Goal: Task Accomplishment & Management: Use online tool/utility

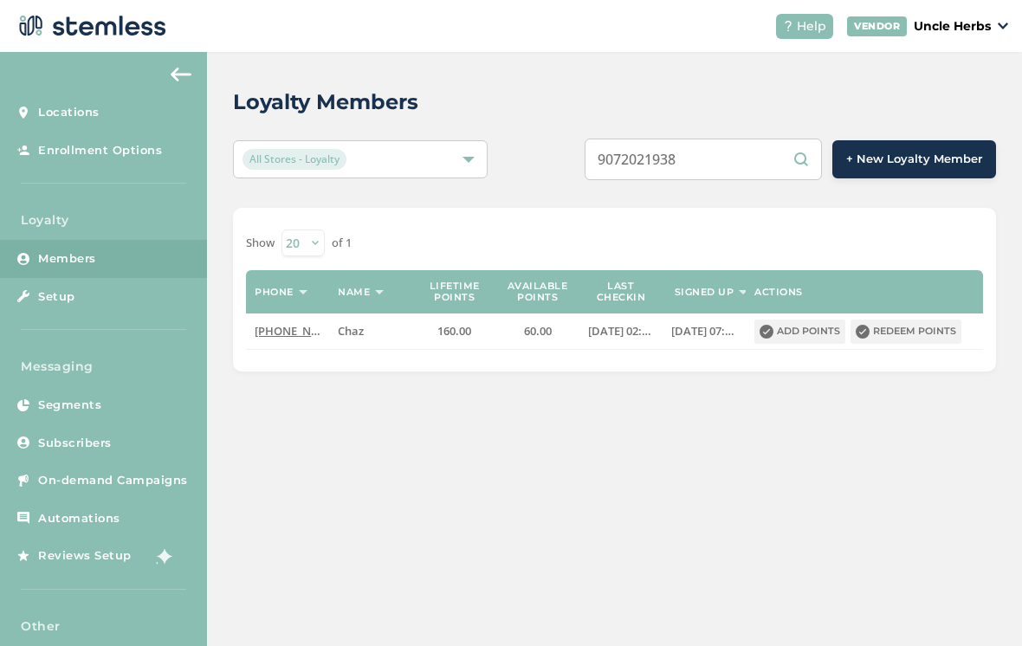
type input "9072021938"
click at [918, 334] on button "Redeem points" at bounding box center [906, 332] width 111 height 24
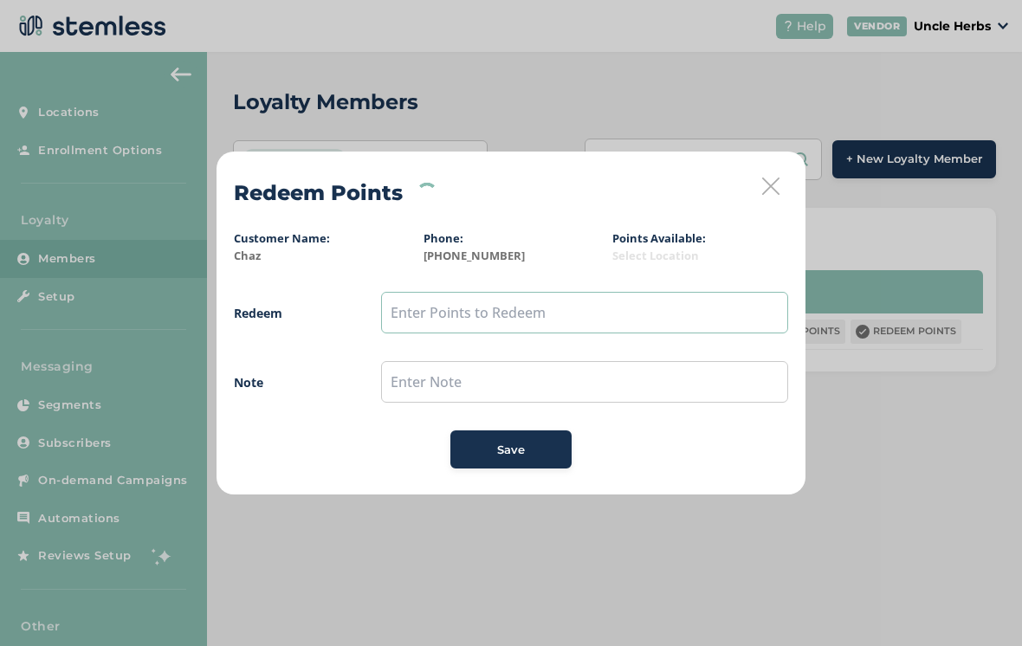
click at [519, 310] on input "text" at bounding box center [584, 313] width 407 height 42
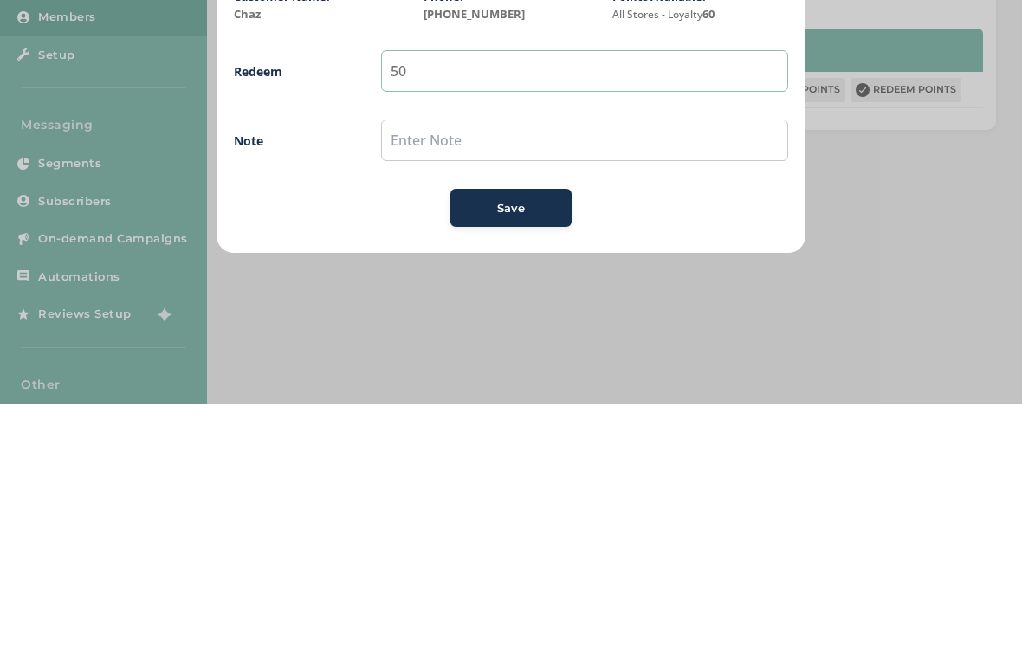
type input "50"
click at [526, 431] on button "Save" at bounding box center [511, 450] width 121 height 38
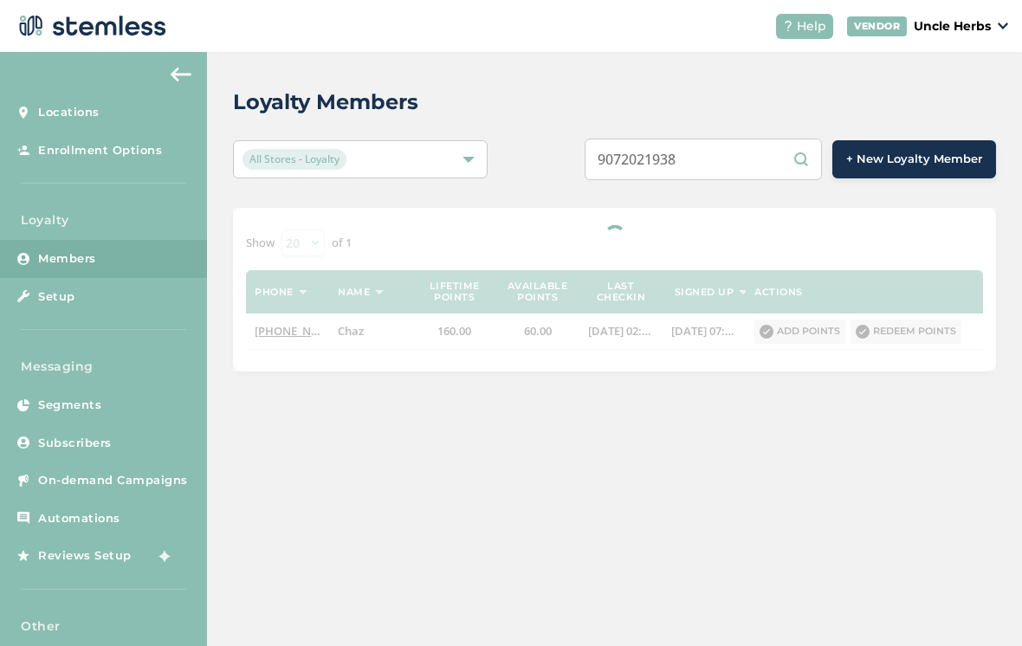
click at [758, 172] on input "9072021938" at bounding box center [703, 160] width 237 height 42
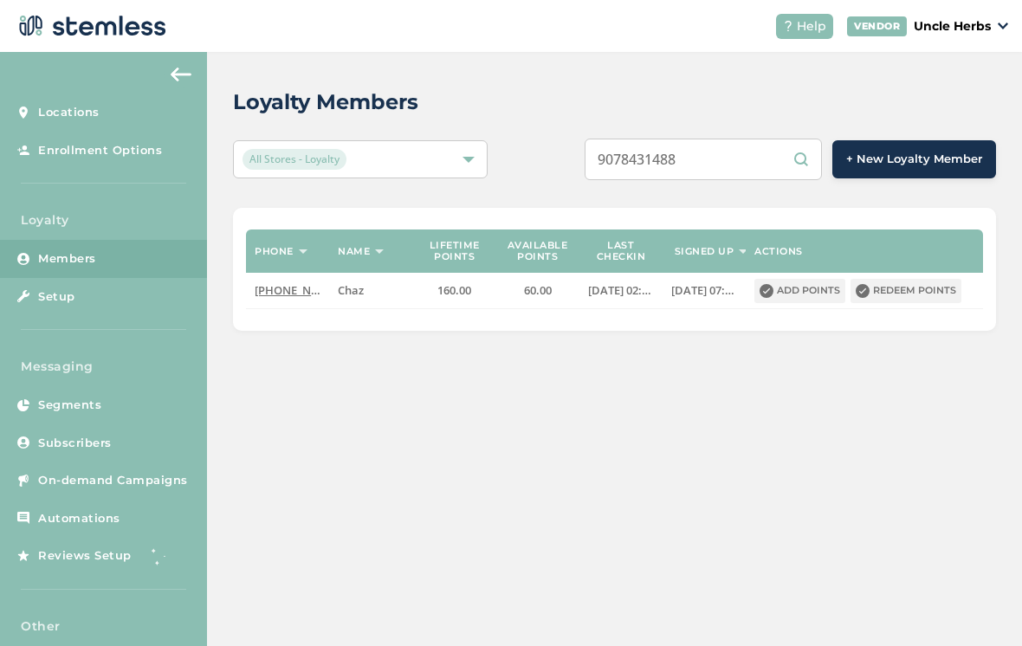
click at [781, 164] on input "9078431488" at bounding box center [703, 160] width 237 height 42
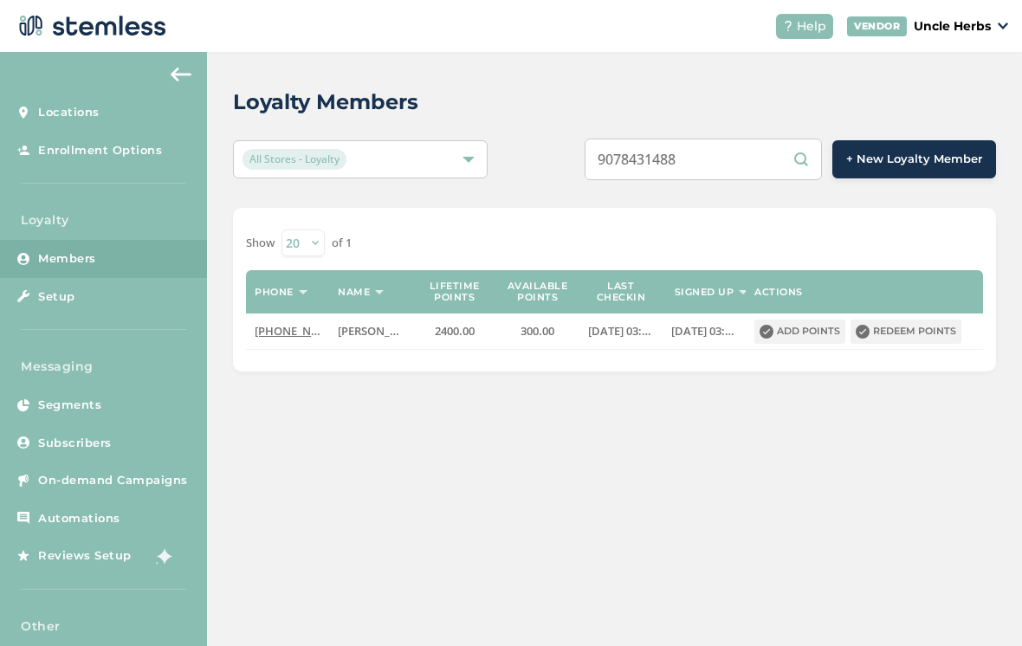
type input "9078431488"
click at [923, 333] on button "Redeem points" at bounding box center [906, 332] width 111 height 24
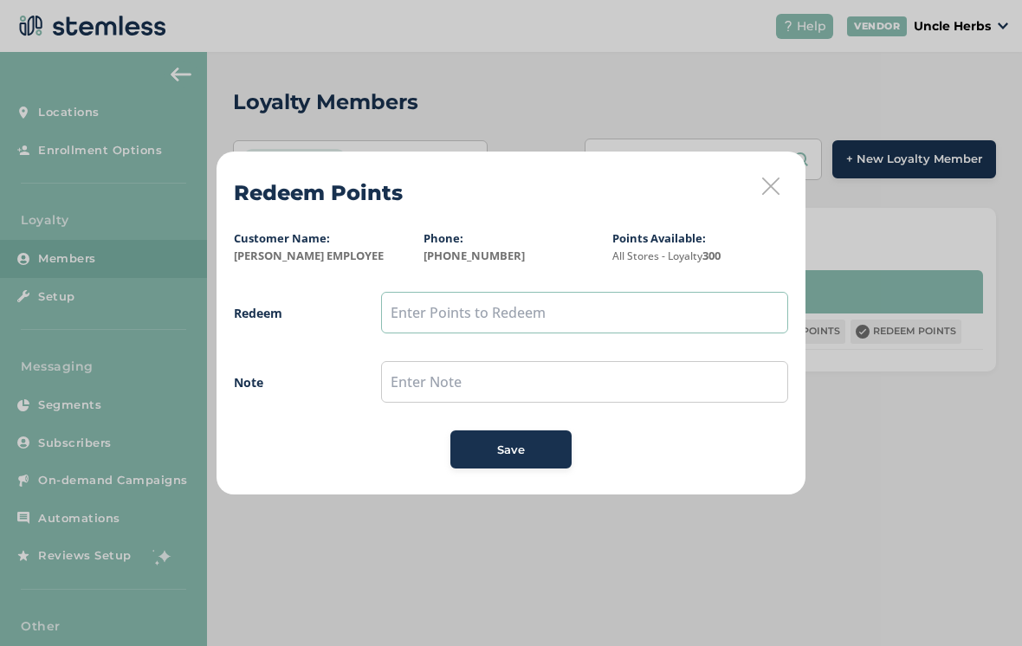
click at [593, 302] on input "text" at bounding box center [584, 313] width 407 height 42
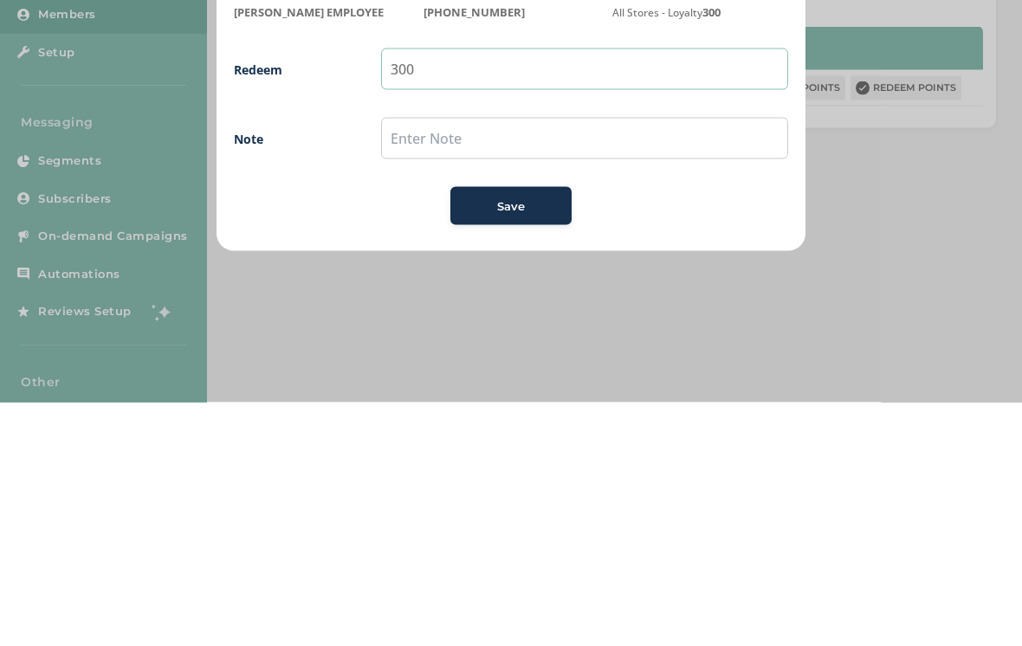
type input "300"
click at [528, 442] on div "Save" at bounding box center [511, 450] width 94 height 17
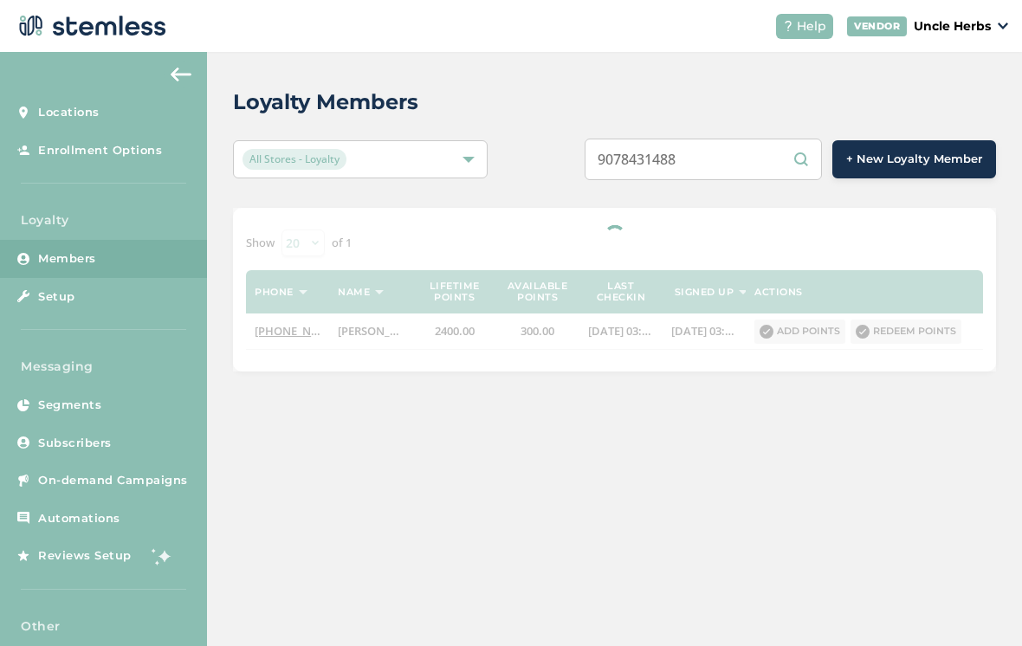
click at [743, 169] on input "9078431488" at bounding box center [703, 160] width 237 height 42
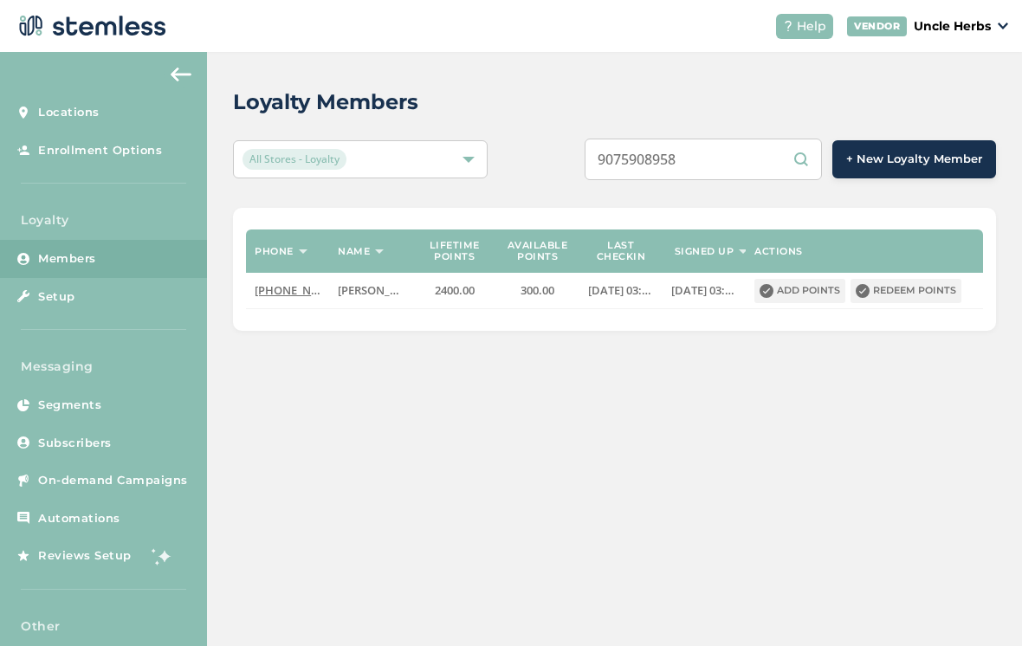
click at [756, 163] on input "9075908958" at bounding box center [703, 160] width 237 height 42
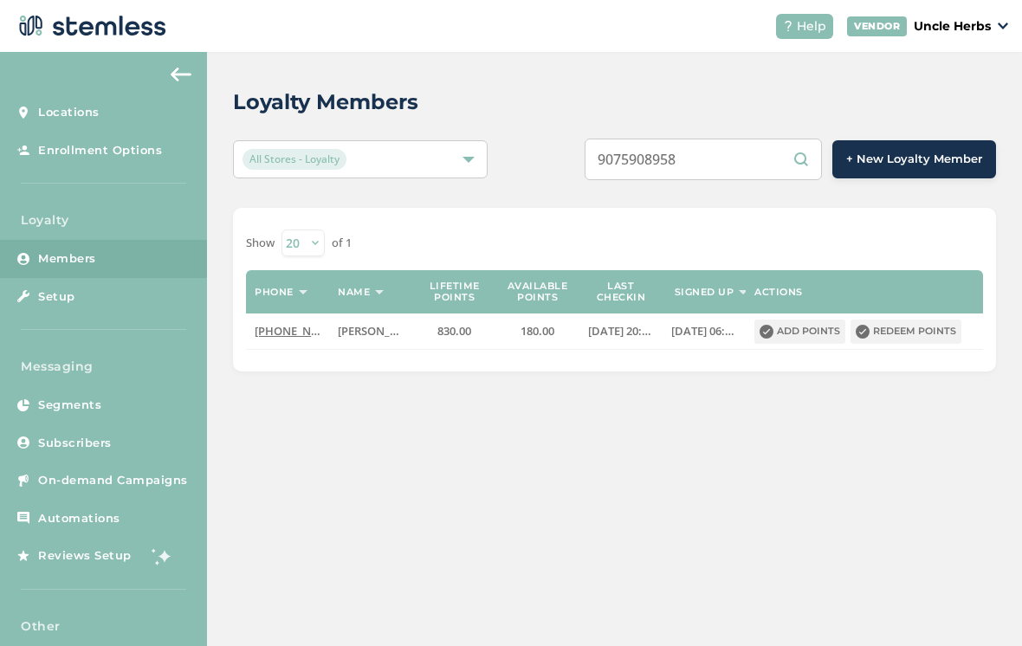
type input "9075908958"
click at [920, 334] on button "Redeem points" at bounding box center [906, 332] width 111 height 24
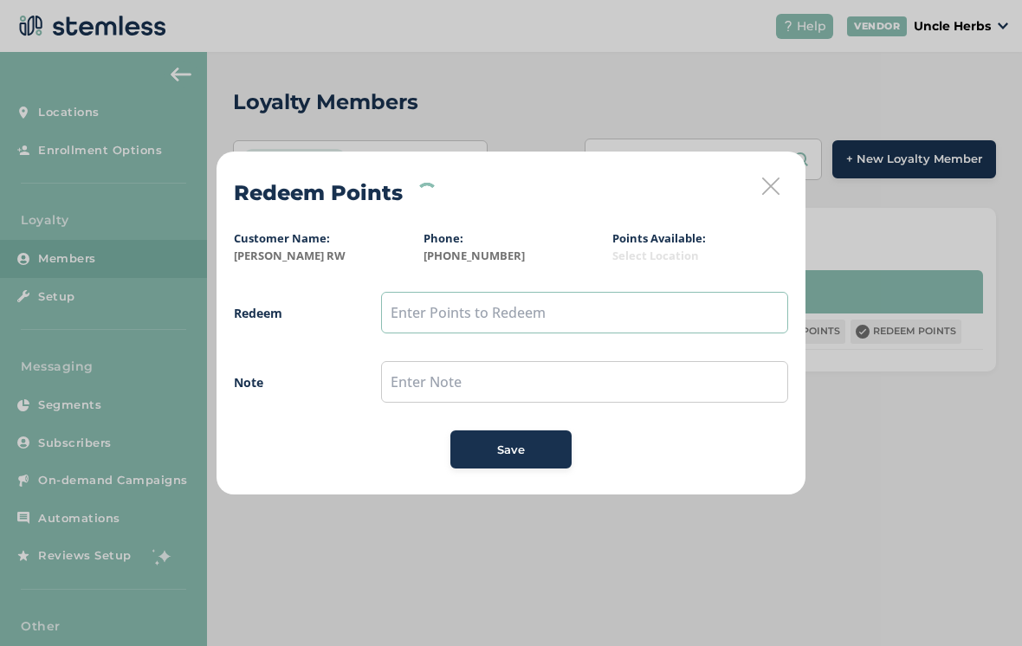
click at [497, 294] on input "text" at bounding box center [584, 313] width 407 height 42
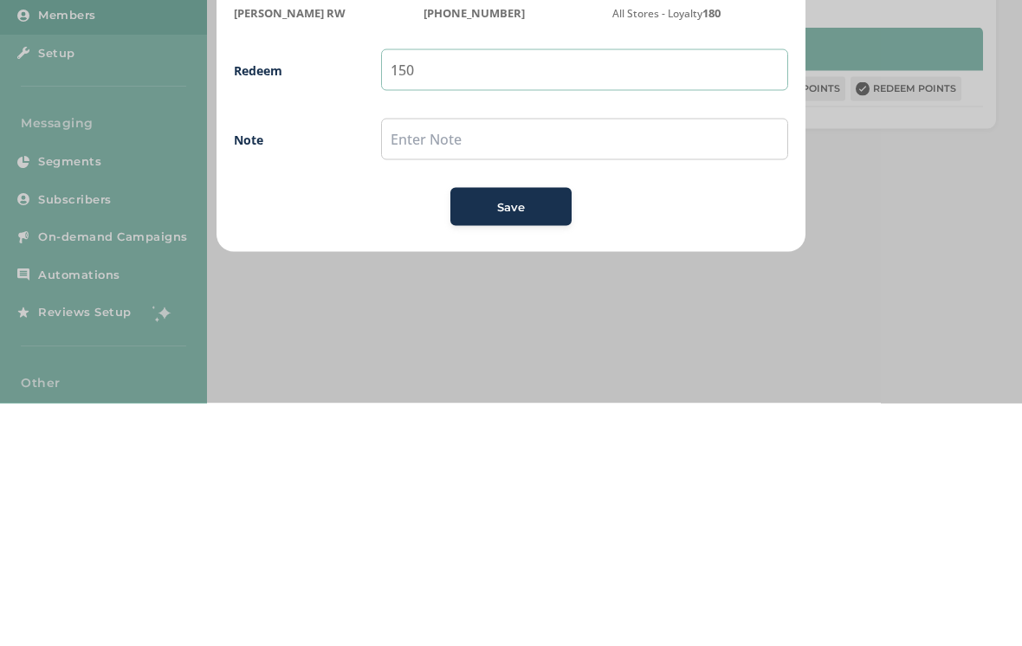
type input "150"
click at [505, 431] on button "Save" at bounding box center [511, 450] width 121 height 38
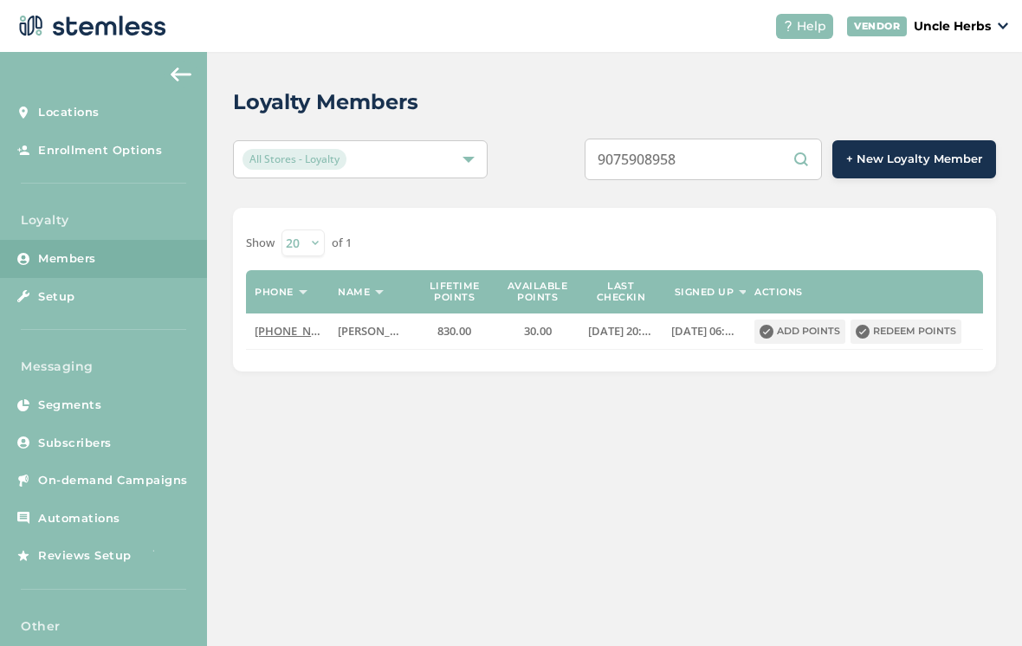
click at [779, 172] on input "9075908958" at bounding box center [703, 160] width 237 height 42
click at [760, 153] on input "9078431488" at bounding box center [703, 160] width 237 height 42
click at [787, 143] on input "9079808989" at bounding box center [703, 160] width 237 height 42
click at [756, 160] on input "9079808989" at bounding box center [703, 160] width 237 height 42
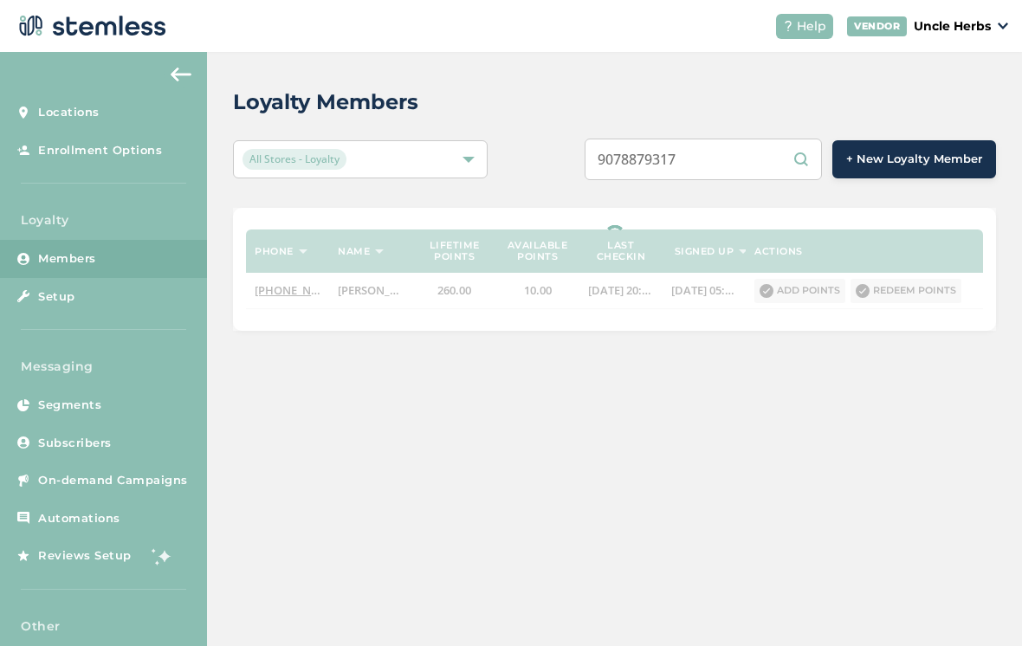
click at [725, 554] on div "Loyalty Members All Stores - Loyalty 9078879317 + New Loyalty Member Phone Name…" at bounding box center [614, 349] width 815 height 594
click at [758, 168] on input "9078879317" at bounding box center [703, 160] width 237 height 42
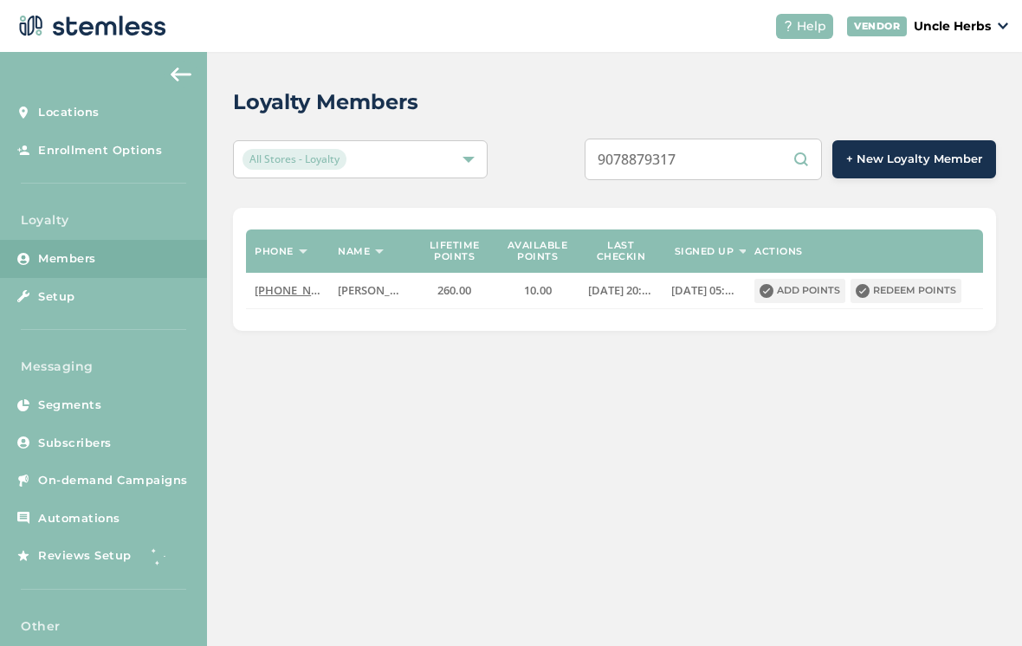
click at [754, 155] on input "9078879317" at bounding box center [703, 160] width 237 height 42
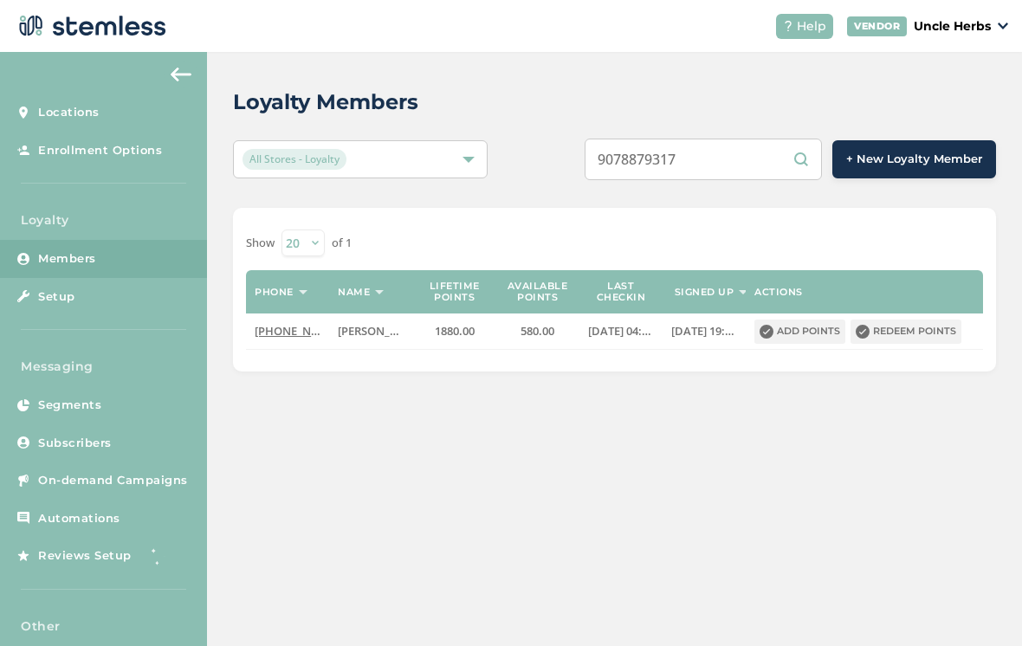
click at [759, 158] on input "9078879317" at bounding box center [703, 160] width 237 height 42
click at [754, 155] on input "9076903161" at bounding box center [703, 160] width 237 height 42
type input "9076903161"
click at [923, 224] on div "Show 20 50 100 of 1 Phone Name Lifetime points Available points Last checkin Si…" at bounding box center [614, 290] width 763 height 164
click at [924, 324] on button "Redeem points" at bounding box center [906, 332] width 111 height 24
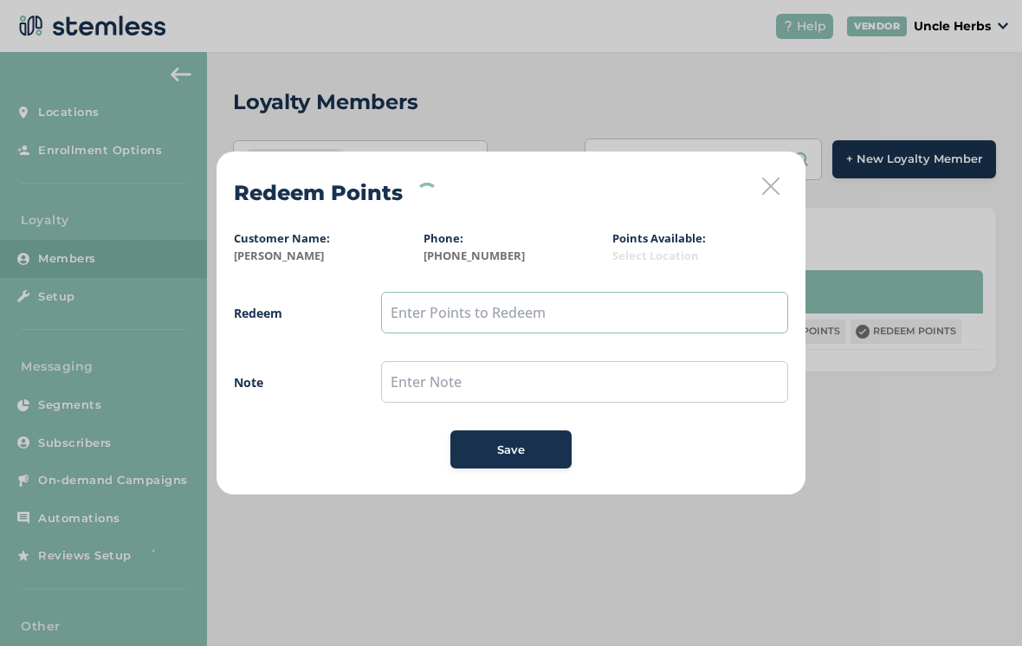
click at [562, 322] on input "text" at bounding box center [584, 313] width 407 height 42
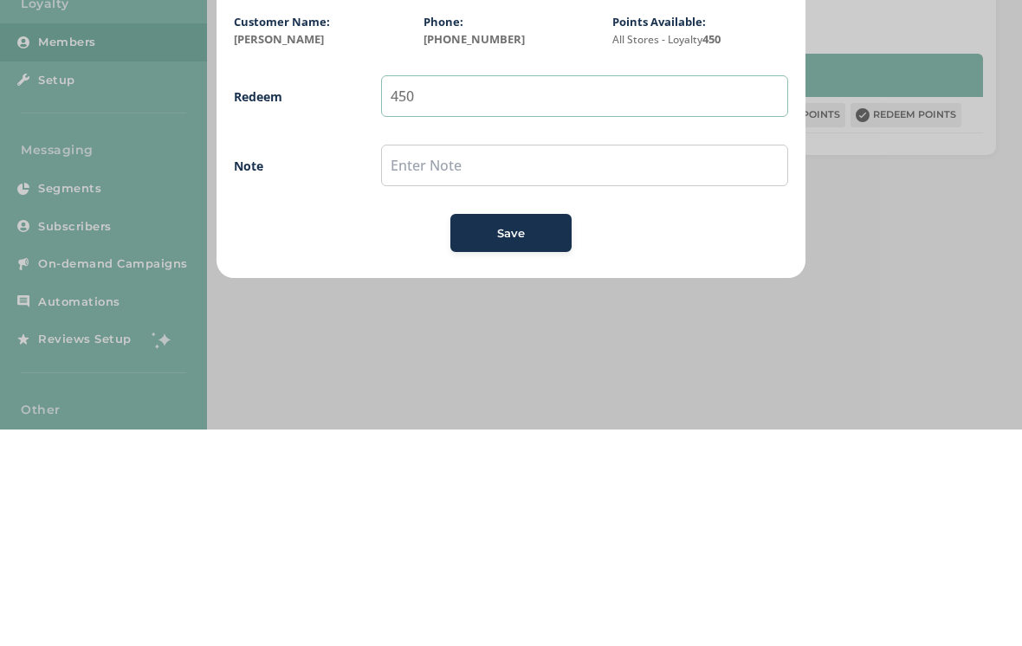
type input "450"
click at [505, 431] on button "Save" at bounding box center [511, 450] width 121 height 38
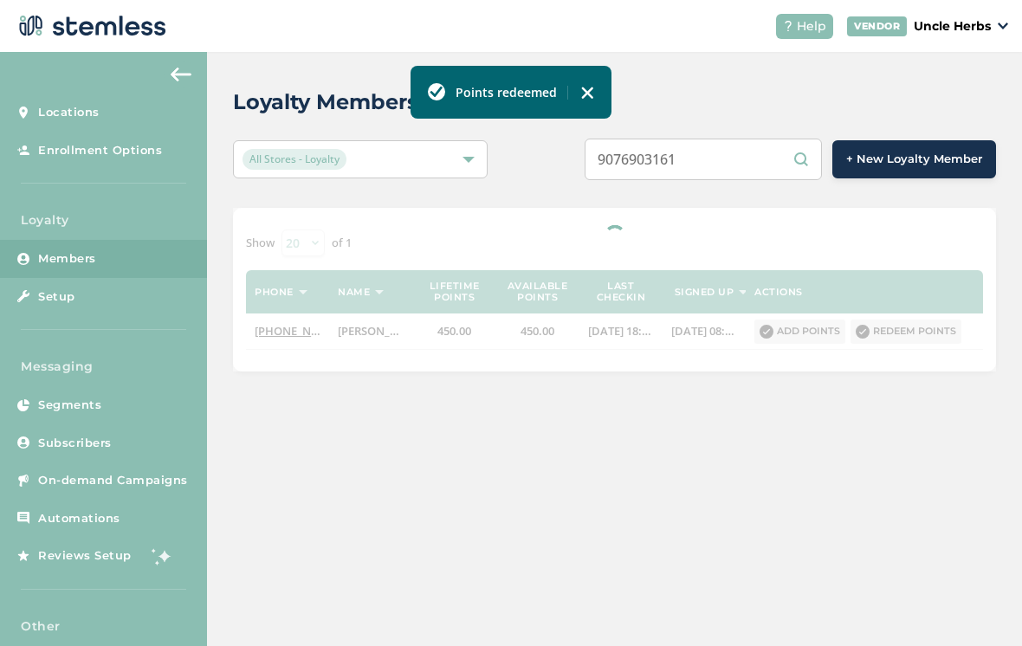
click at [769, 153] on input "9076903161" at bounding box center [703, 160] width 237 height 42
type input "9"
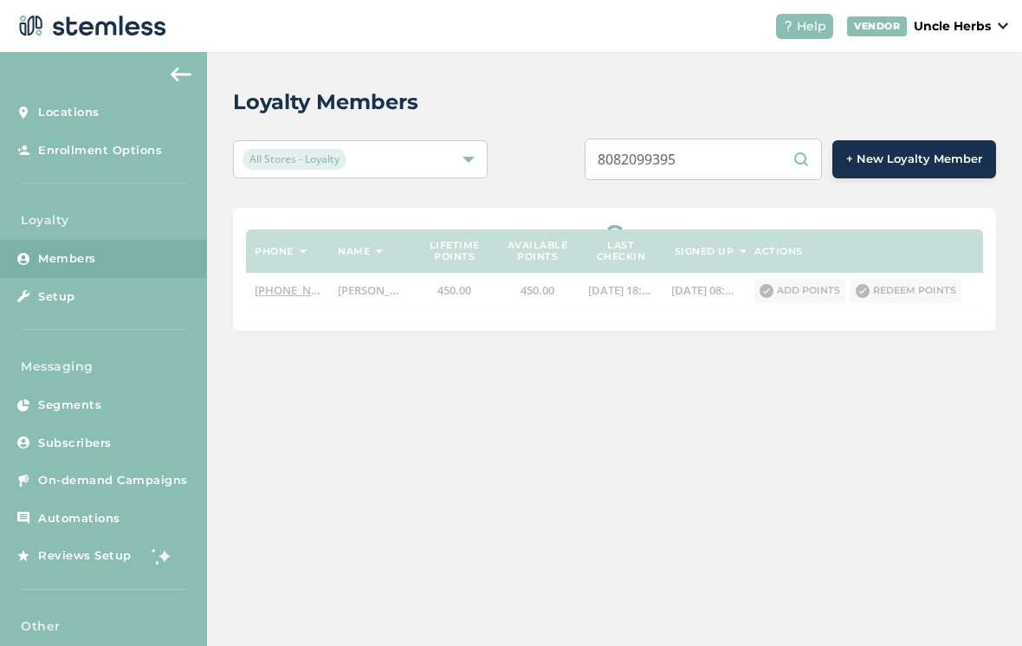
click at [742, 170] on input "8082099395" at bounding box center [703, 160] width 237 height 42
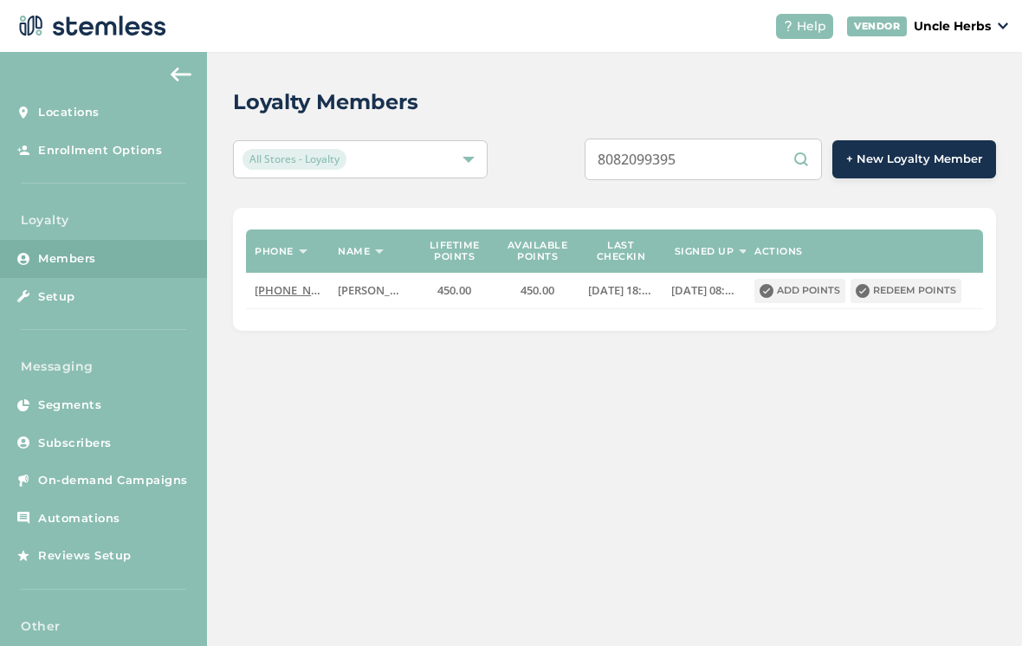
click at [761, 161] on input "8082099395" at bounding box center [703, 160] width 237 height 42
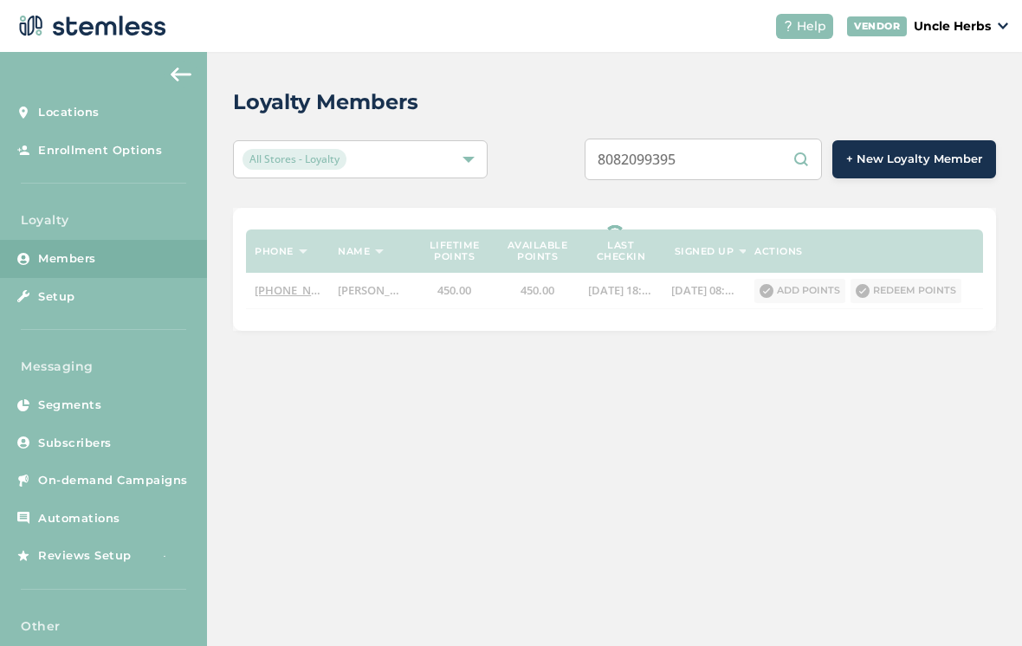
click at [759, 155] on input "8082099395" at bounding box center [703, 160] width 237 height 42
click at [745, 154] on input "808209939" at bounding box center [703, 160] width 237 height 42
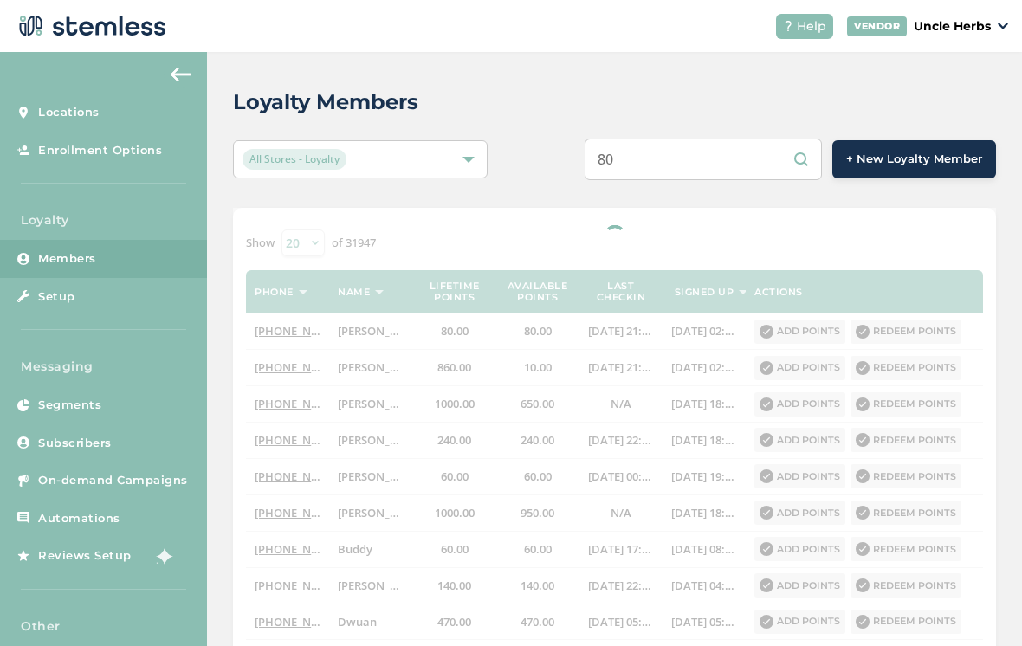
type input "8"
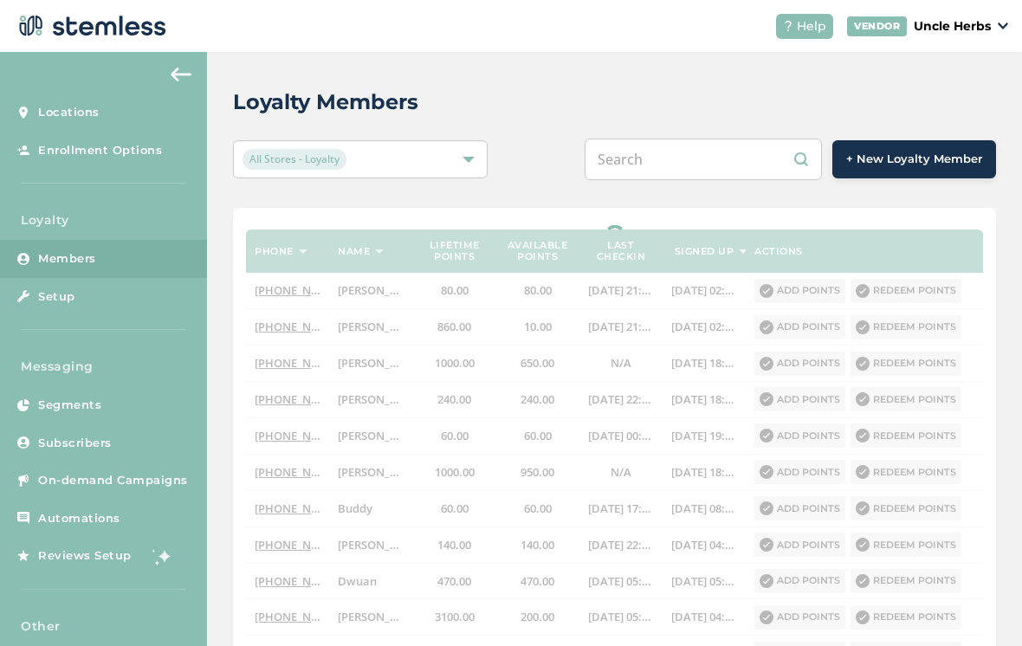
click at [725, 158] on input "text" at bounding box center [703, 160] width 237 height 42
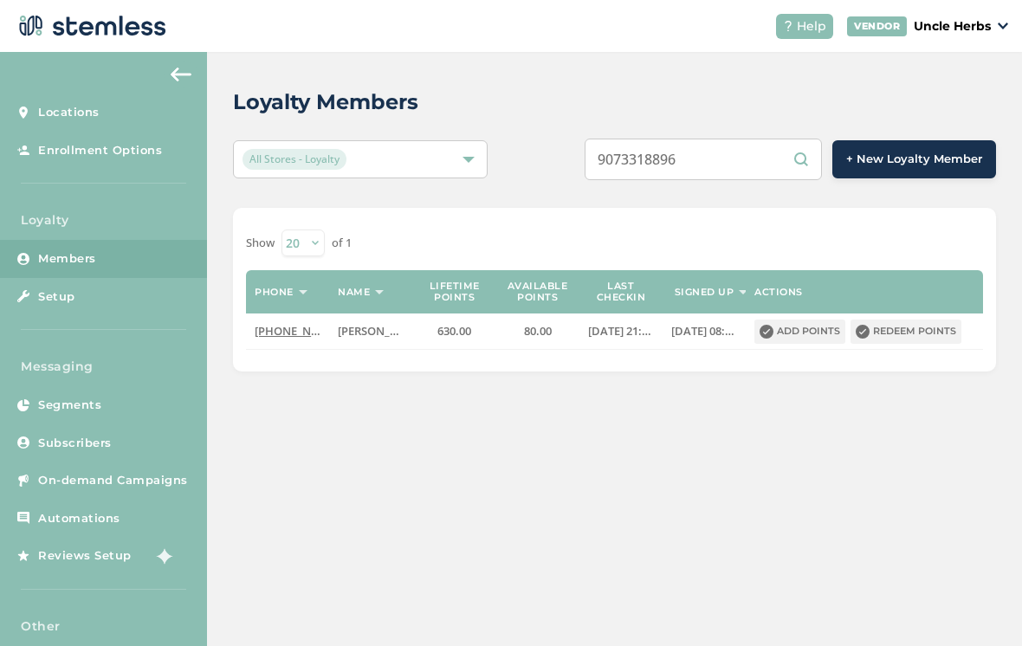
click at [774, 152] on input "9073318896" at bounding box center [703, 160] width 237 height 42
click at [721, 169] on input "907" at bounding box center [703, 160] width 237 height 42
type input "9073318896"
click at [922, 336] on button "Redeem points" at bounding box center [906, 332] width 111 height 24
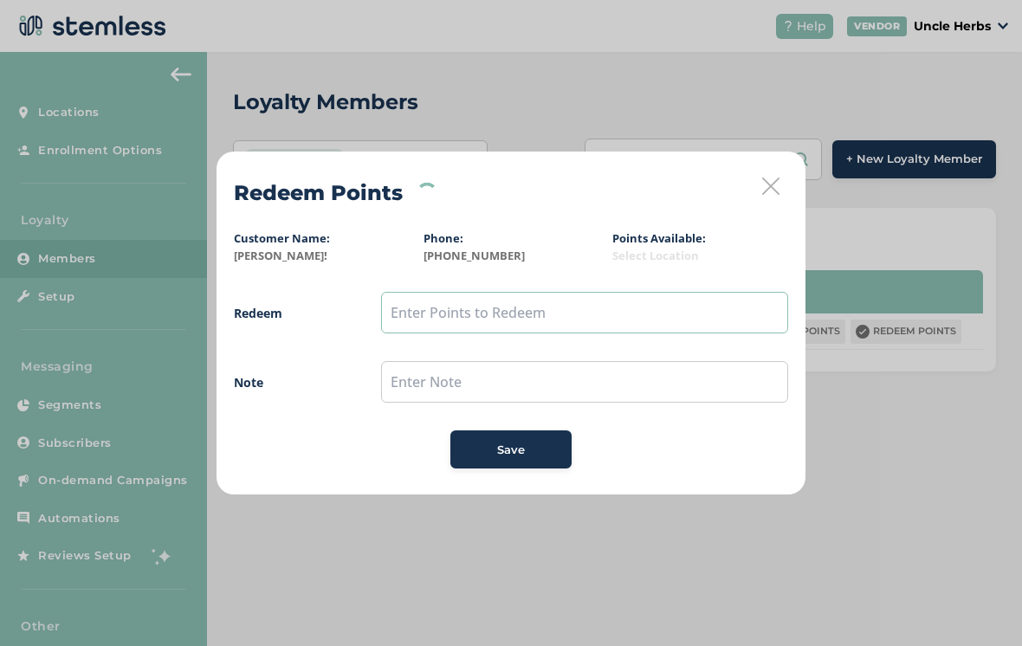
click at [507, 316] on input "text" at bounding box center [584, 313] width 407 height 42
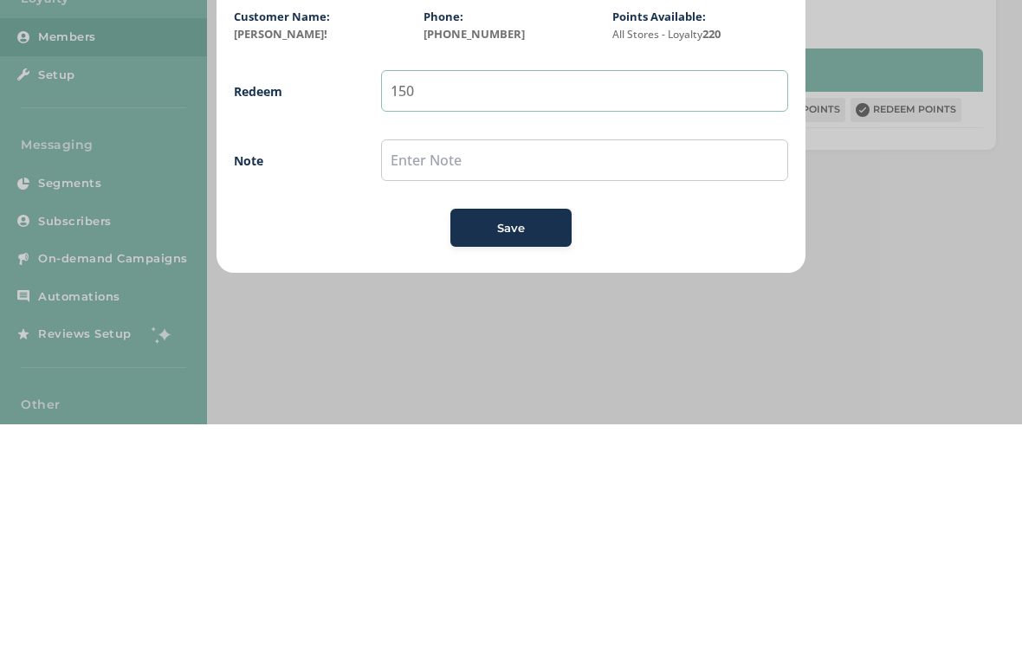
type input "150"
click at [508, 442] on span "Save" at bounding box center [511, 450] width 28 height 17
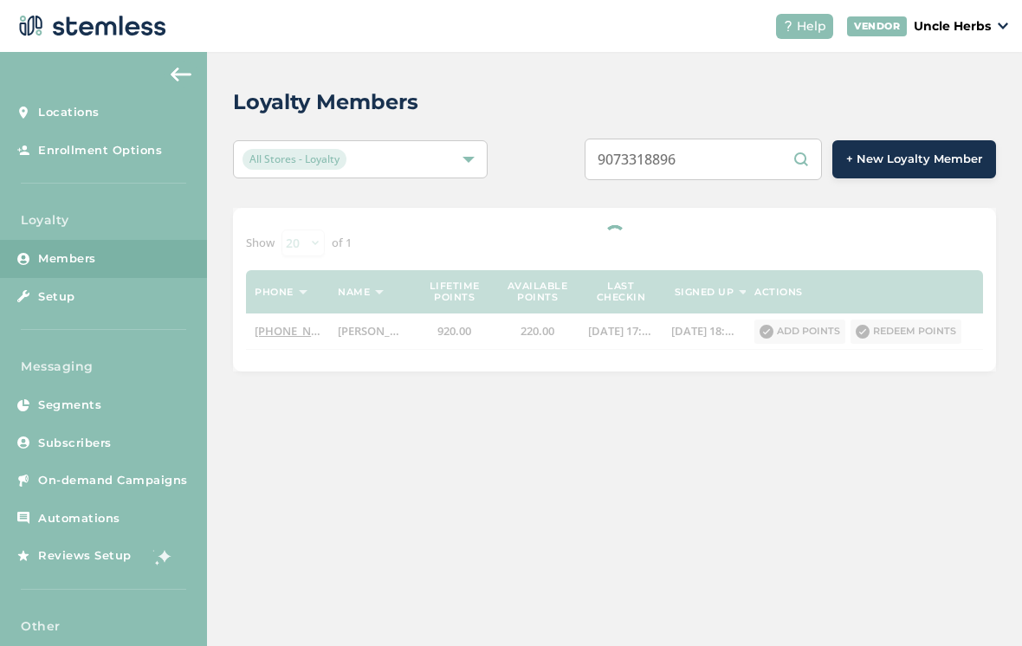
scroll to position [27, 0]
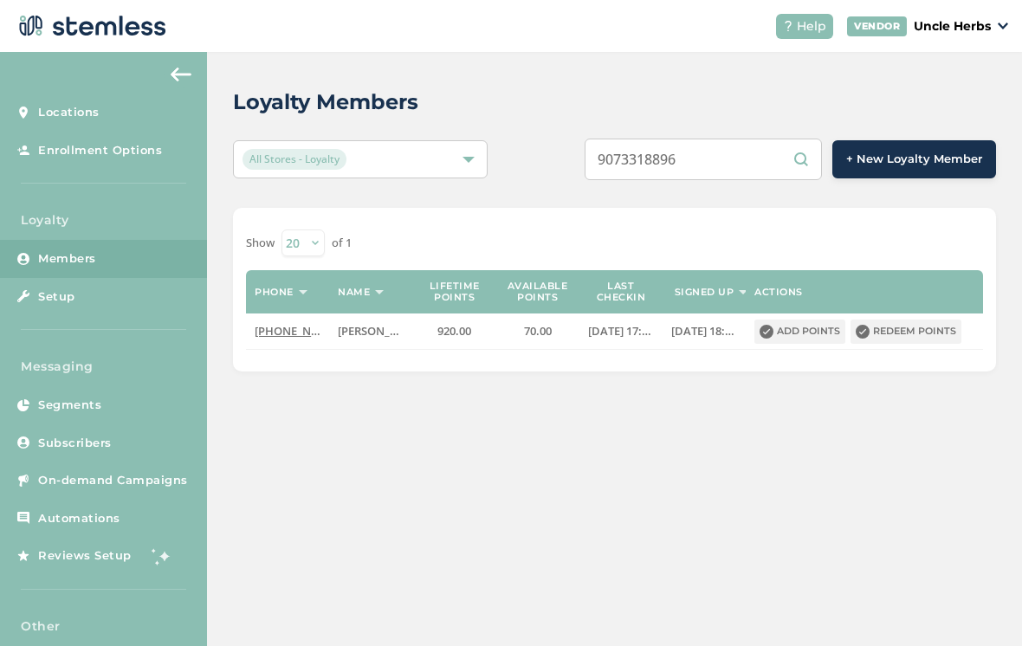
click at [904, 320] on button "Redeem points" at bounding box center [906, 332] width 111 height 24
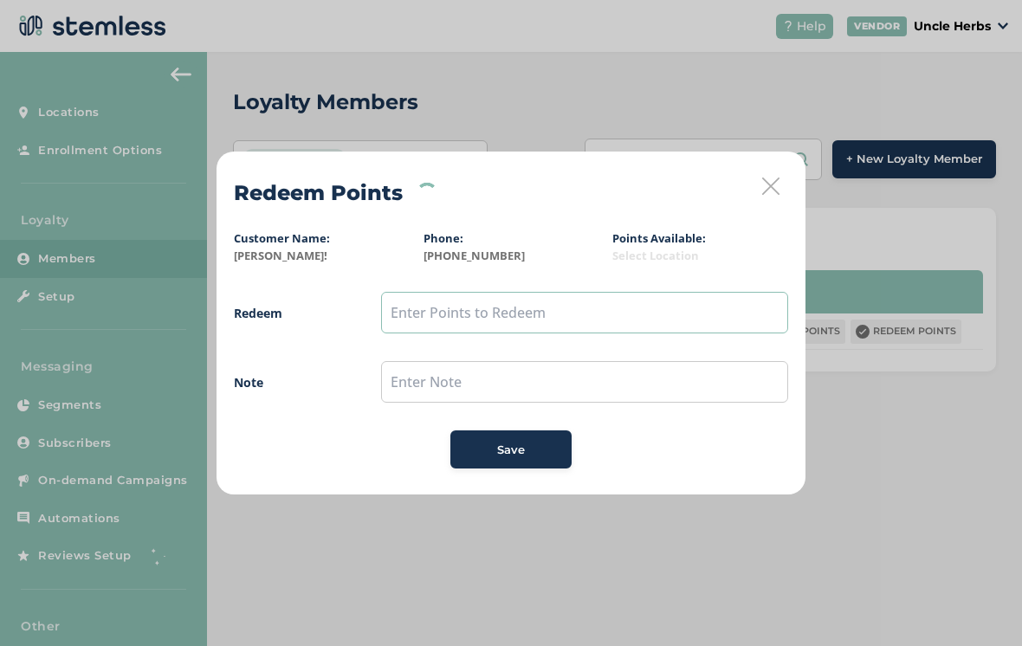
click at [493, 297] on input "text" at bounding box center [584, 313] width 407 height 42
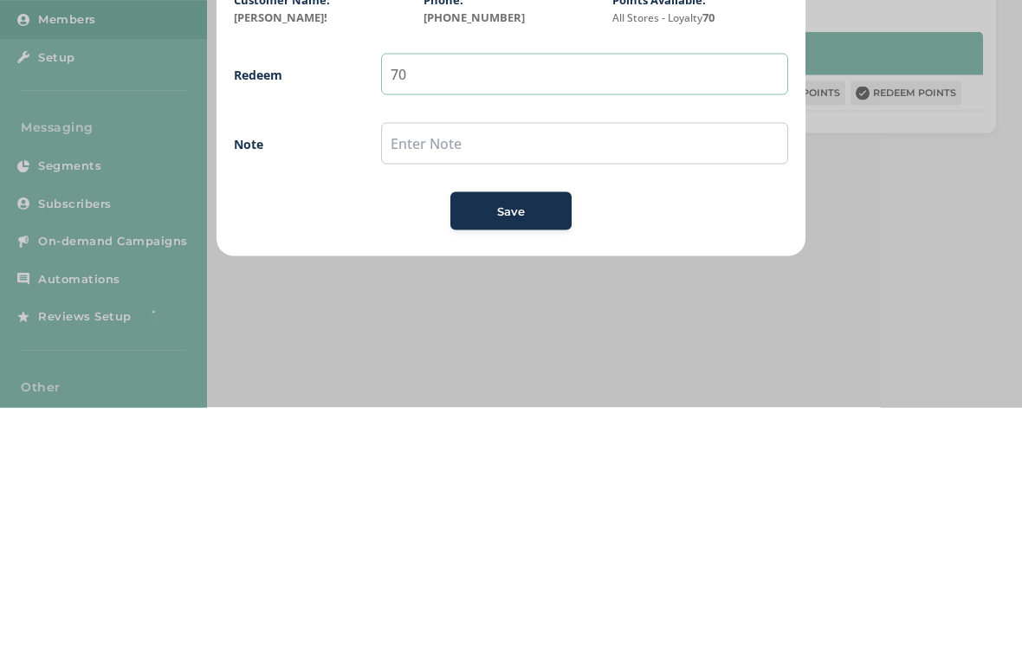
type input "70"
click at [511, 442] on span "Save" at bounding box center [511, 450] width 28 height 17
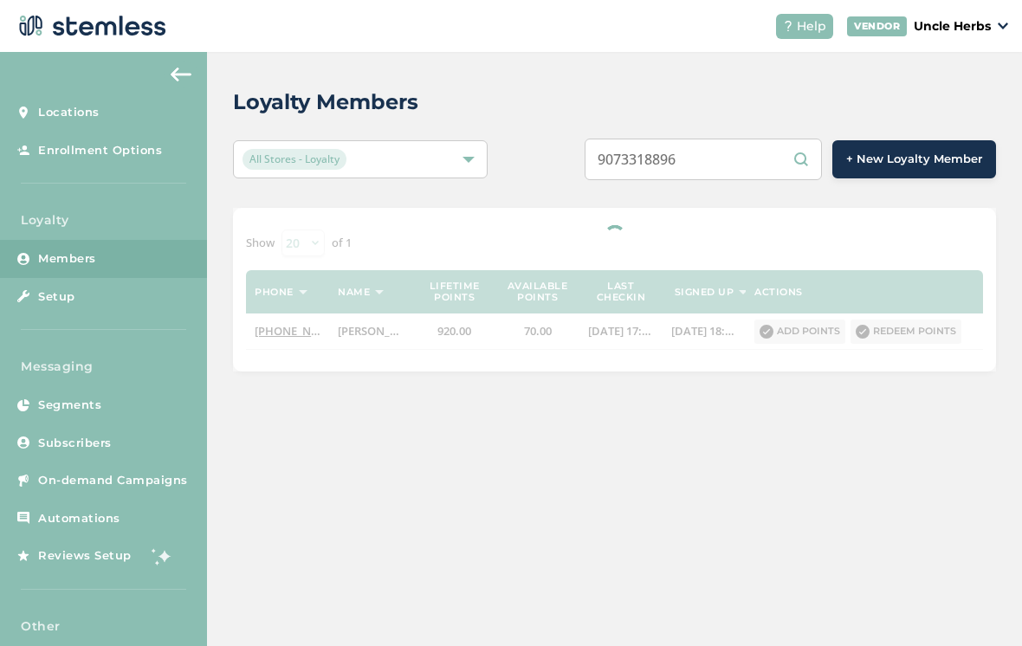
click at [741, 139] on input "9073318896" at bounding box center [703, 160] width 237 height 42
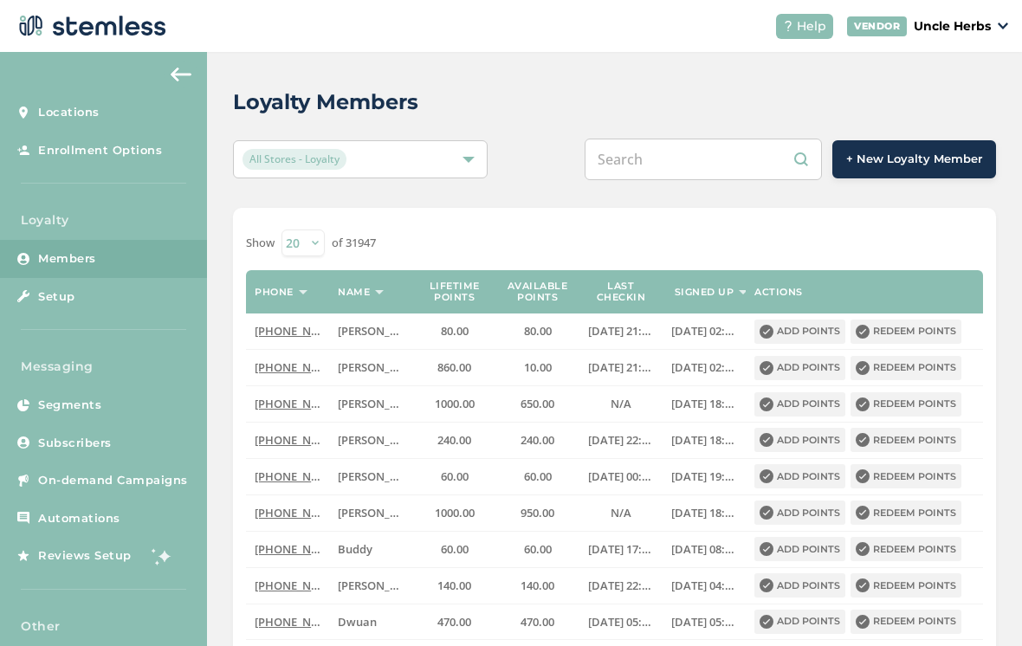
click at [702, 167] on input "text" at bounding box center [703, 160] width 237 height 42
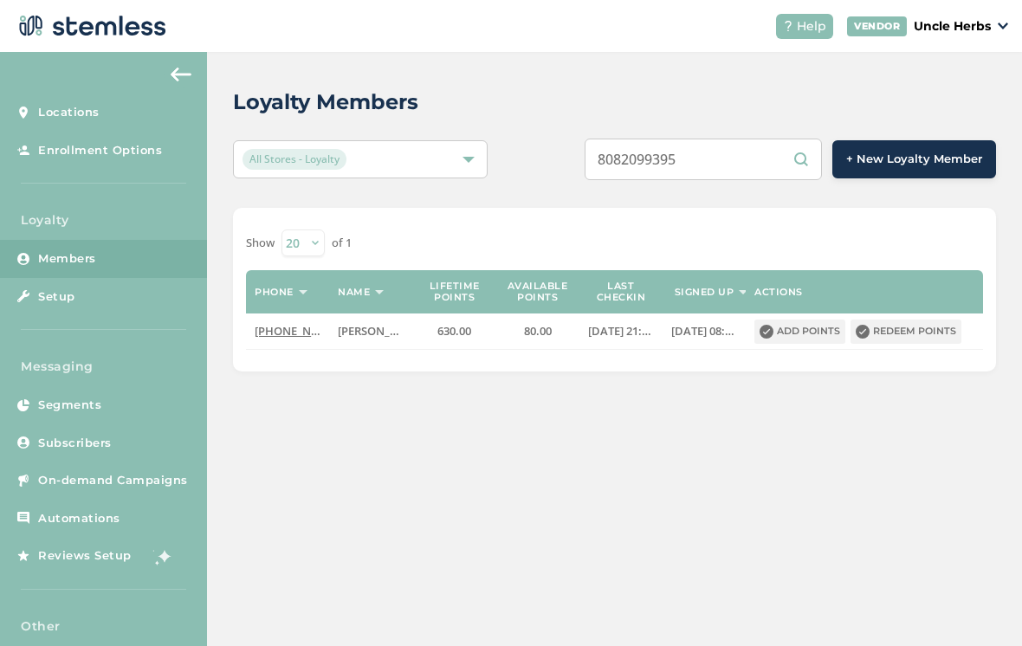
type input "8082099395"
click at [917, 339] on button "Redeem points" at bounding box center [906, 332] width 111 height 24
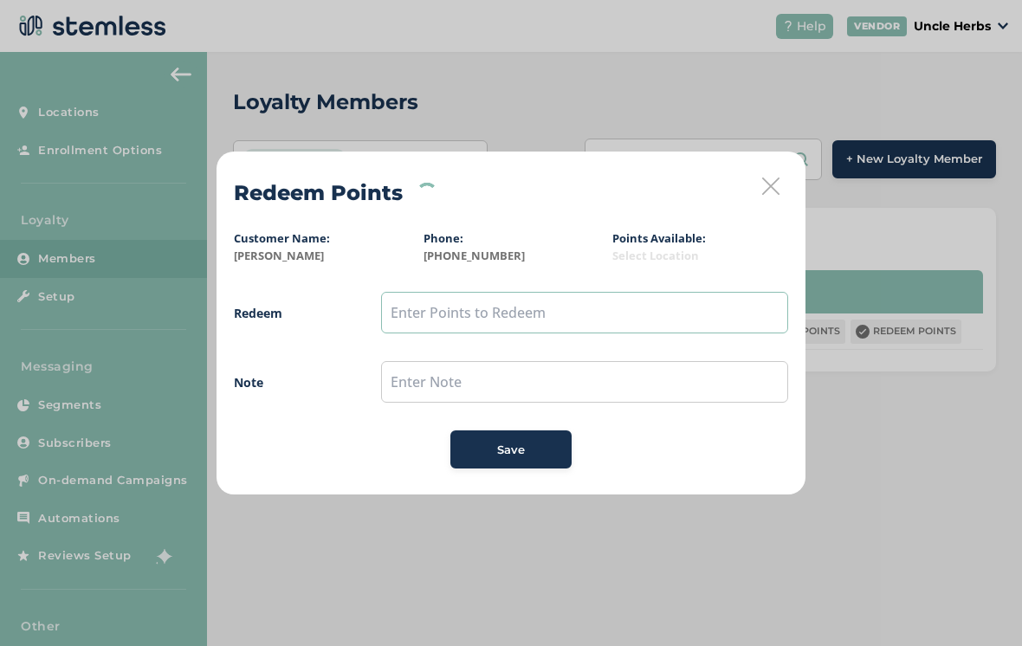
click at [537, 315] on input "text" at bounding box center [584, 313] width 407 height 42
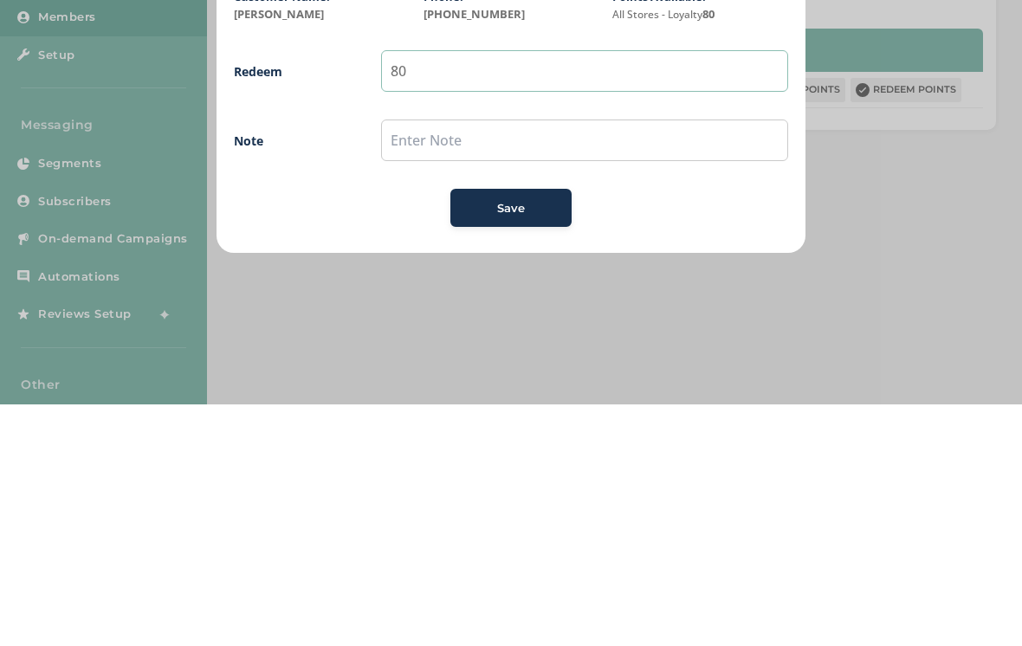
type input "80"
click at [511, 431] on button "Save" at bounding box center [511, 450] width 121 height 38
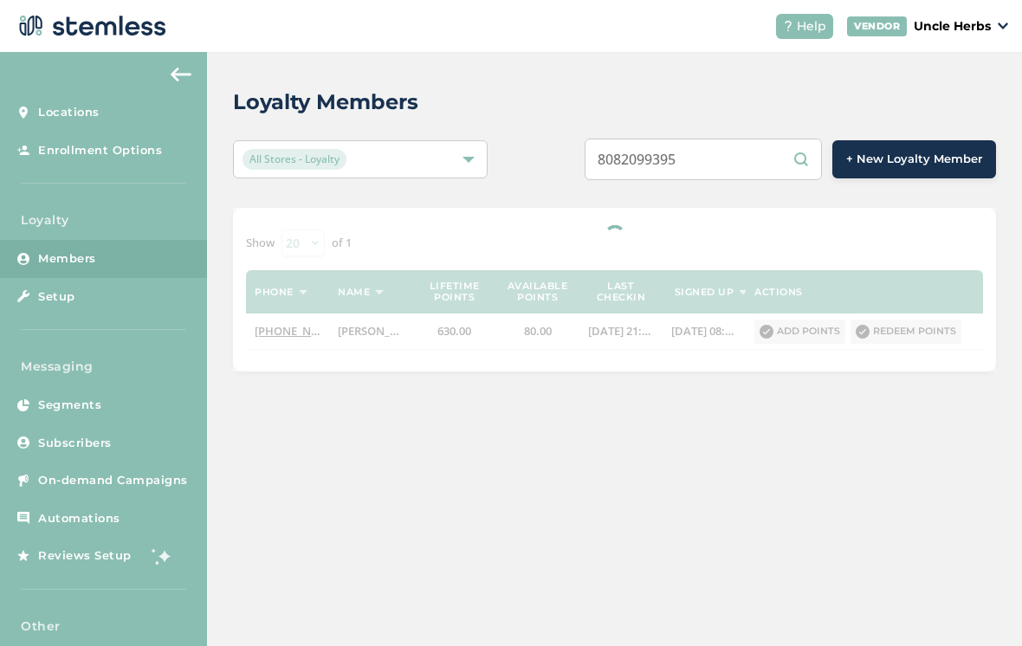
click at [763, 165] on input "8082099395" at bounding box center [703, 160] width 237 height 42
type input "8"
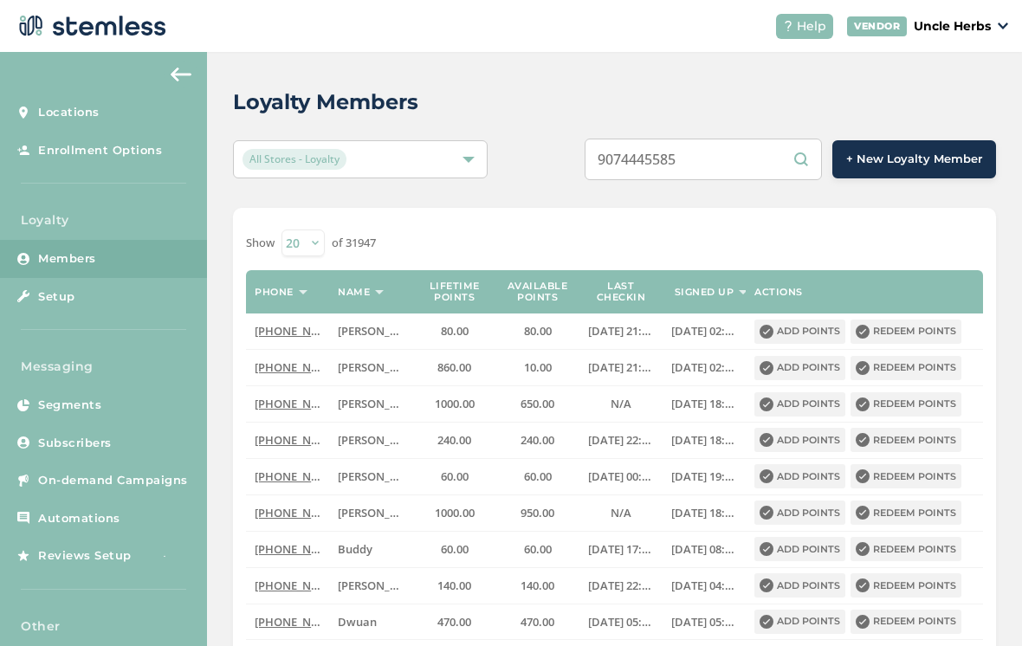
click at [753, 153] on input "9074445585" at bounding box center [703, 160] width 237 height 42
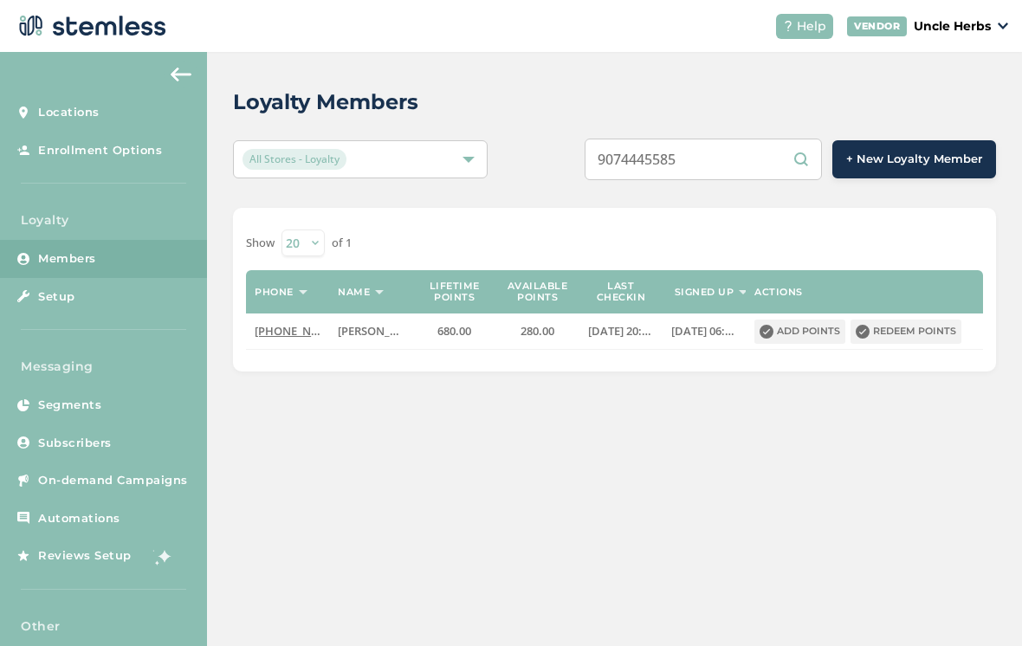
type input "9074445585"
click at [919, 340] on button "Redeem points" at bounding box center [906, 332] width 111 height 24
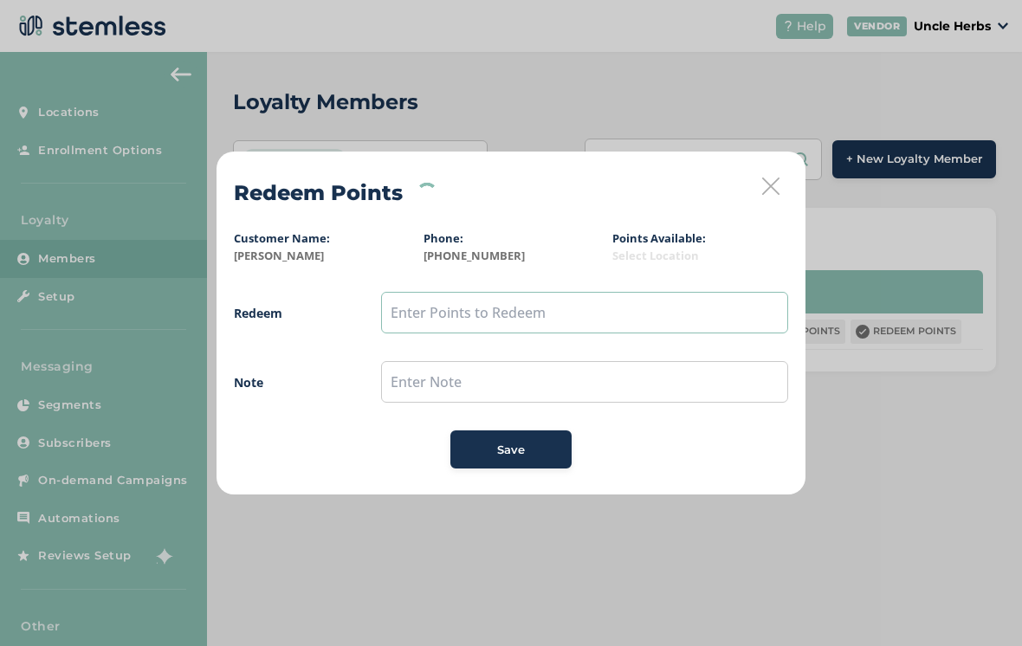
click at [543, 315] on input "text" at bounding box center [584, 313] width 407 height 42
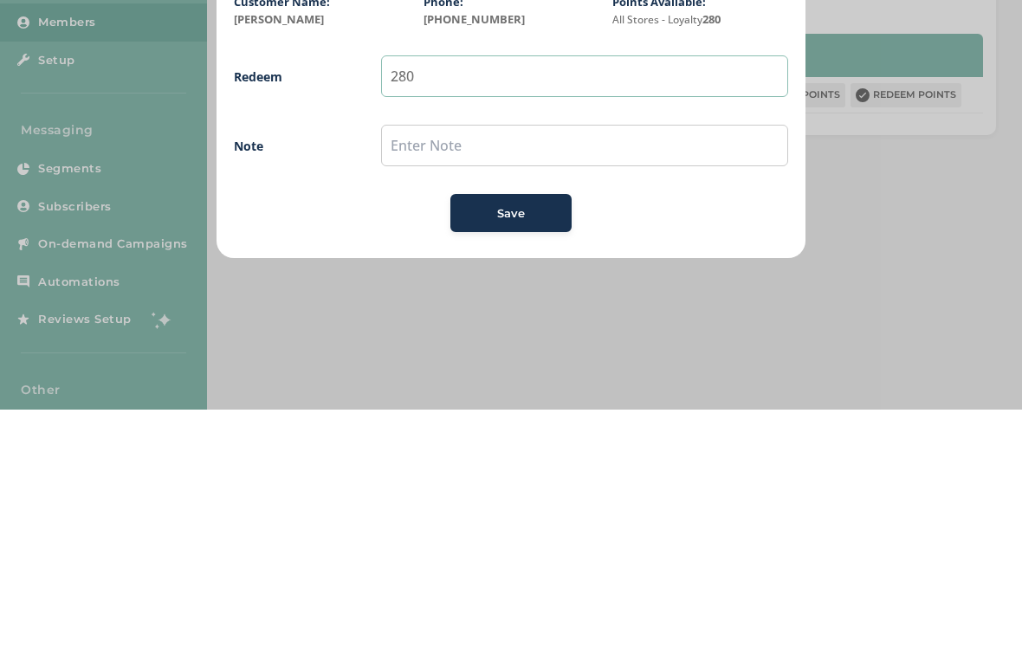
type input "280"
click at [505, 431] on button "Save" at bounding box center [511, 450] width 121 height 38
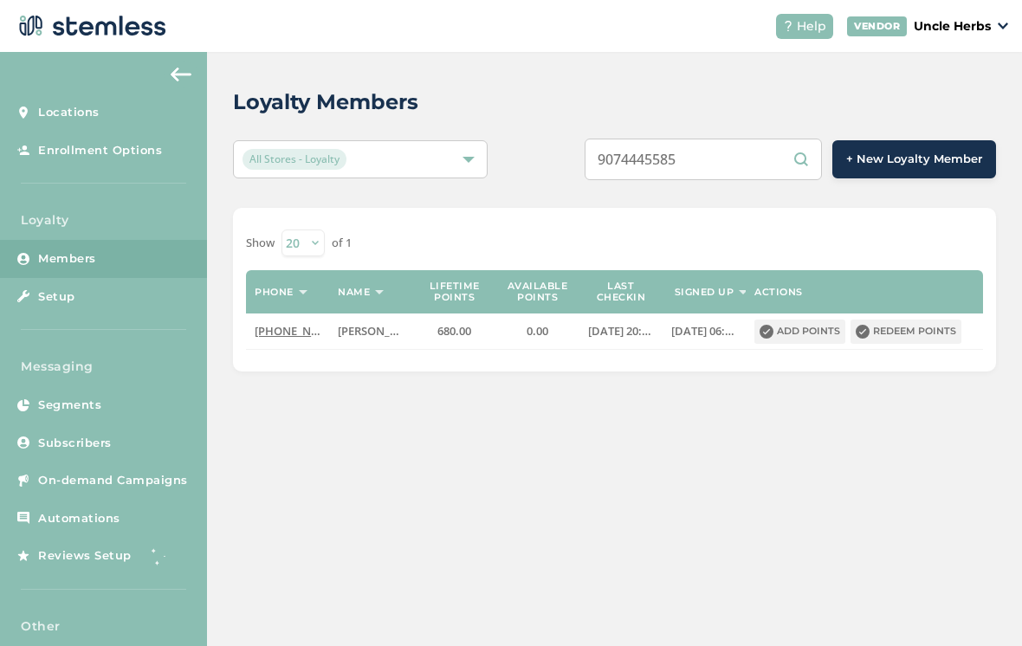
click at [759, 167] on input "9074445585" at bounding box center [703, 160] width 237 height 42
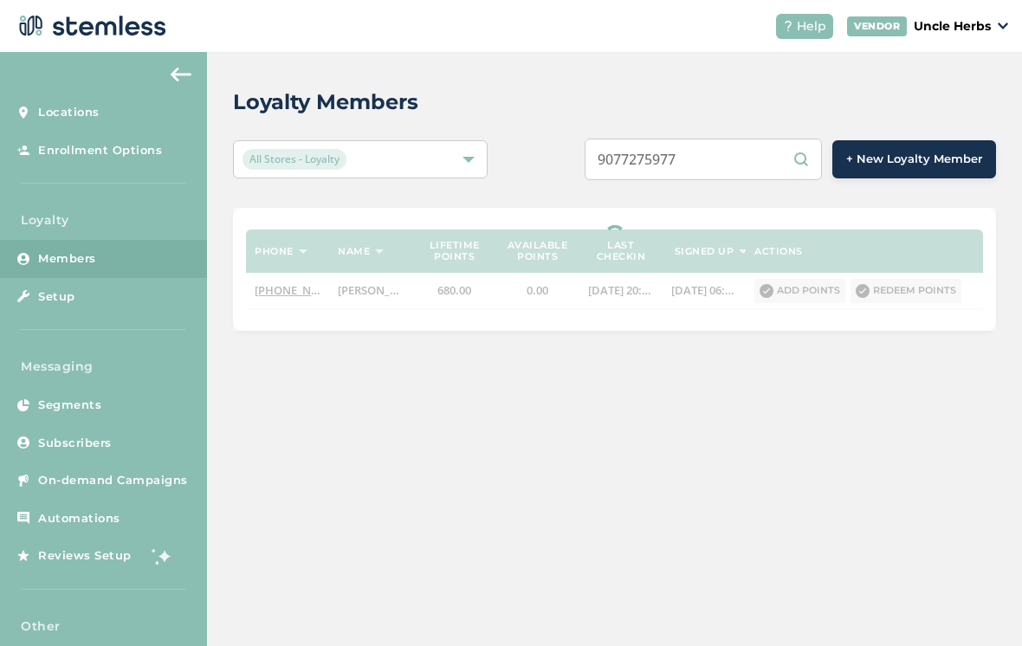
type input "9077275977"
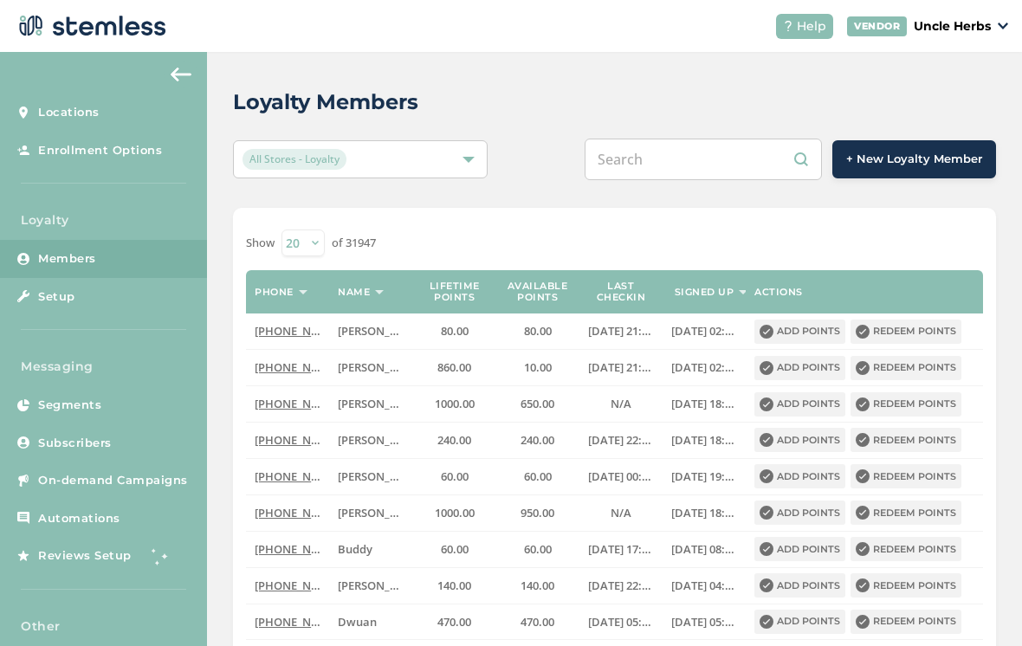
click at [717, 151] on input "text" at bounding box center [703, 160] width 237 height 42
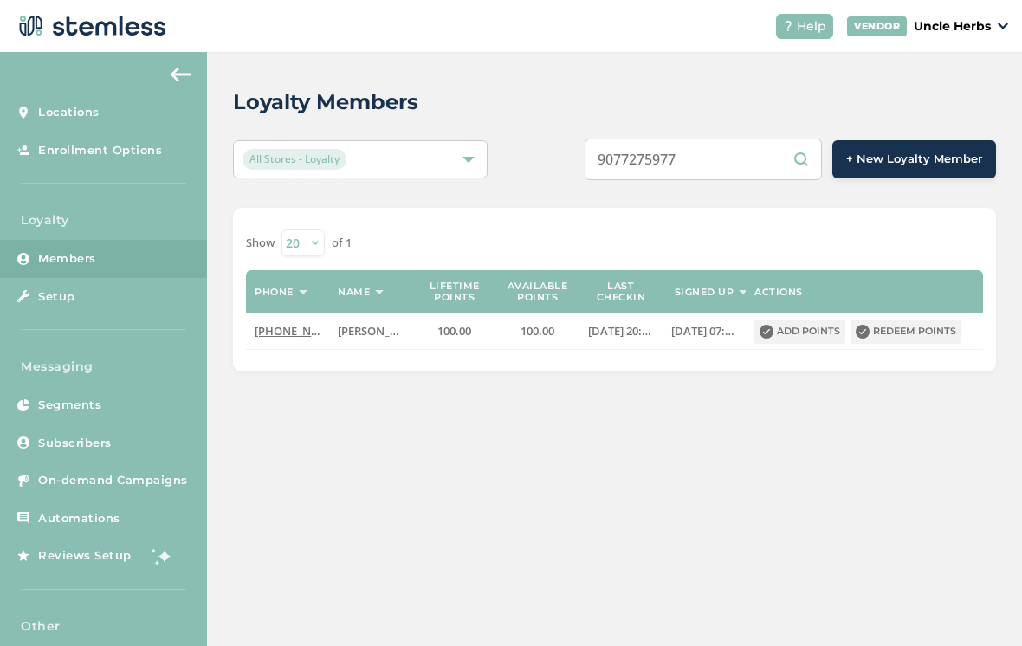
type input "9077275977"
click at [922, 334] on button "Redeem points" at bounding box center [906, 332] width 111 height 24
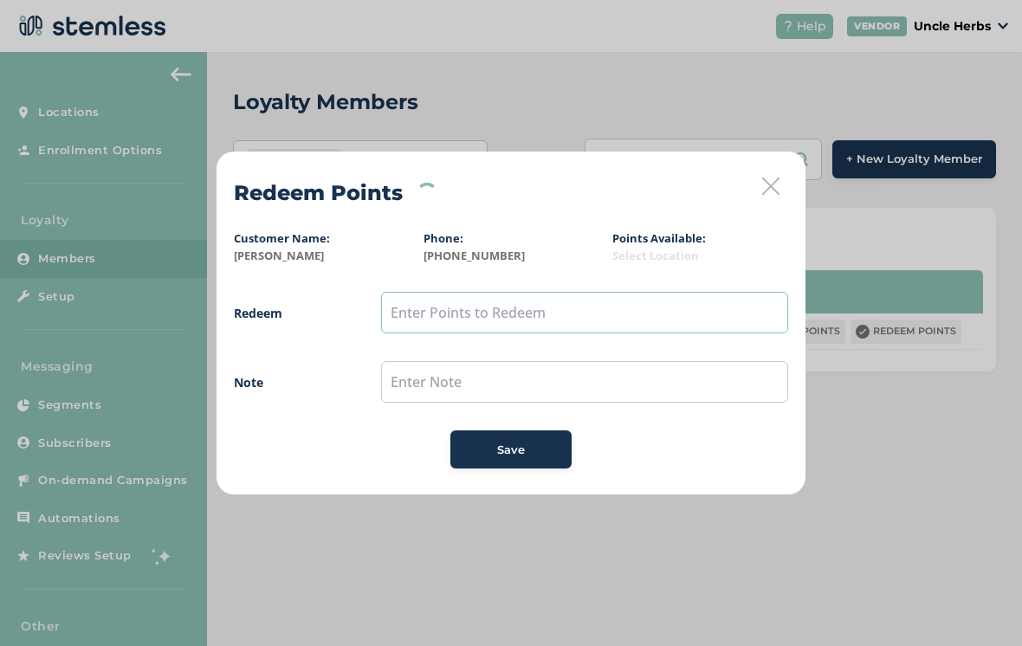
click at [505, 319] on input "text" at bounding box center [584, 313] width 407 height 42
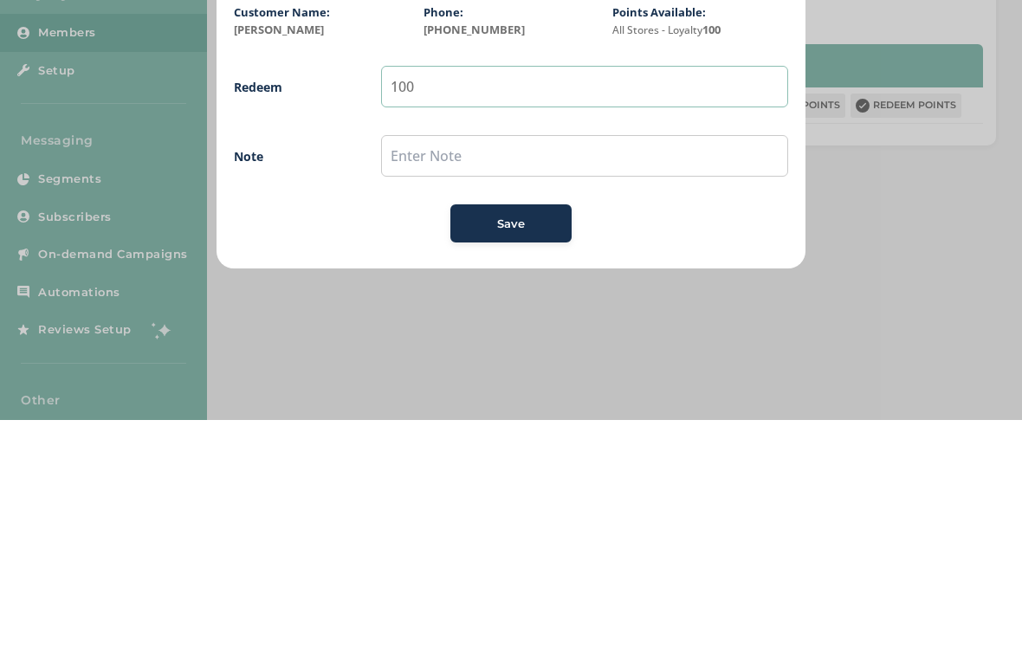
type input "100"
click at [516, 442] on span "Save" at bounding box center [511, 450] width 28 height 17
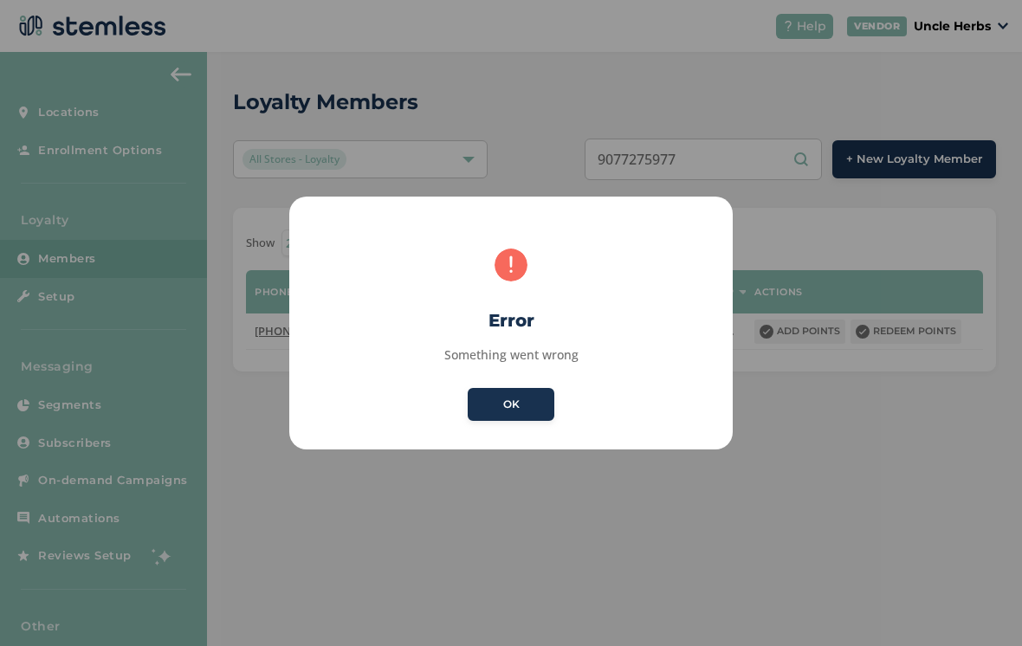
click at [509, 408] on button "OK" at bounding box center [511, 404] width 87 height 33
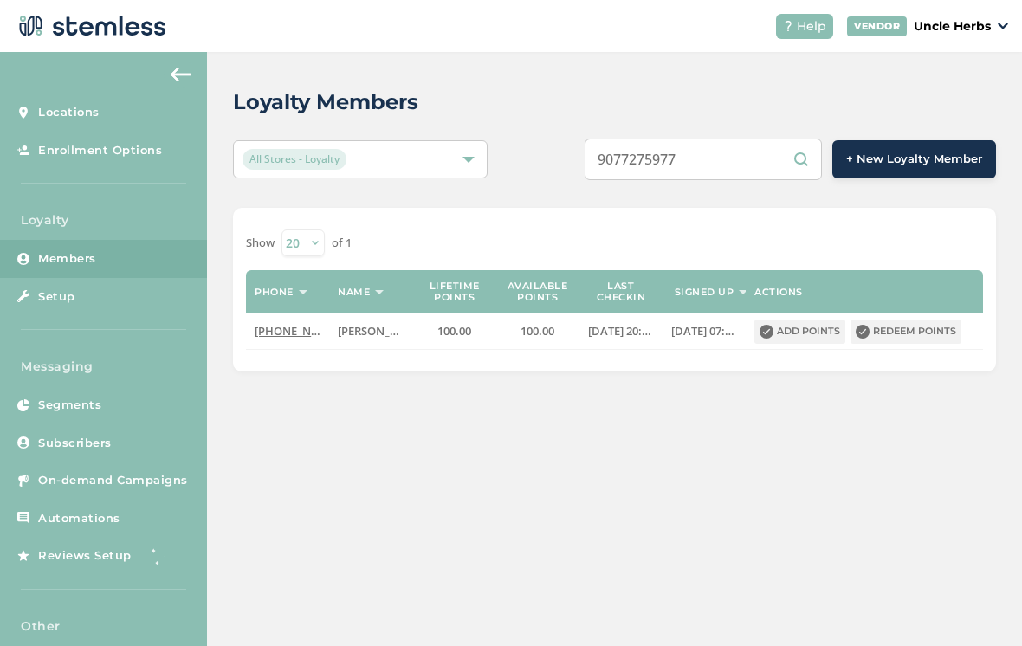
click at [924, 334] on button "Redeem points" at bounding box center [906, 332] width 111 height 24
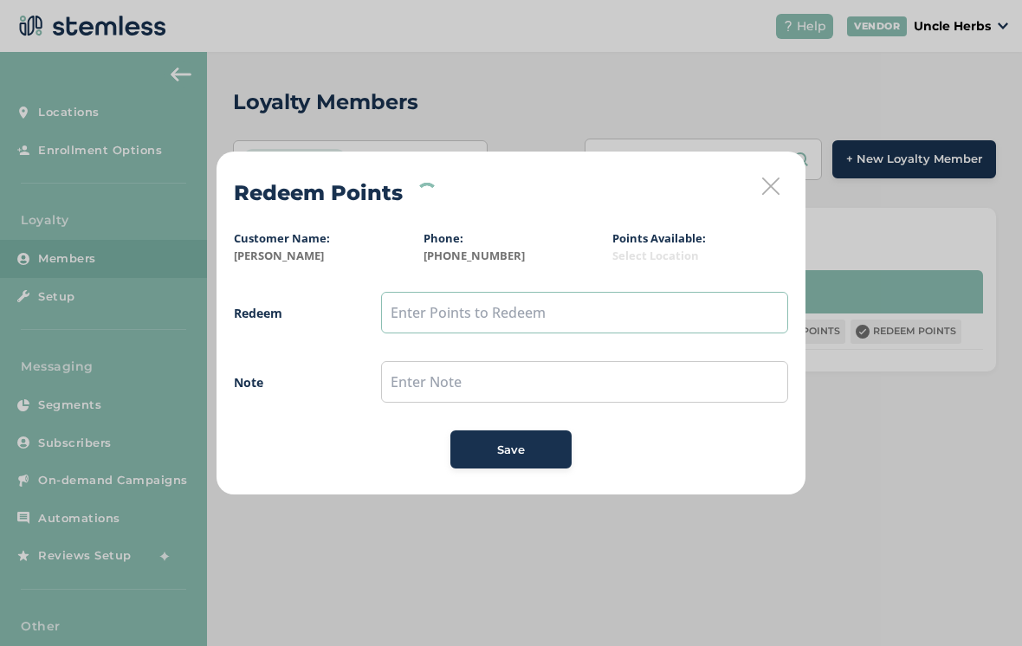
click at [507, 310] on input "text" at bounding box center [584, 313] width 407 height 42
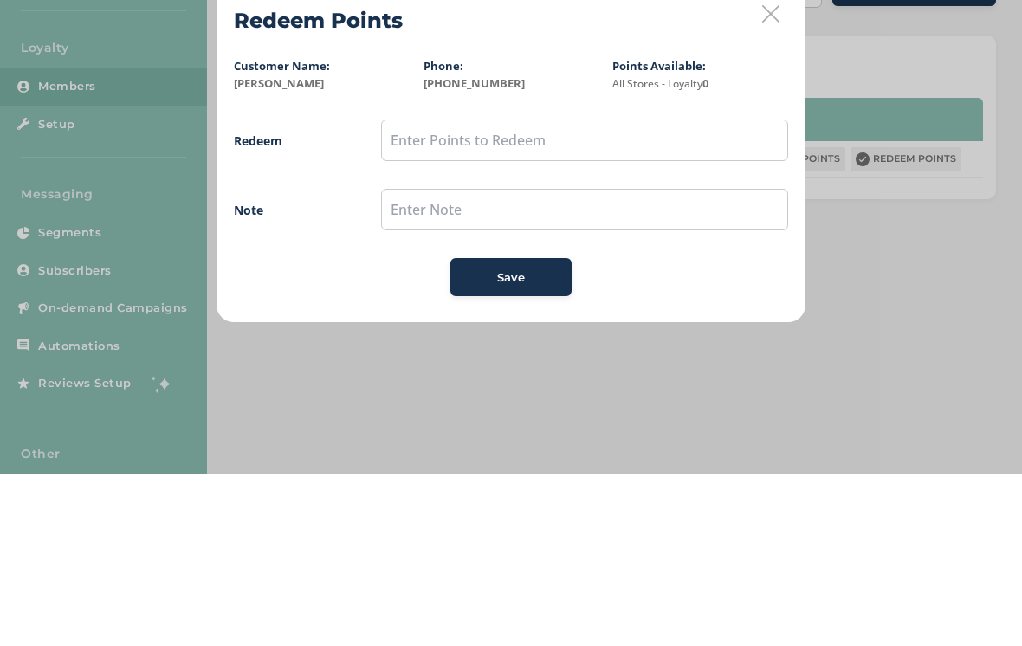
click at [933, 209] on div "Redeem Points Customer Name: Harry H Phone: (907) 727-5977 Points Available: Al…" at bounding box center [511, 323] width 1022 height 646
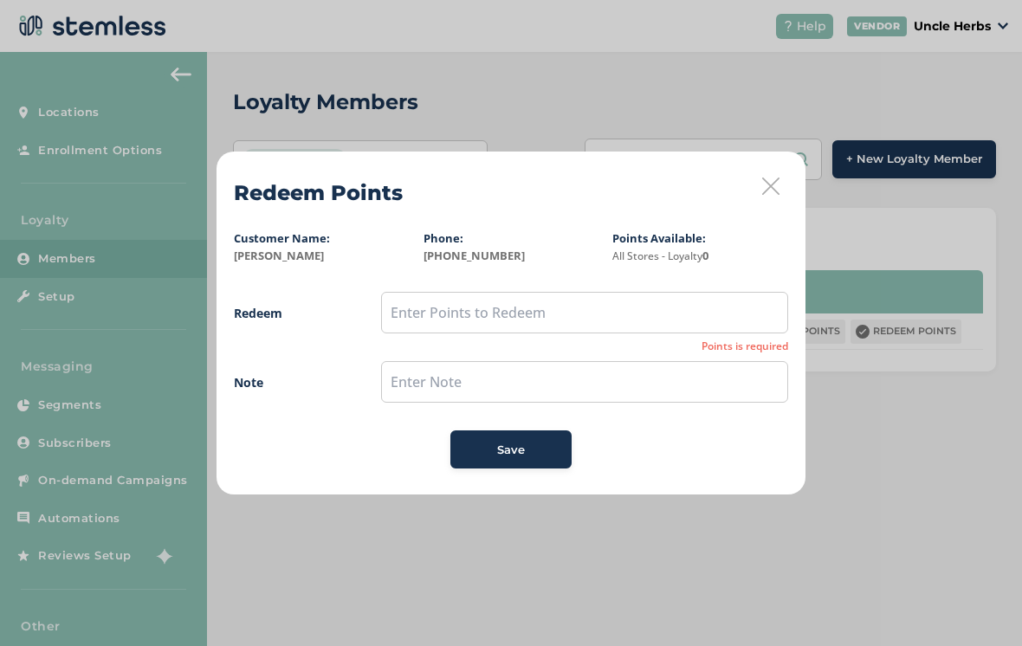
click at [777, 182] on icon at bounding box center [770, 186] width 17 height 17
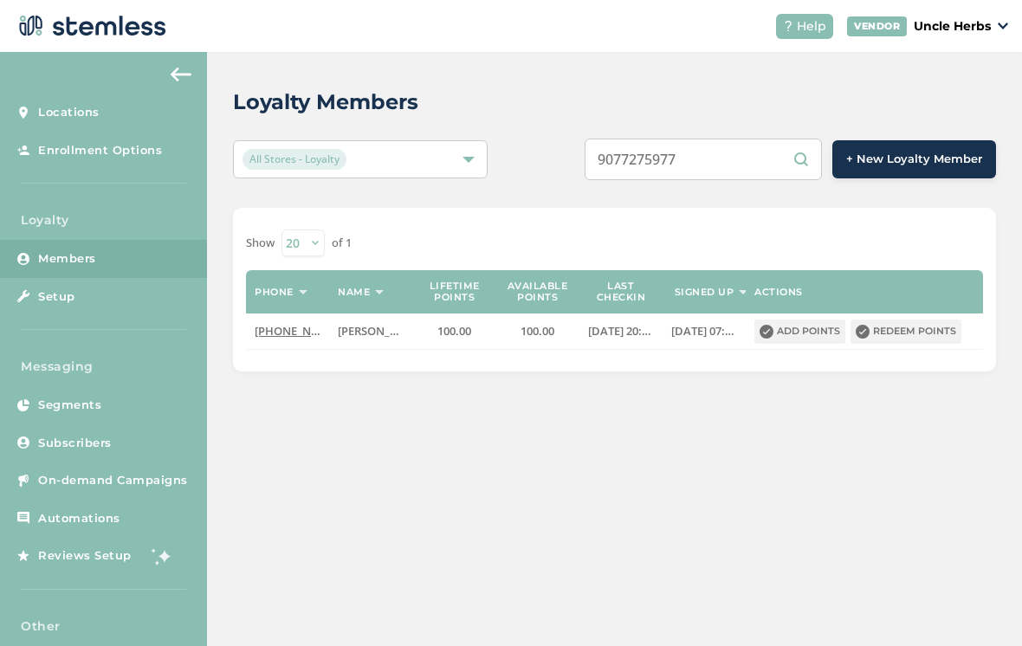
click at [910, 332] on button "Redeem points" at bounding box center [906, 332] width 111 height 24
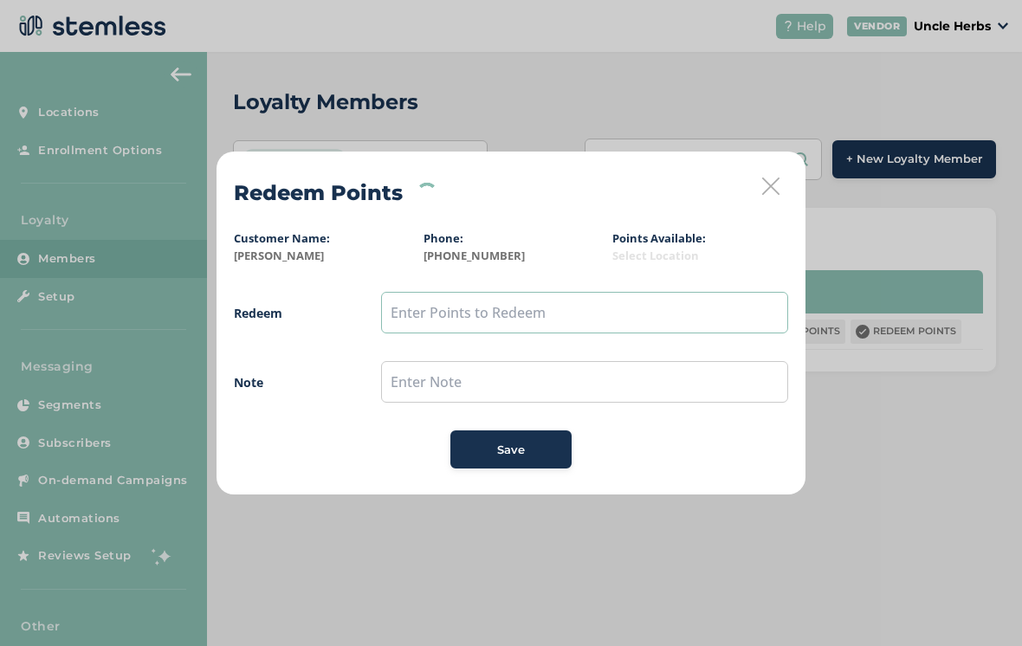
click at [471, 307] on input "text" at bounding box center [584, 313] width 407 height 42
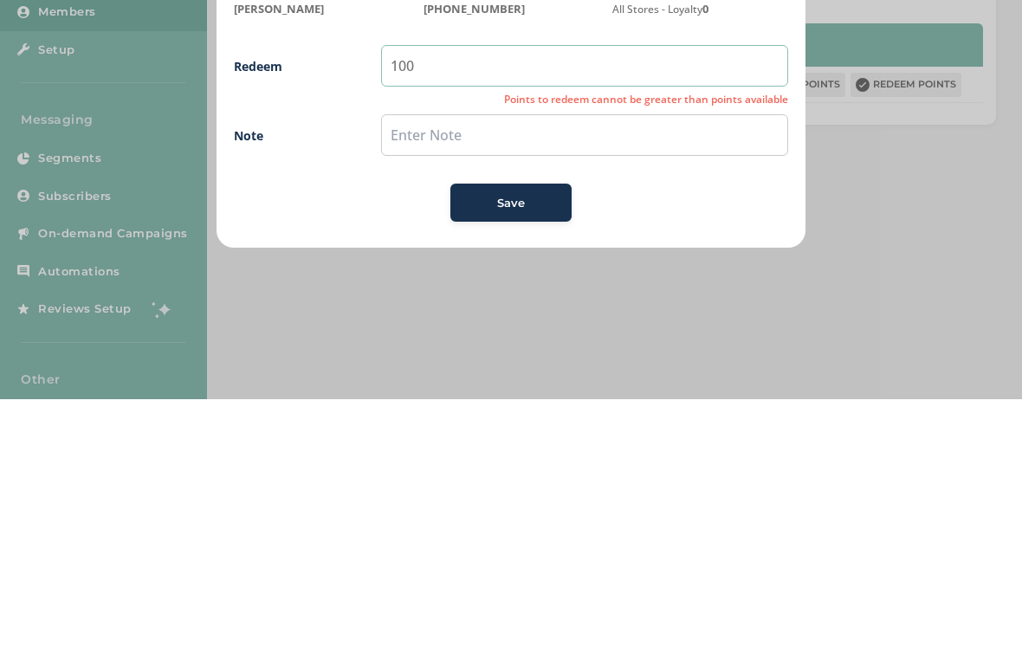
type input "100"
click at [511, 442] on span "Save" at bounding box center [511, 450] width 28 height 17
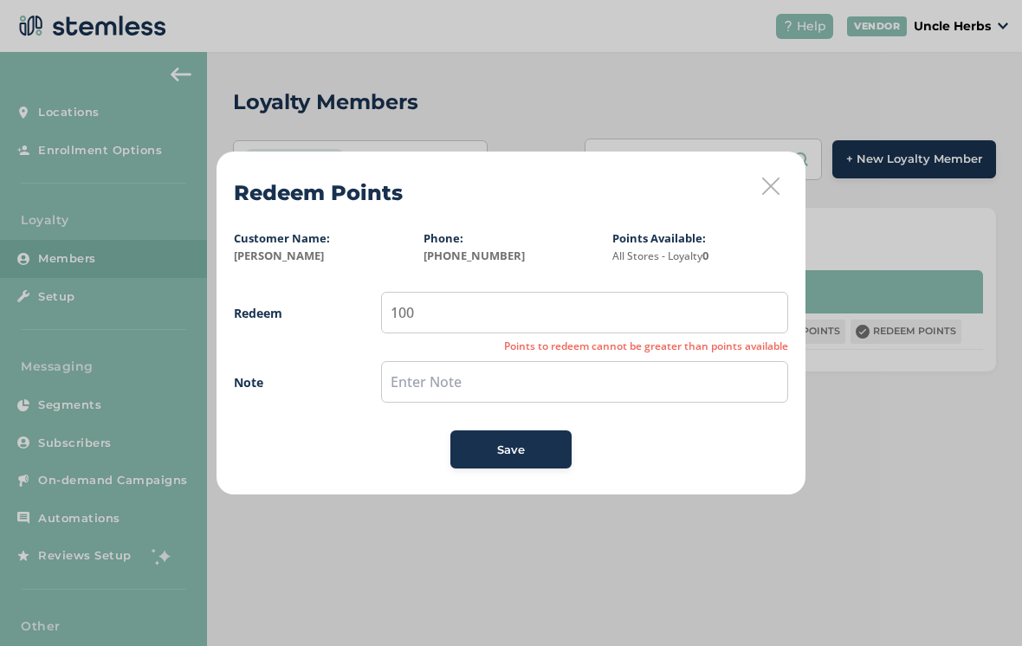
click at [522, 447] on span "Save" at bounding box center [511, 450] width 28 height 17
click at [775, 193] on icon at bounding box center [770, 186] width 17 height 17
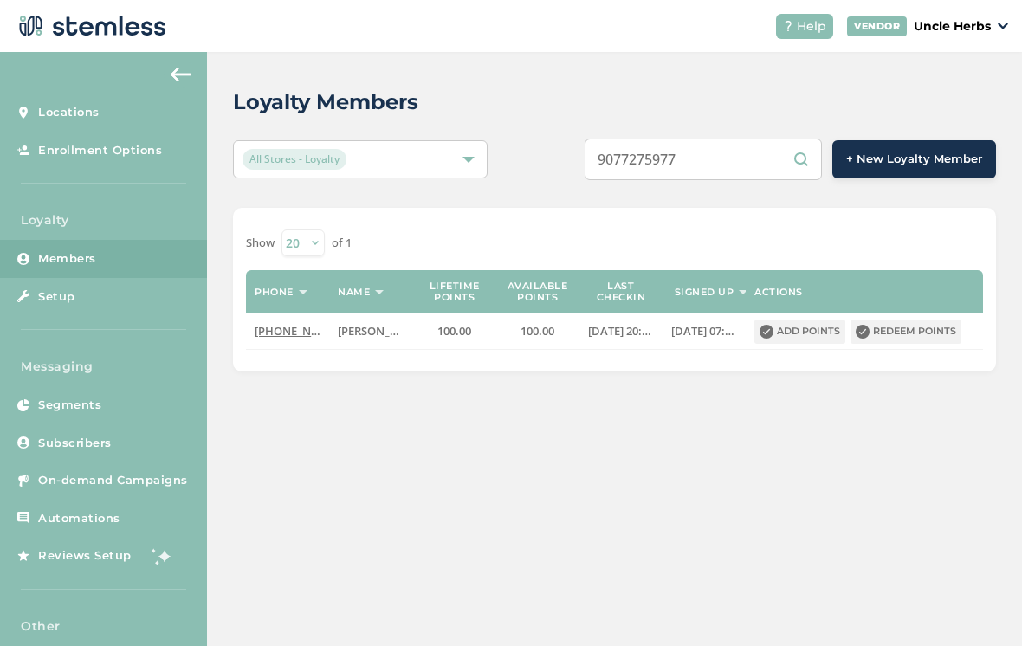
click at [757, 163] on input "9077275977" at bounding box center [703, 160] width 237 height 42
type input "9077448788"
click at [911, 334] on button "Redeem points" at bounding box center [906, 332] width 111 height 24
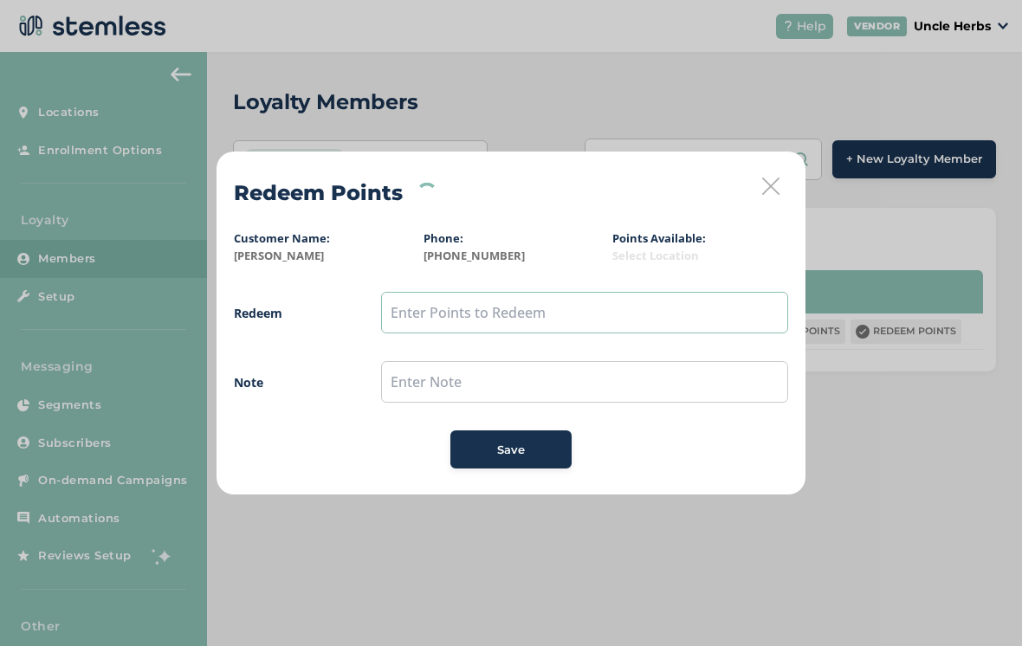
click at [574, 315] on input "text" at bounding box center [584, 313] width 407 height 42
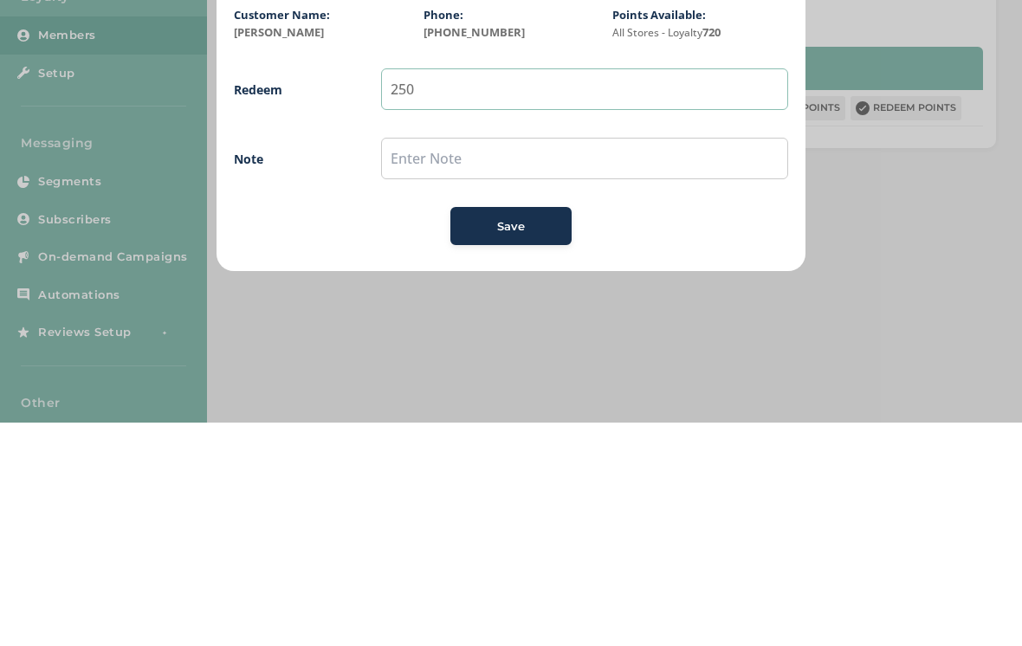
type input "250"
click at [513, 442] on span "Save" at bounding box center [511, 450] width 28 height 17
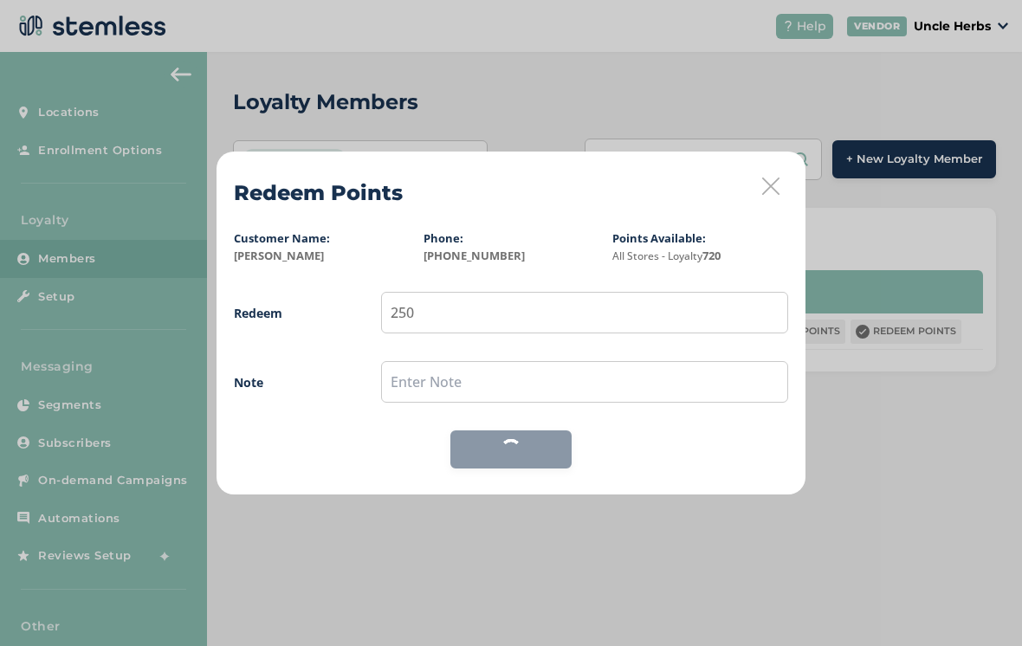
click at [777, 184] on icon at bounding box center [770, 186] width 17 height 17
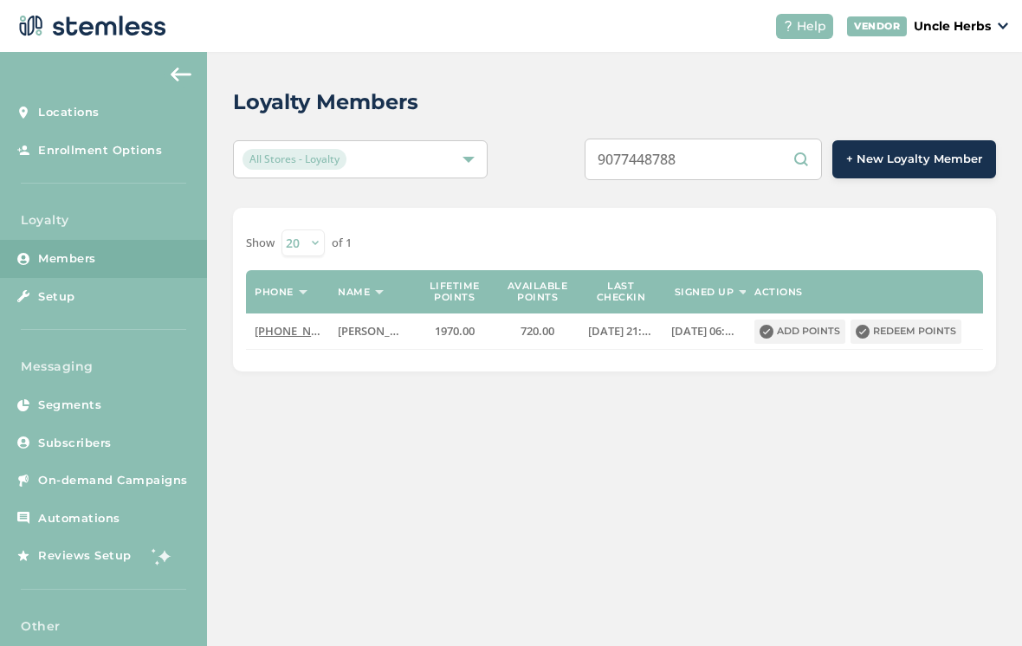
click at [915, 328] on button "Redeem points" at bounding box center [906, 332] width 111 height 24
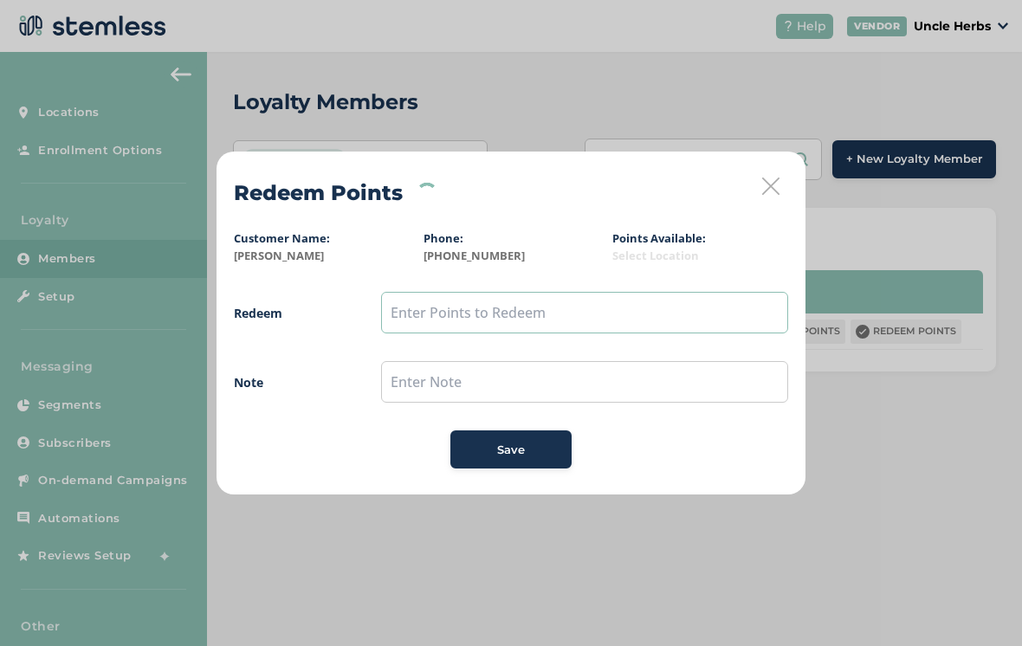
click at [627, 315] on input "text" at bounding box center [584, 313] width 407 height 42
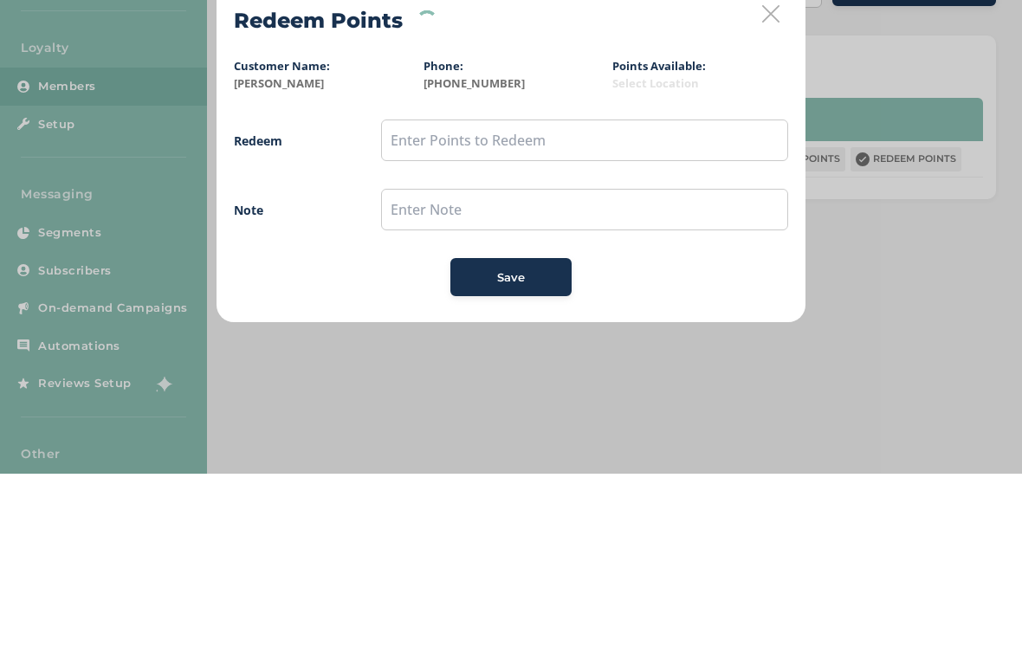
click at [876, 232] on div "Redeem Points Customer Name: Jeff Dixon Phone: (907) 744-8788 Points Available:…" at bounding box center [511, 323] width 1022 height 646
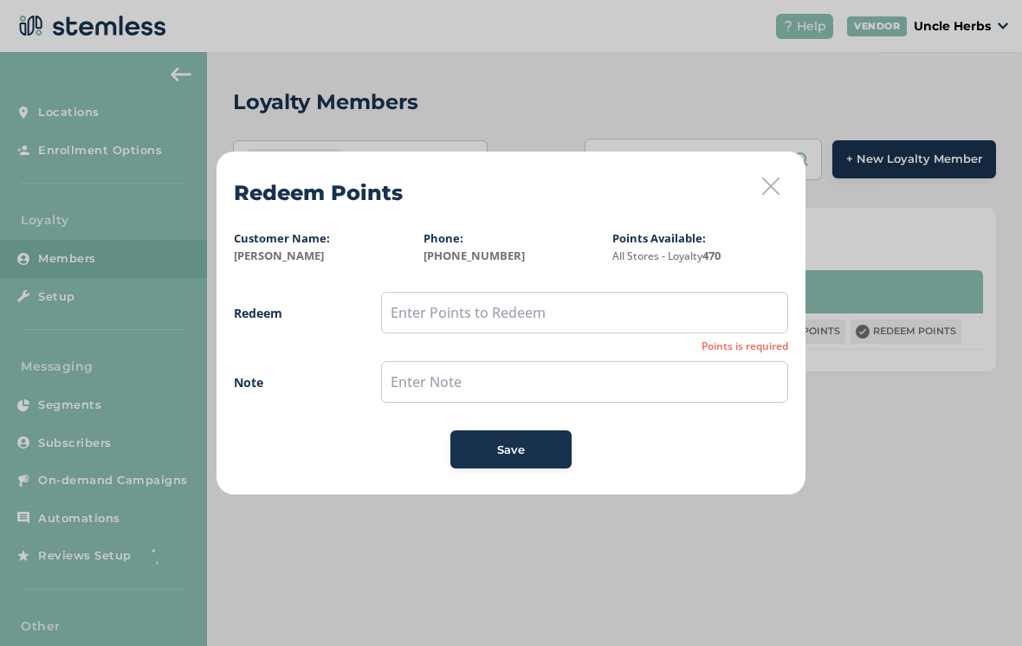
click at [768, 184] on icon at bounding box center [770, 186] width 17 height 17
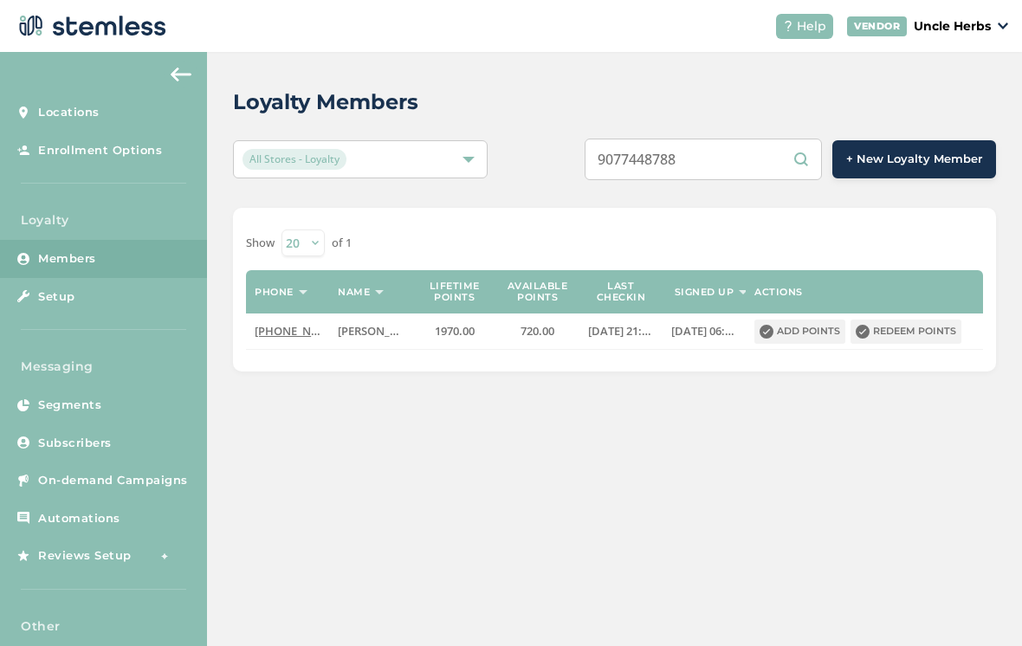
click at [926, 332] on button "Redeem points" at bounding box center [906, 332] width 111 height 24
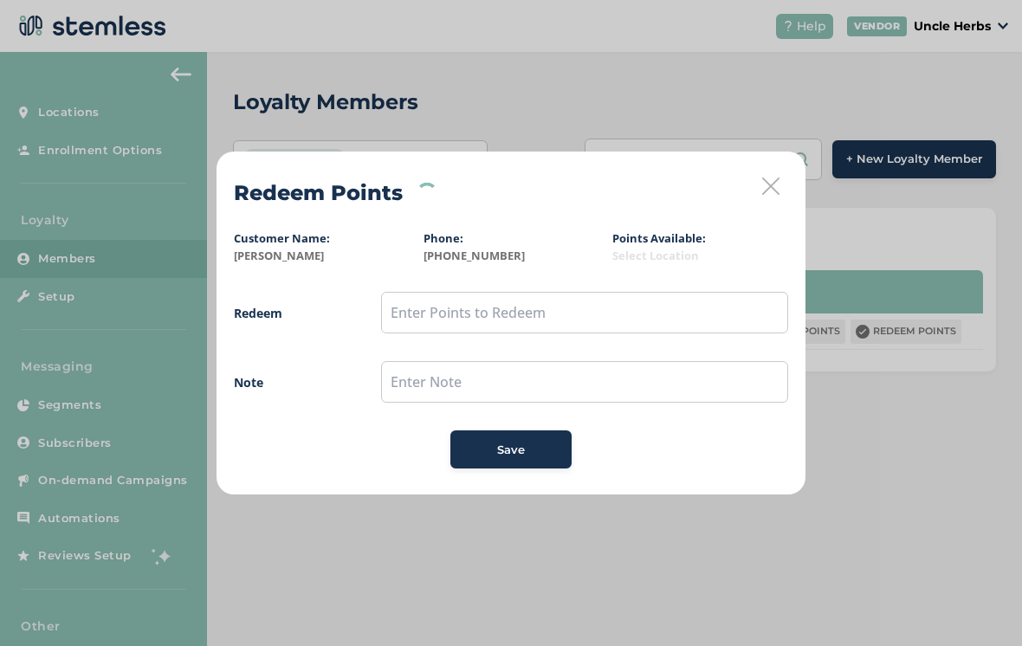
click at [763, 184] on icon at bounding box center [770, 186] width 17 height 17
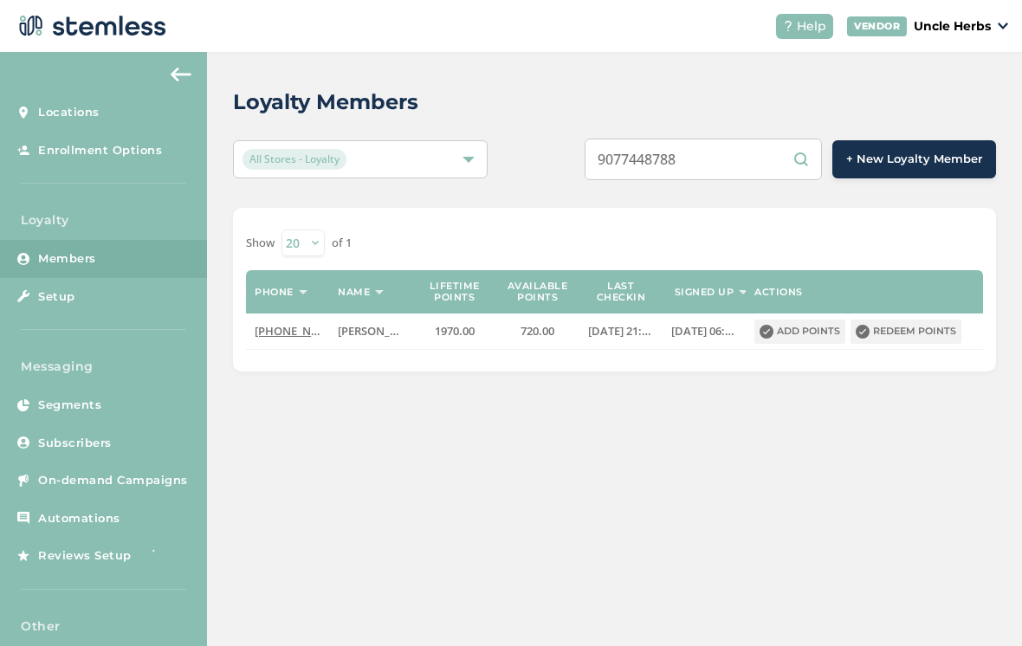
click at [286, 334] on span "(907) 744-8788" at bounding box center [305, 331] width 100 height 16
click at [742, 161] on input "text" at bounding box center [703, 160] width 237 height 42
click at [641, 159] on input "3514591" at bounding box center [703, 160] width 237 height 42
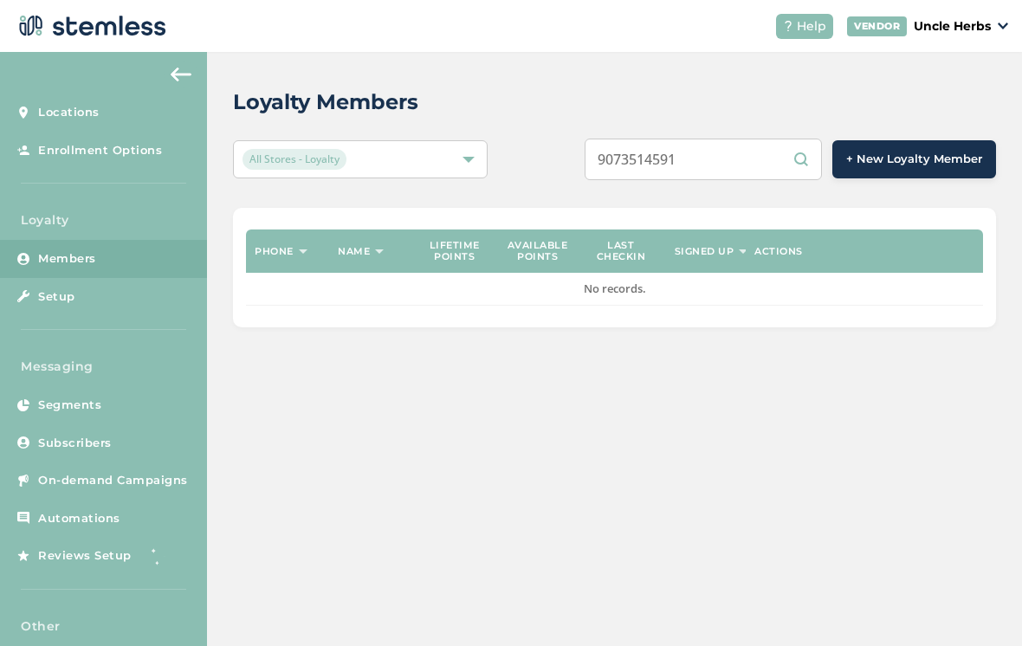
click at [749, 165] on input "9073514591" at bounding box center [703, 160] width 237 height 42
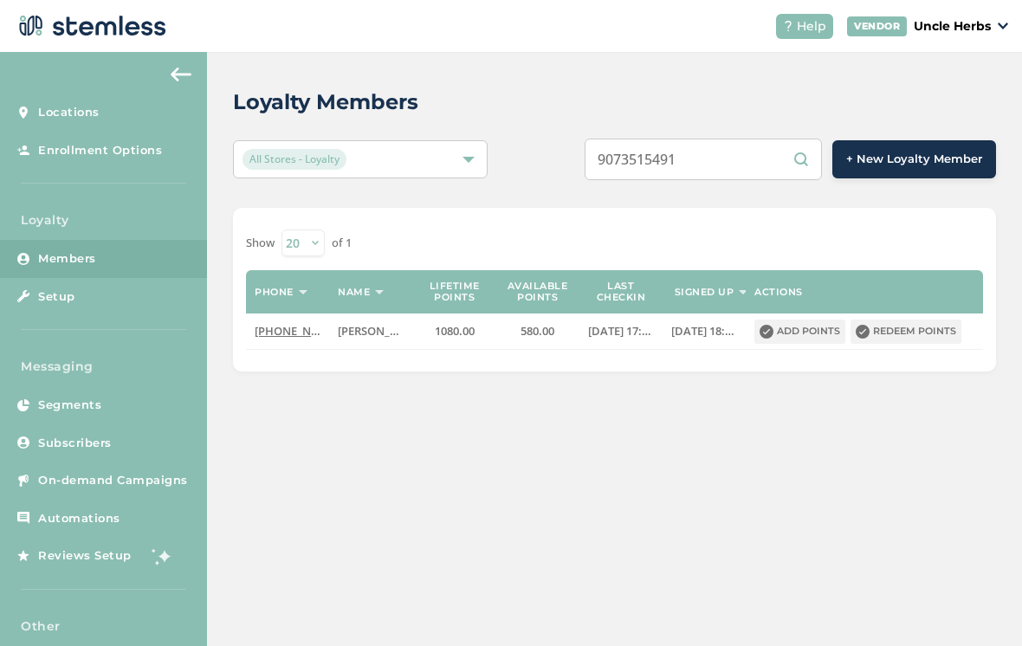
type input "9073515491"
click at [914, 338] on button "Redeem points" at bounding box center [906, 332] width 111 height 24
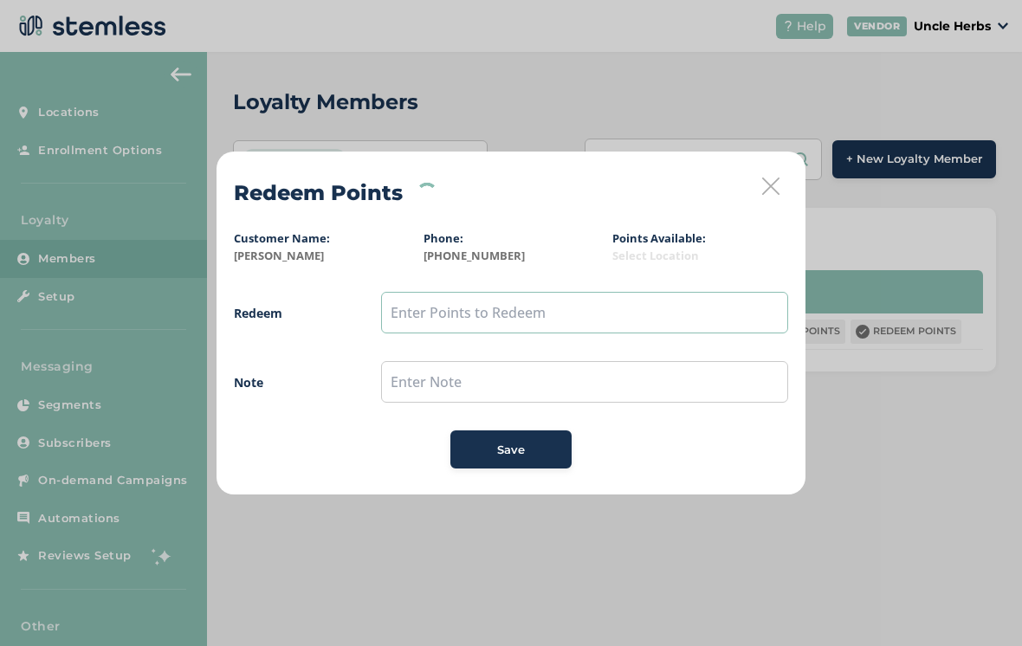
click at [537, 315] on input "text" at bounding box center [584, 313] width 407 height 42
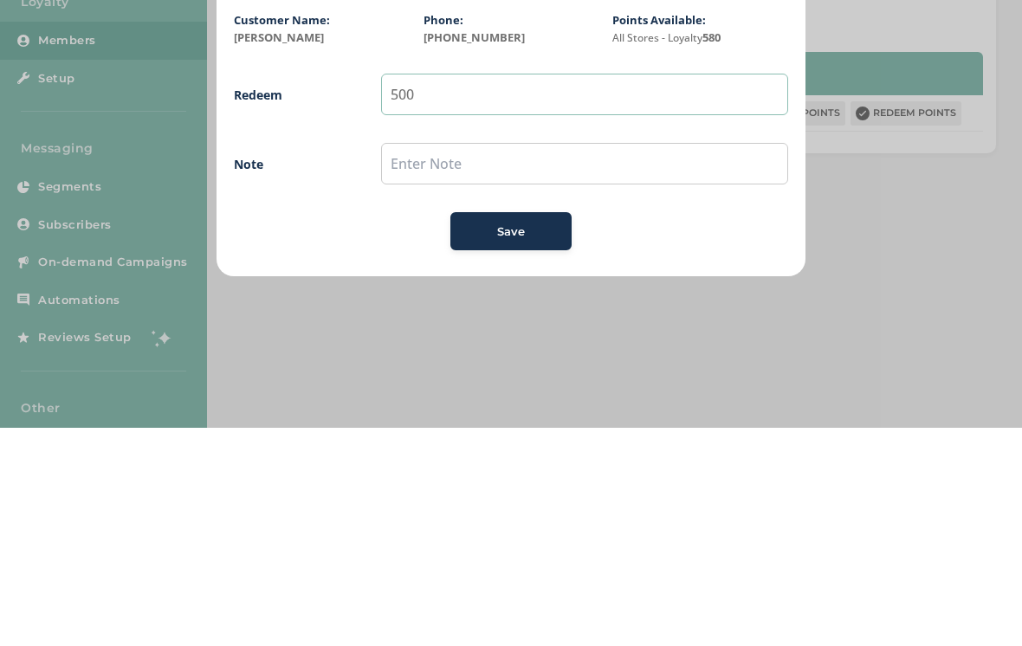
type input "500"
click at [528, 442] on div "Save" at bounding box center [511, 450] width 94 height 17
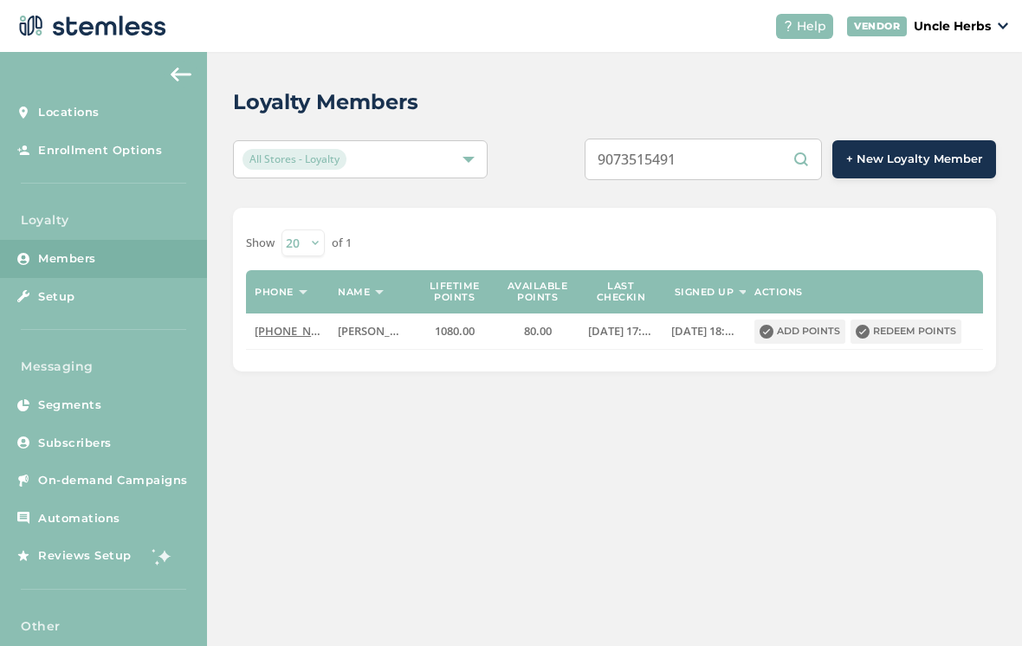
click at [927, 326] on button "Redeem points" at bounding box center [906, 332] width 111 height 24
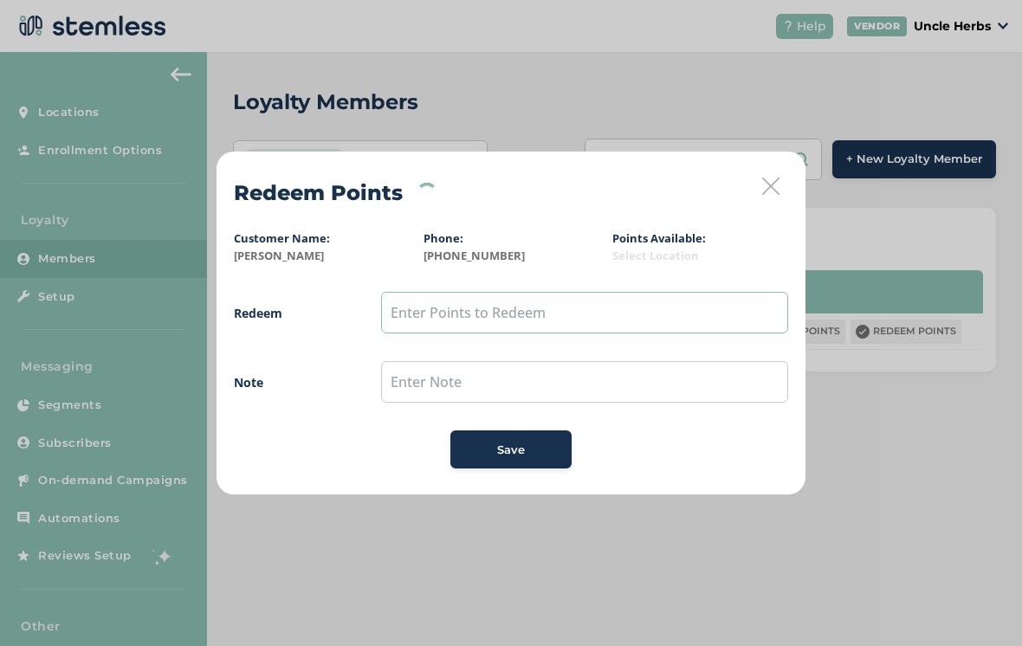
click at [463, 307] on input "text" at bounding box center [584, 313] width 407 height 42
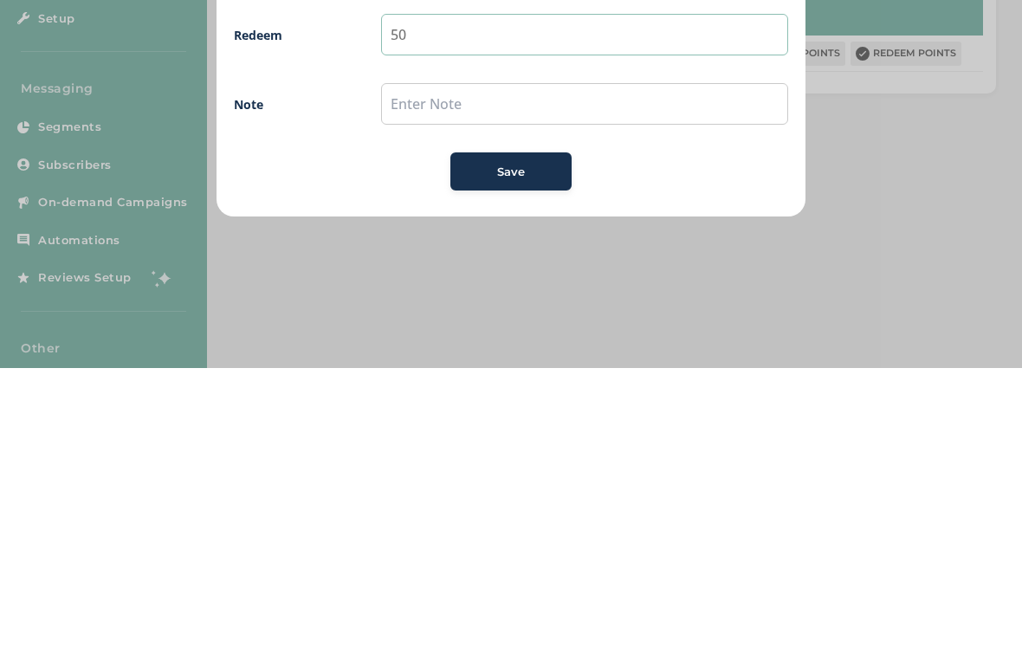
type input "50"
click at [502, 442] on span "Save" at bounding box center [511, 450] width 28 height 17
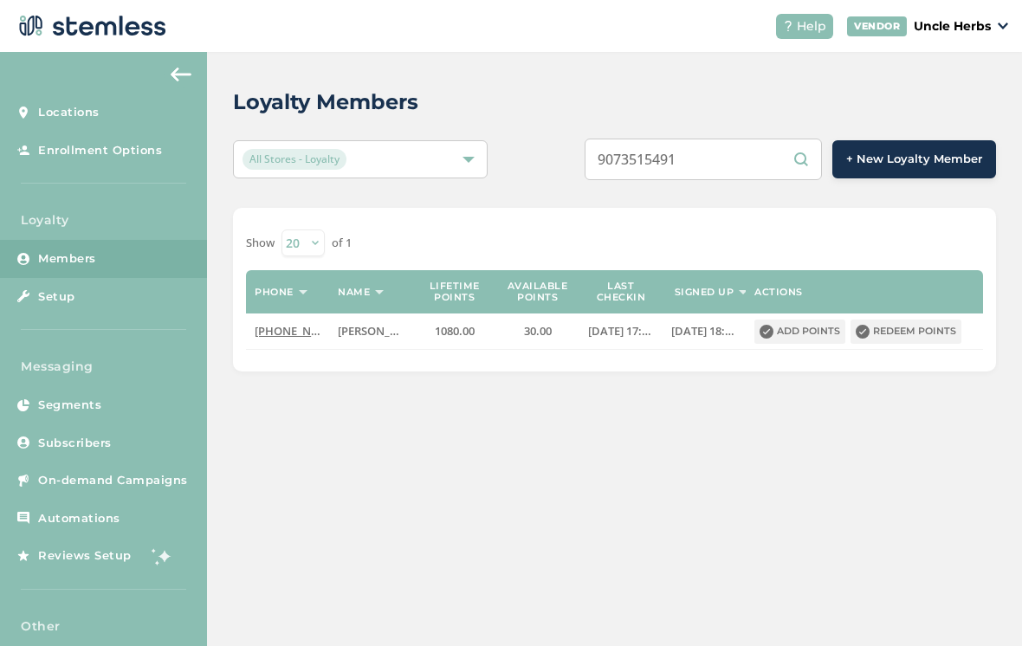
click at [771, 162] on input "9073515491" at bounding box center [703, 160] width 237 height 42
type input "9077275399"
click at [908, 336] on button "Redeem points" at bounding box center [906, 332] width 111 height 24
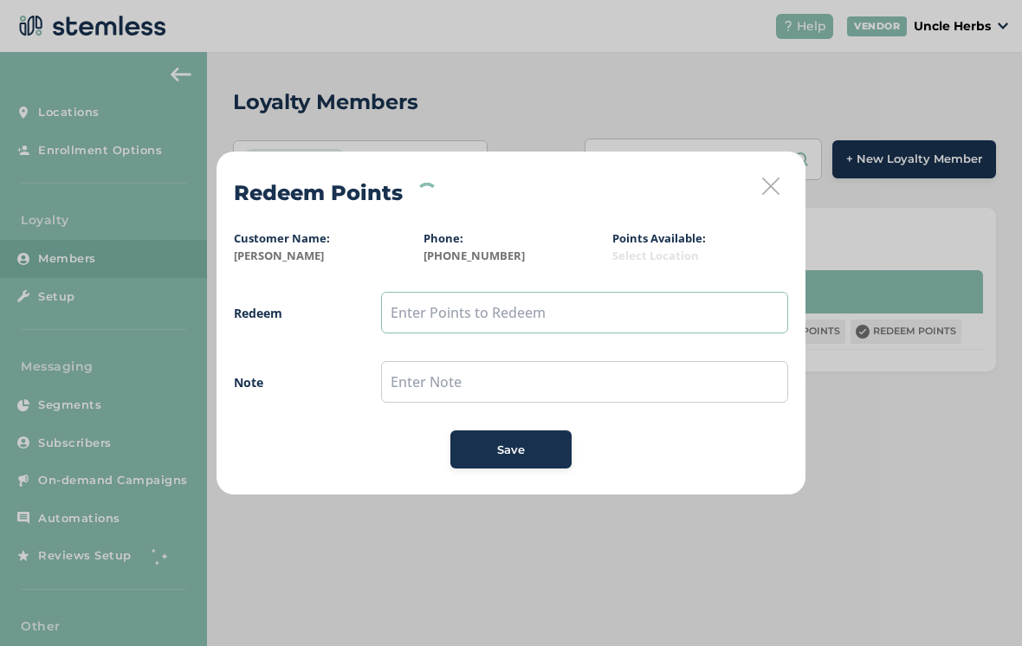
click at [464, 329] on input "text" at bounding box center [584, 313] width 407 height 42
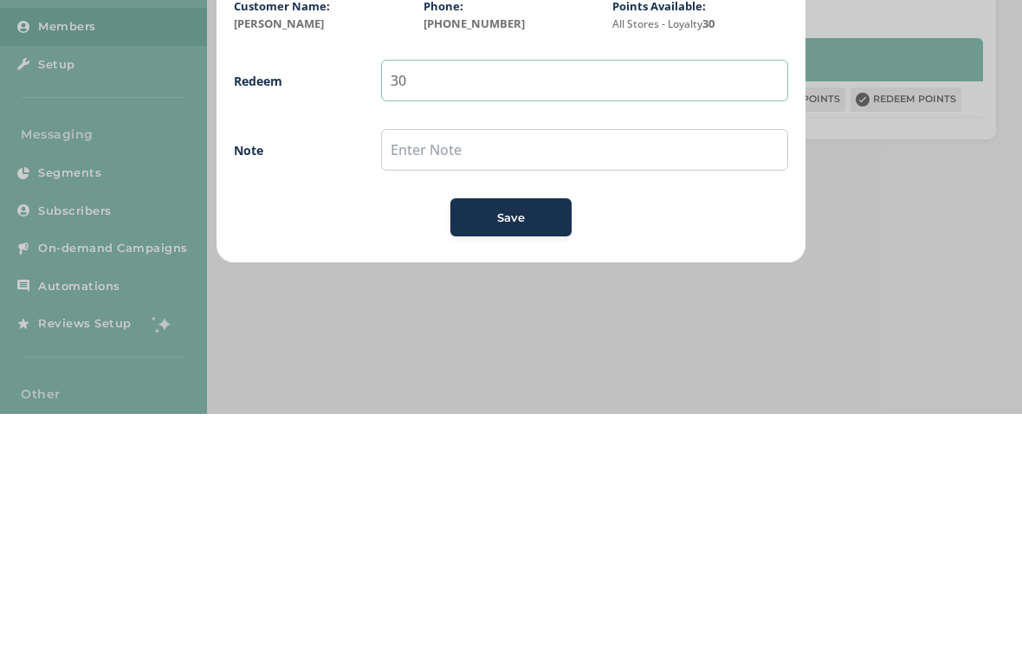
type input "30"
click at [517, 442] on span "Save" at bounding box center [511, 450] width 28 height 17
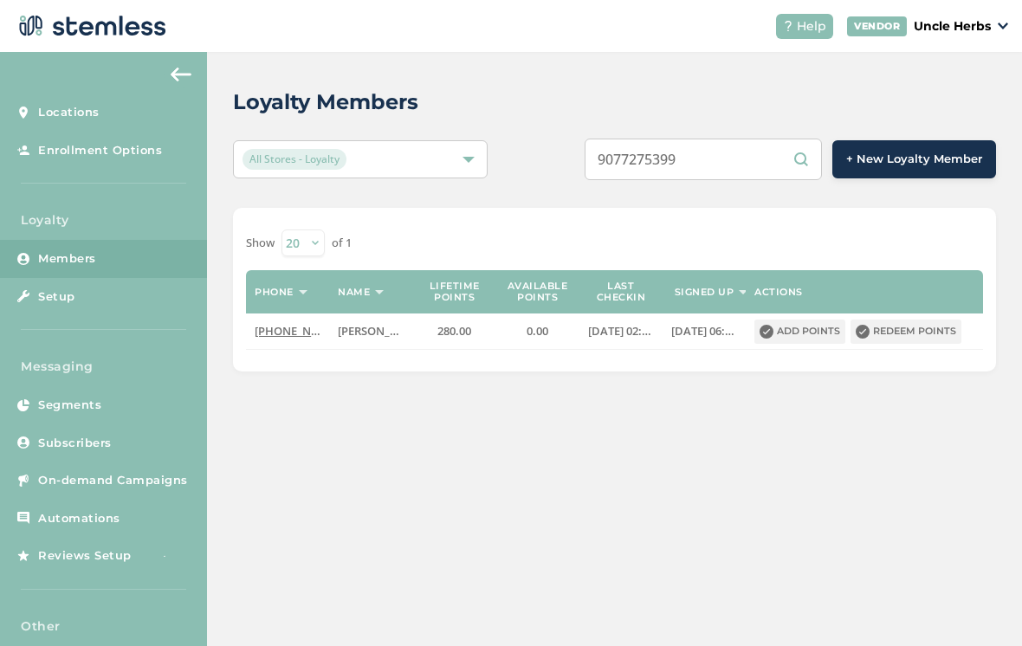
click at [762, 160] on input "9077275399" at bounding box center [703, 160] width 237 height 42
type input "9076321565"
click at [908, 341] on button "Redeem points" at bounding box center [906, 332] width 111 height 24
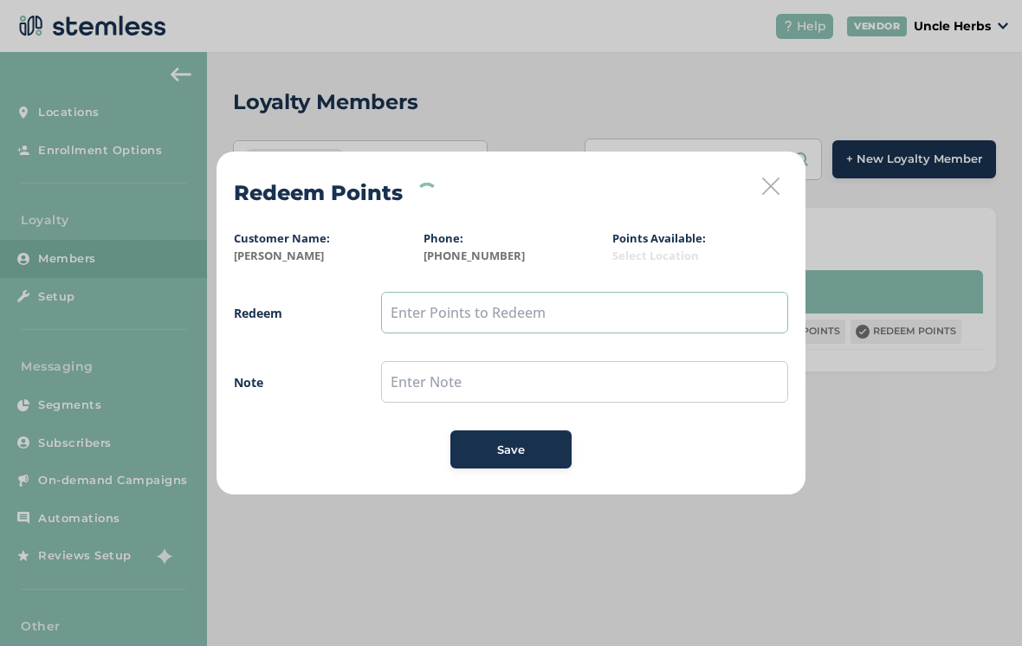
click at [561, 308] on input "text" at bounding box center [584, 313] width 407 height 42
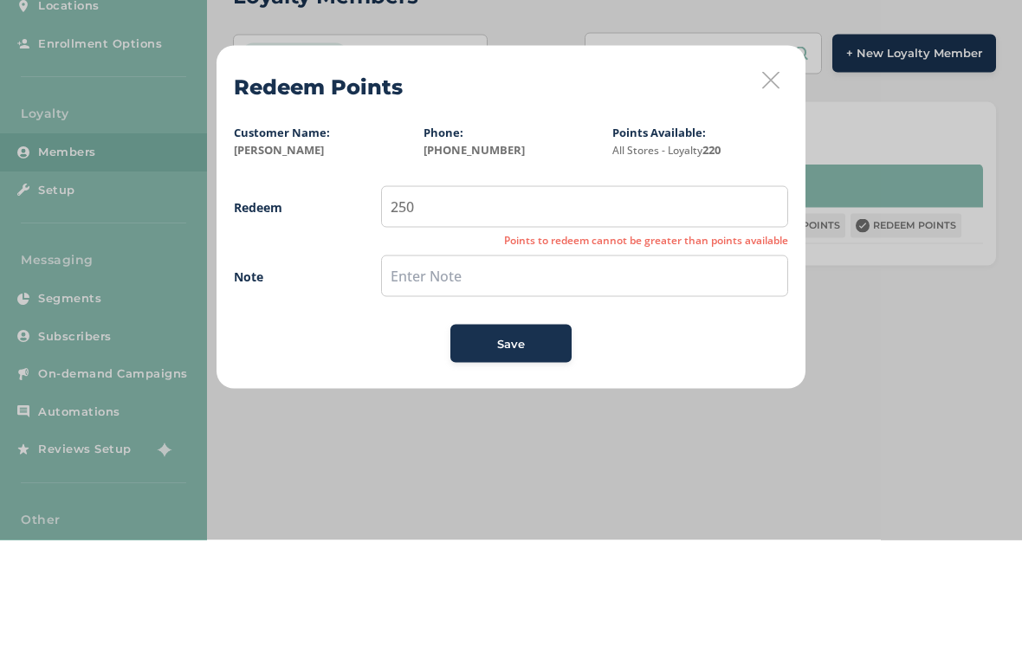
click at [780, 152] on div "Redeem Points Customer Name: Robert Phone: (907) 632-1565 Points Available: All…" at bounding box center [511, 324] width 589 height 344
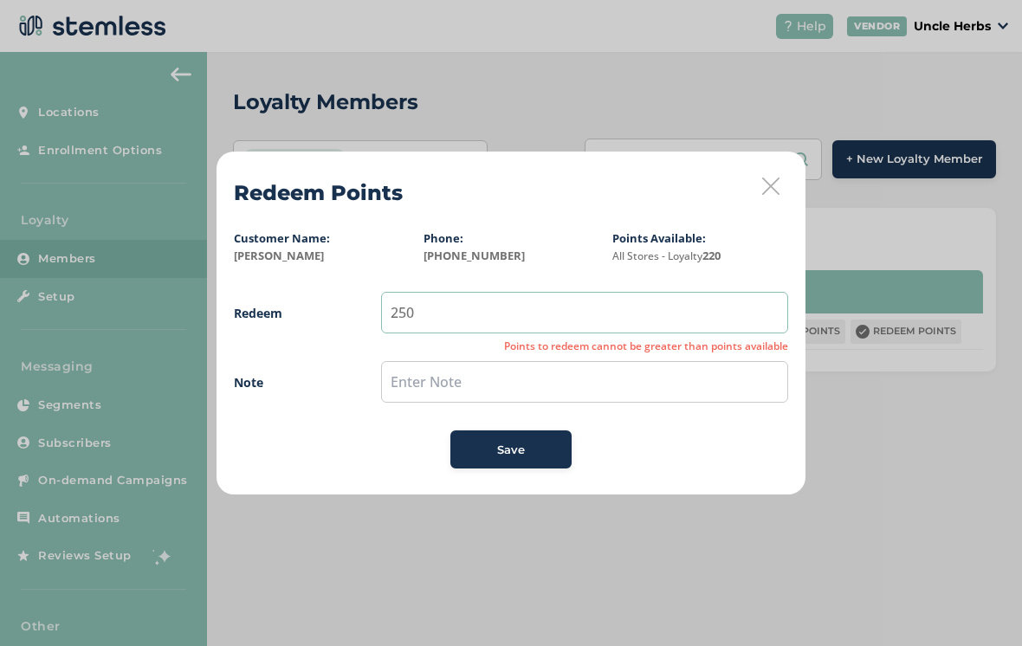
click at [580, 321] on input "250" at bounding box center [584, 313] width 407 height 42
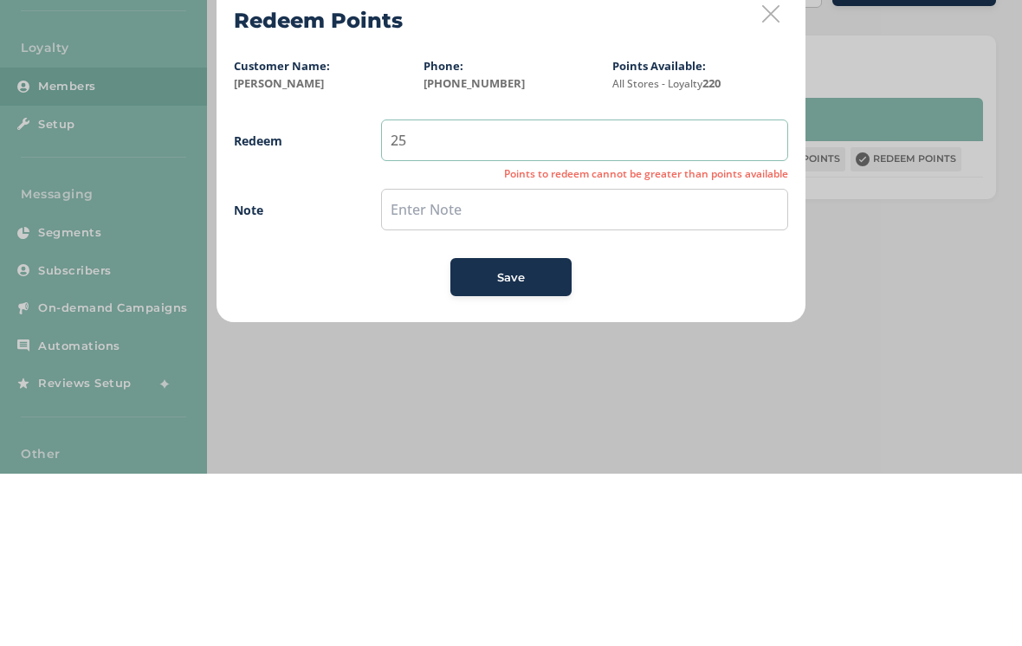
type input "2"
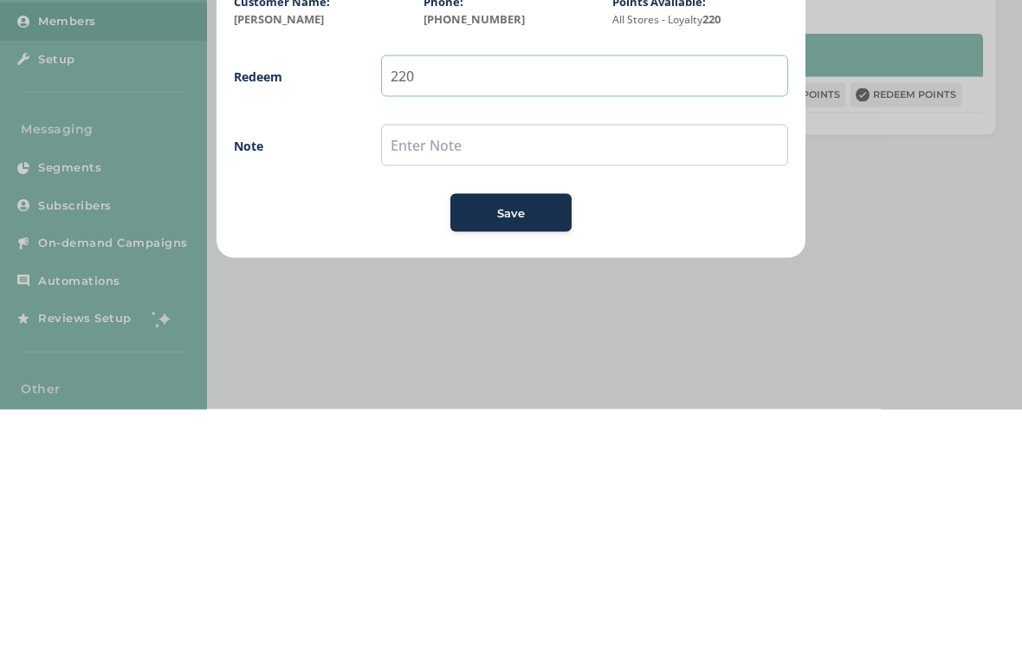
type input "220"
click at [523, 442] on span "Save" at bounding box center [511, 450] width 28 height 17
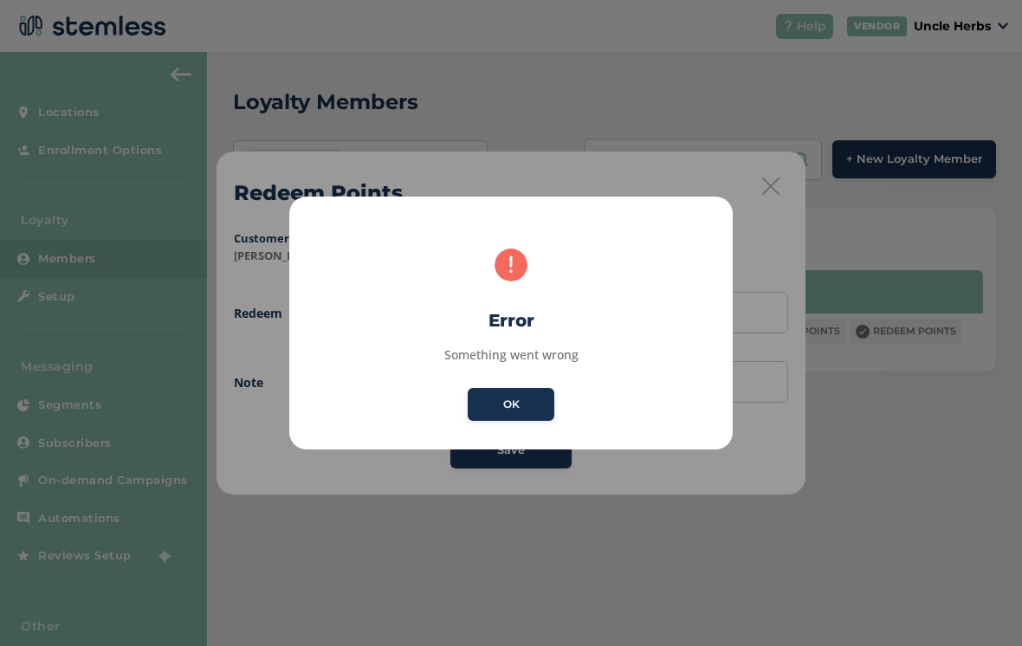
click at [525, 402] on button "OK" at bounding box center [511, 404] width 87 height 33
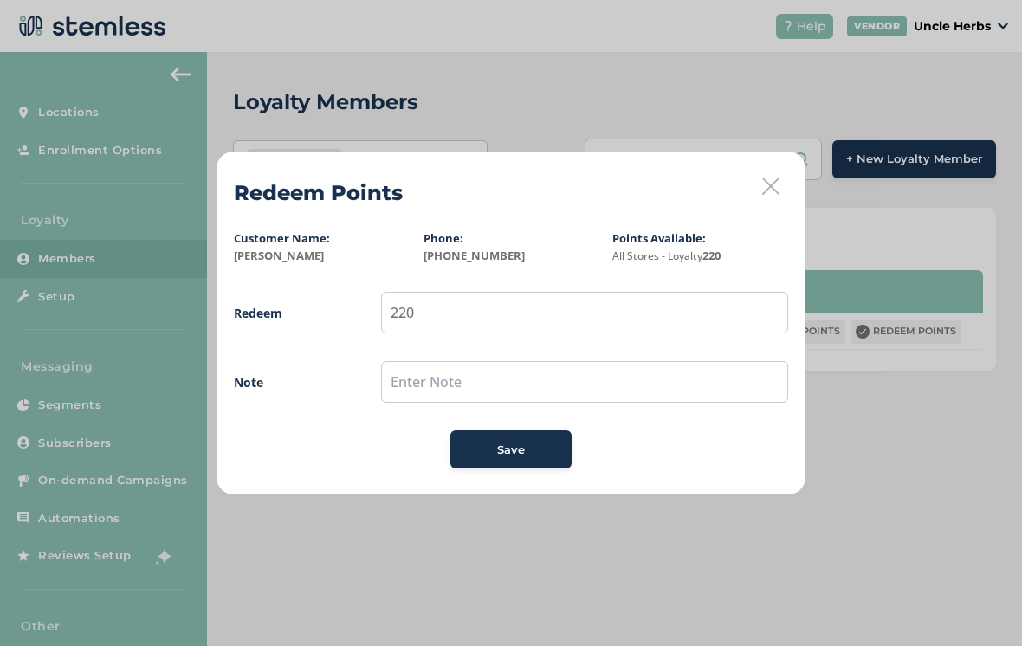
click at [759, 187] on div "Redeem Points Customer Name: Robert Phone: (907) 632-1565 Points Available: All…" at bounding box center [511, 324] width 589 height 344
click at [516, 456] on span "Save" at bounding box center [511, 450] width 28 height 17
click at [773, 186] on icon at bounding box center [770, 186] width 17 height 17
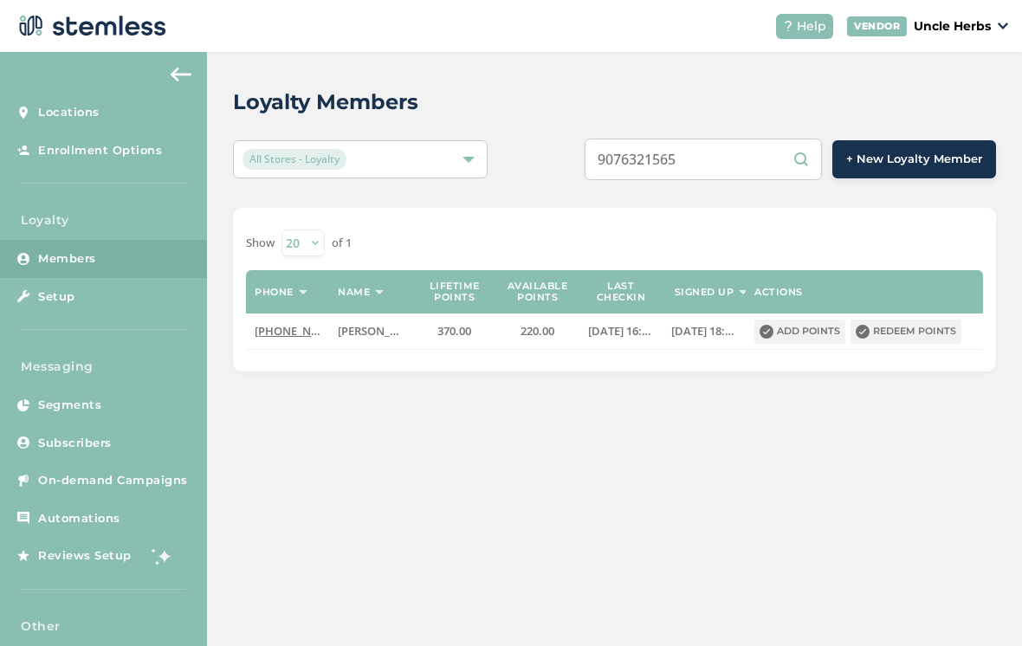
click at [747, 161] on input "9076321565" at bounding box center [703, 160] width 237 height 42
click at [968, 384] on div "Loyalty Members All Stores - Loyalty 9076321565 + New Loyalty Member Show 20 50…" at bounding box center [614, 229] width 815 height 354
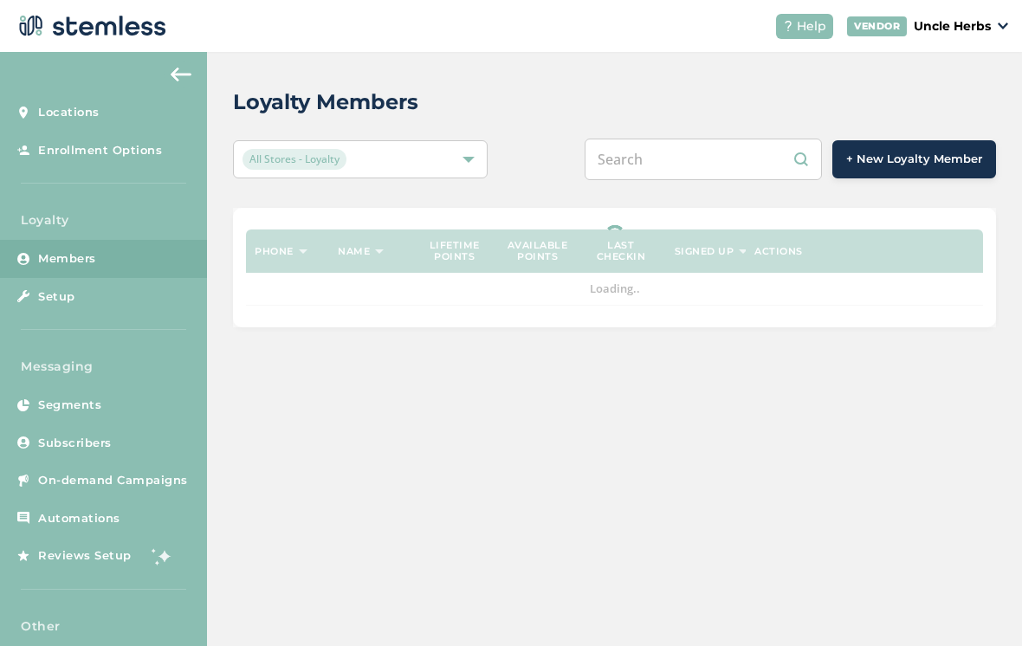
click at [724, 172] on input "text" at bounding box center [703, 160] width 237 height 42
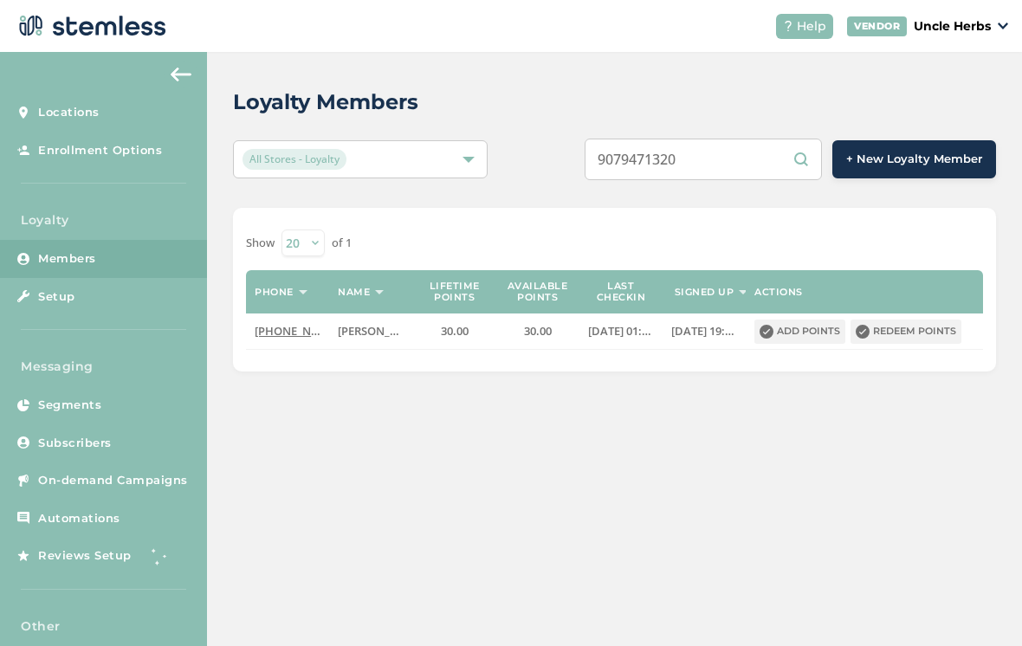
click at [778, 162] on input "9079471320" at bounding box center [703, 160] width 237 height 42
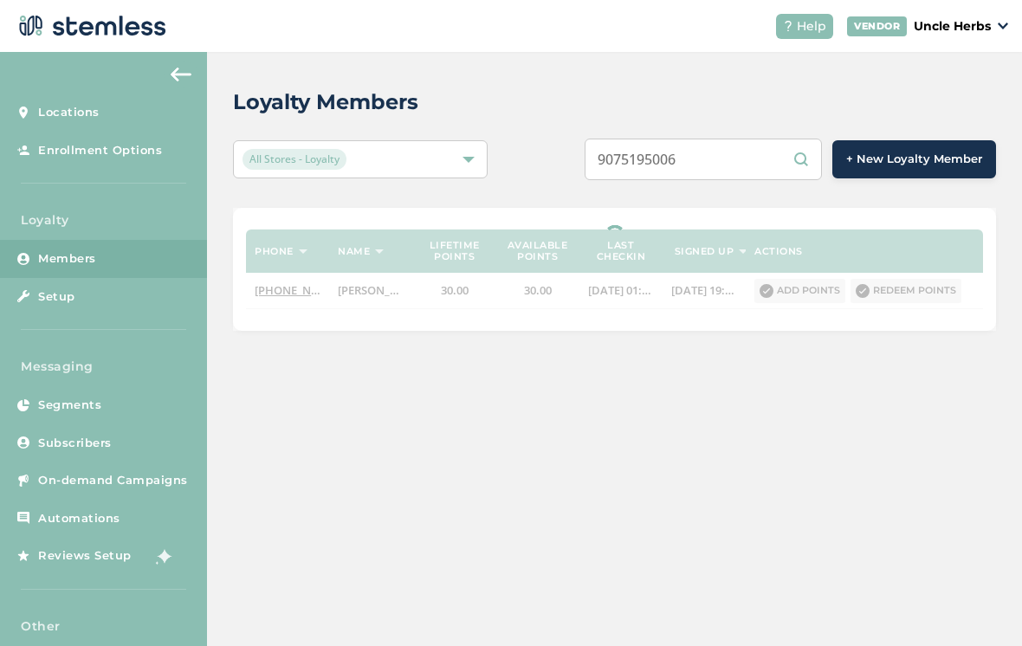
click at [761, 160] on input "9075195006" at bounding box center [703, 160] width 237 height 42
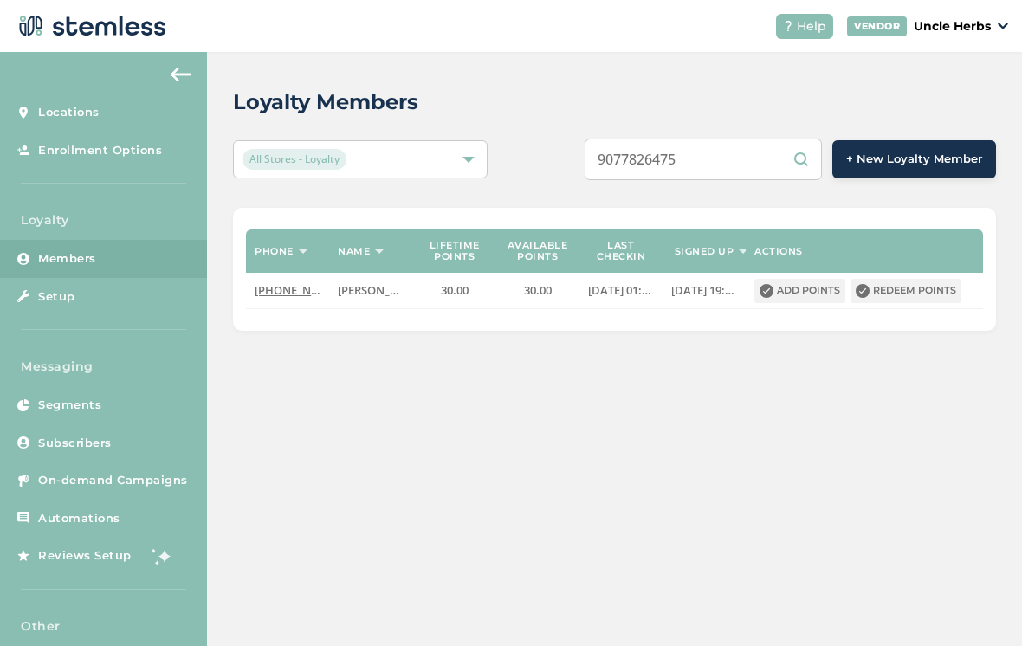
click at [771, 162] on input "9077826475" at bounding box center [703, 160] width 237 height 42
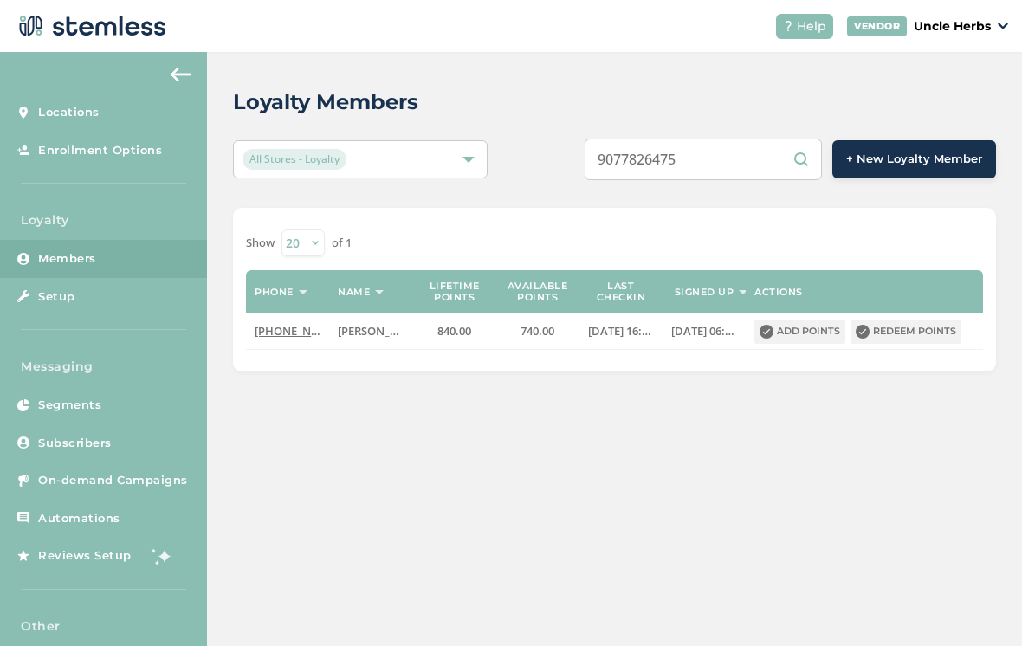
type input "9077826475"
click at [891, 335] on button "Redeem points" at bounding box center [906, 332] width 111 height 24
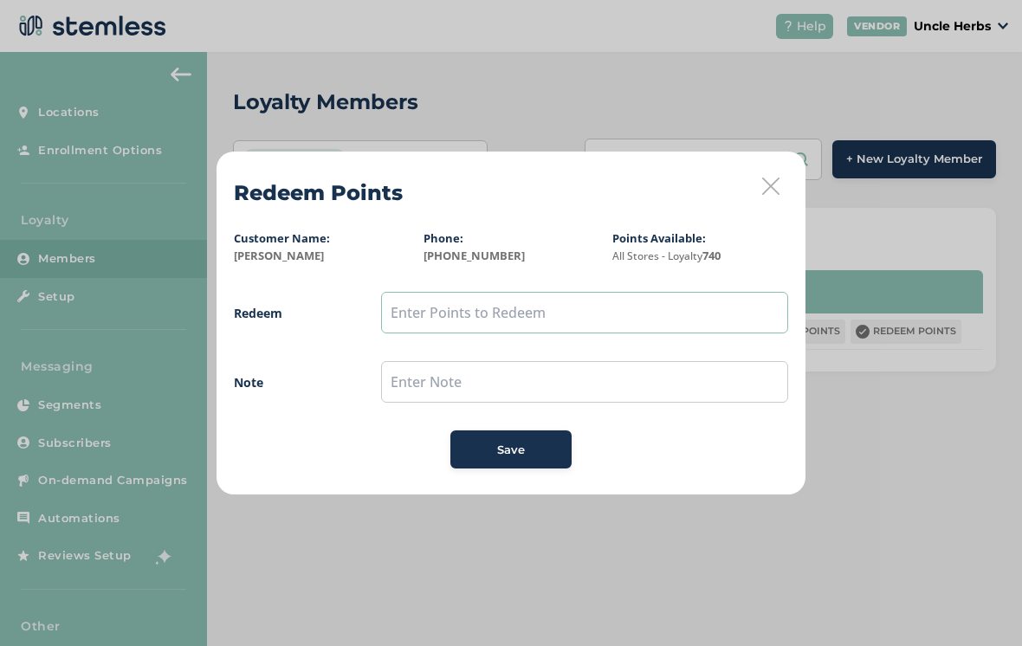
click at [644, 298] on input "text" at bounding box center [584, 313] width 407 height 42
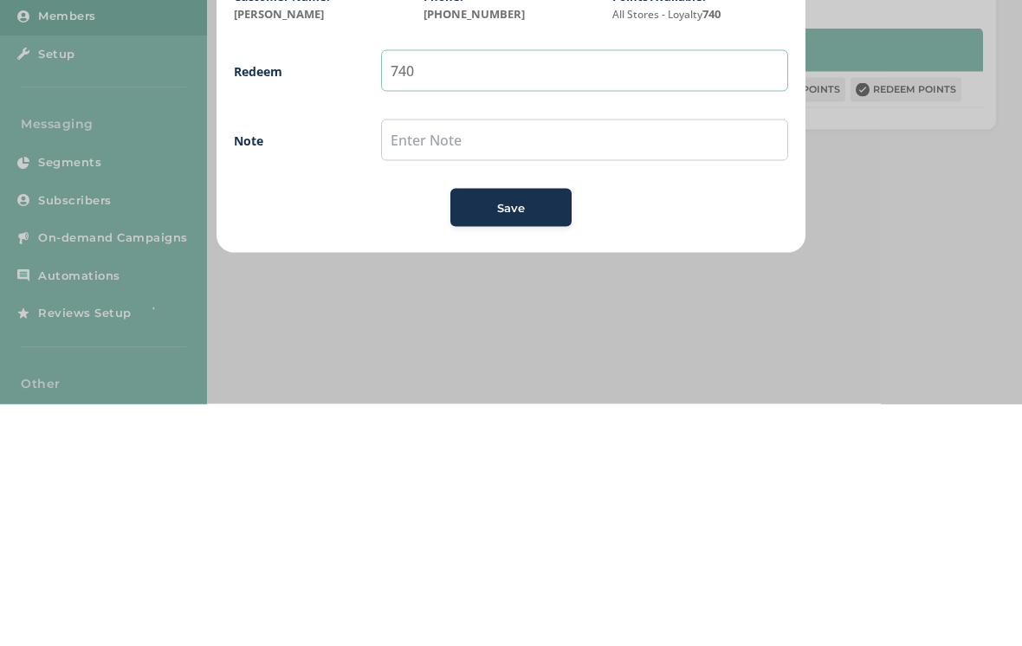
type input "740"
click at [511, 442] on span "Save" at bounding box center [511, 450] width 28 height 17
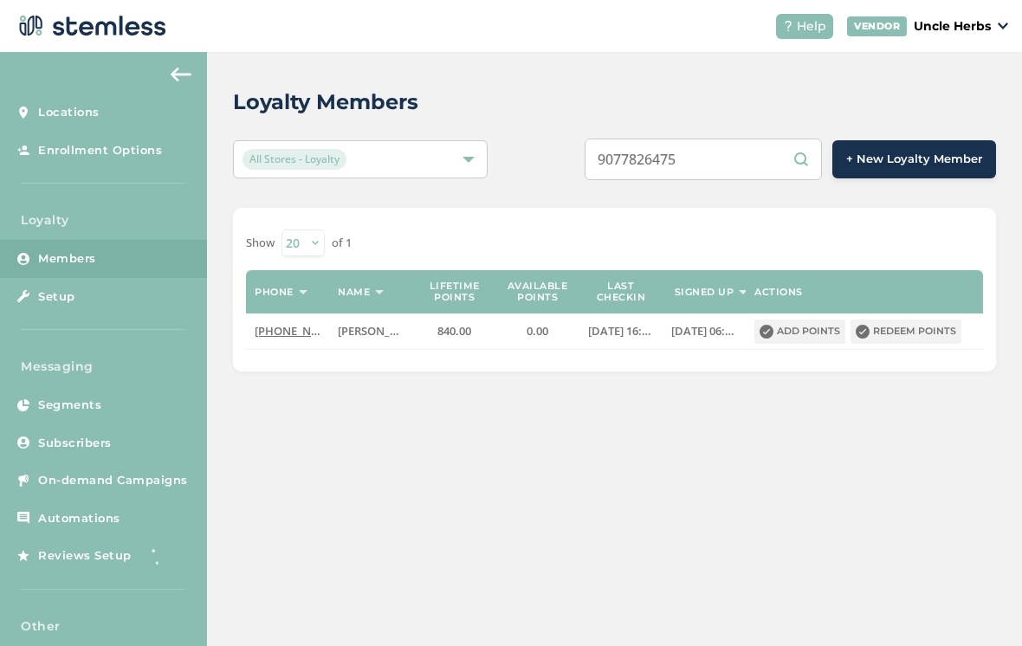
scroll to position [27, 0]
click at [769, 139] on input "9077826475" at bounding box center [703, 160] width 237 height 42
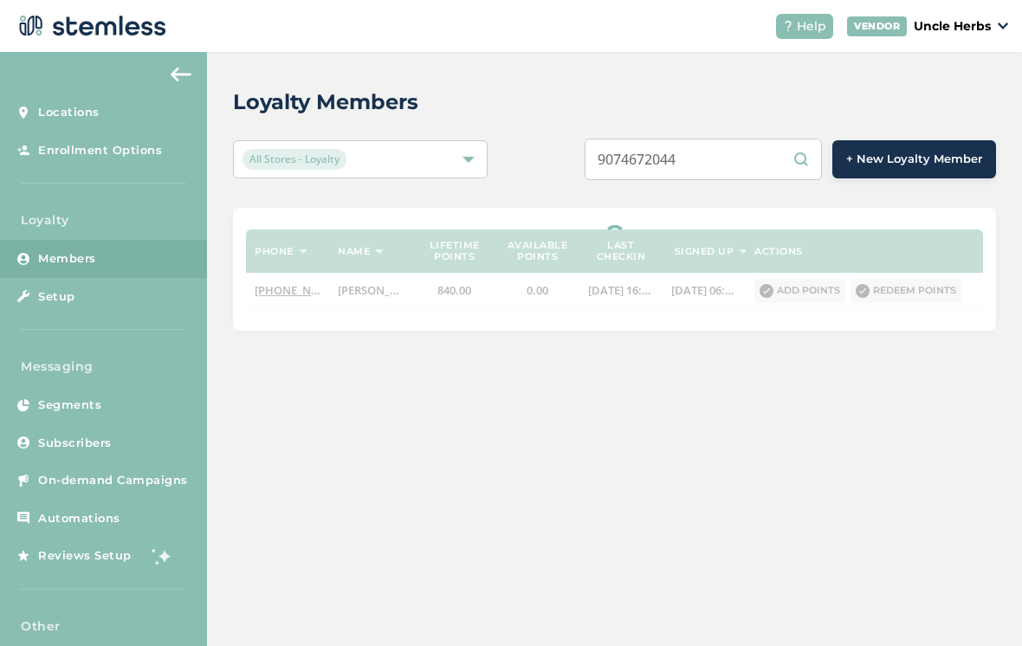
type input "9074672044"
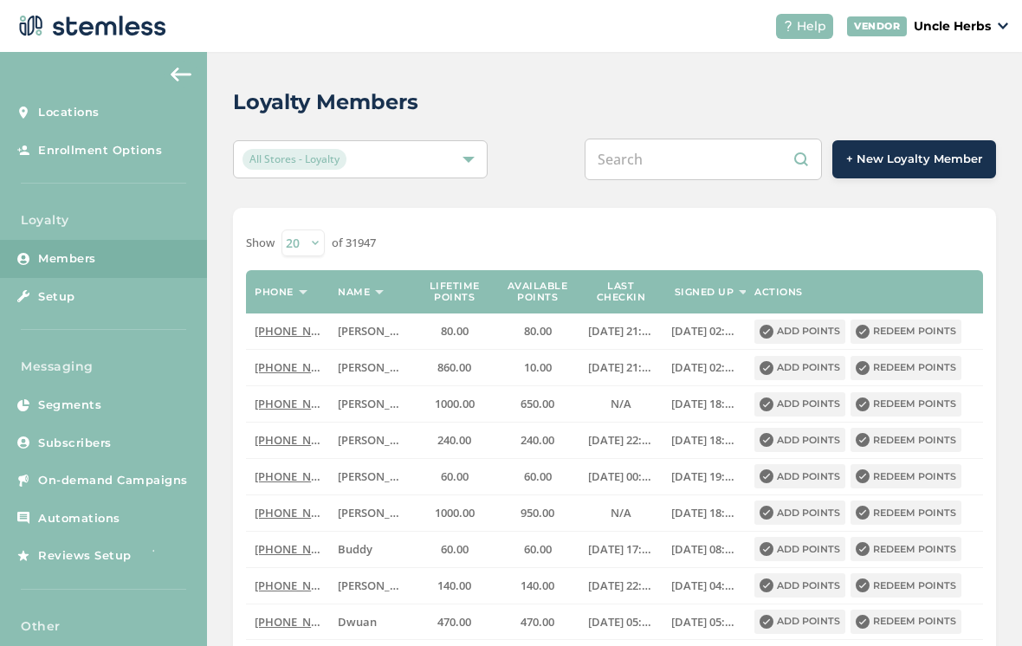
click at [700, 169] on input "text" at bounding box center [703, 160] width 237 height 42
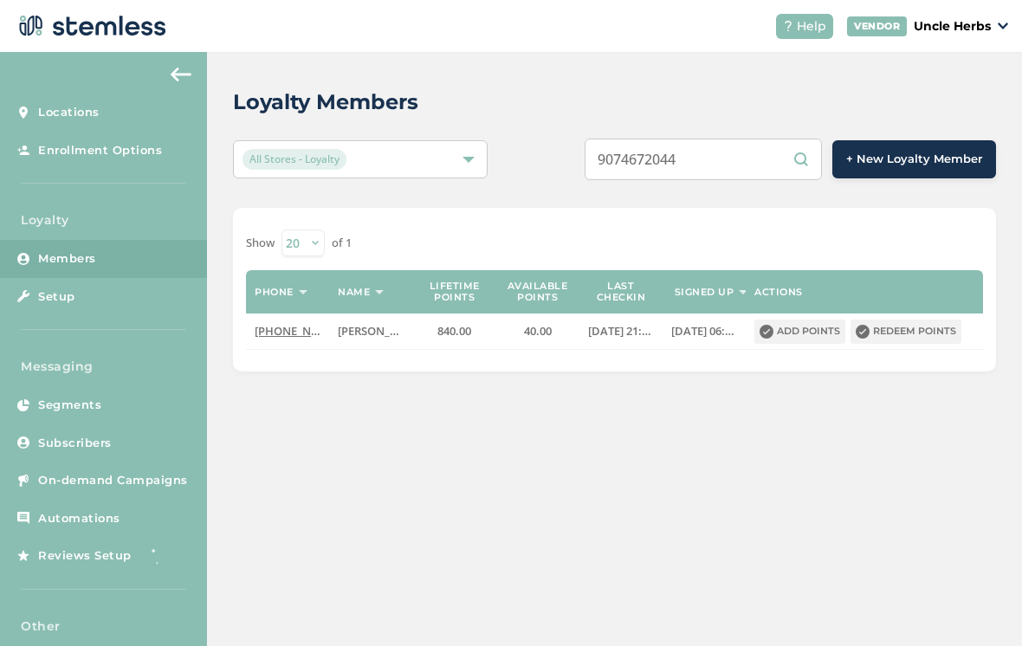
type input "9074672044"
click at [903, 341] on button "Redeem points" at bounding box center [906, 332] width 111 height 24
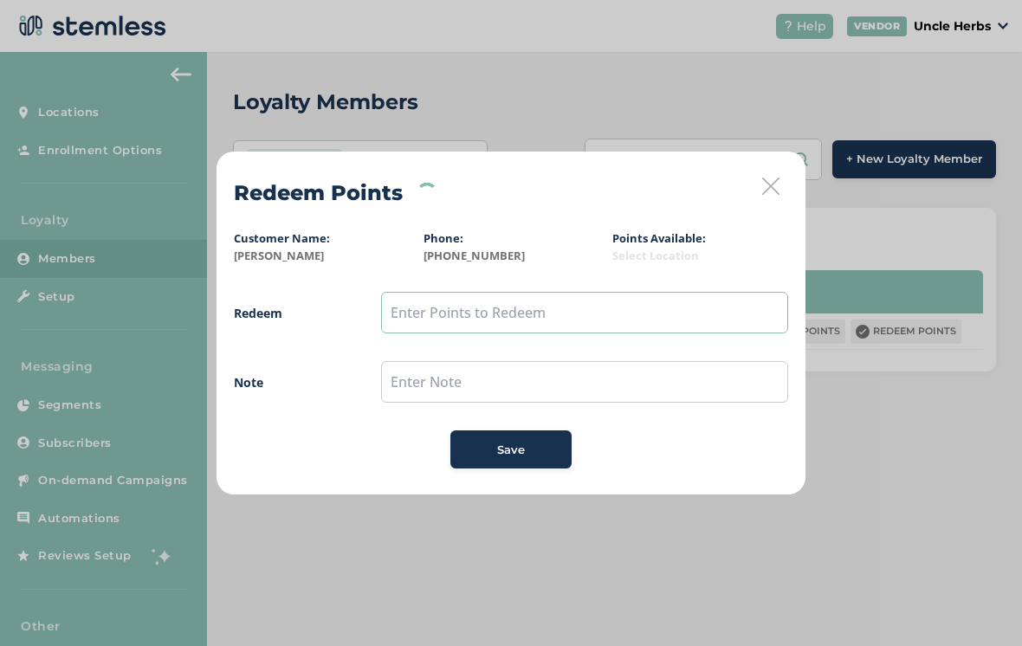
click at [633, 321] on input "text" at bounding box center [584, 313] width 407 height 42
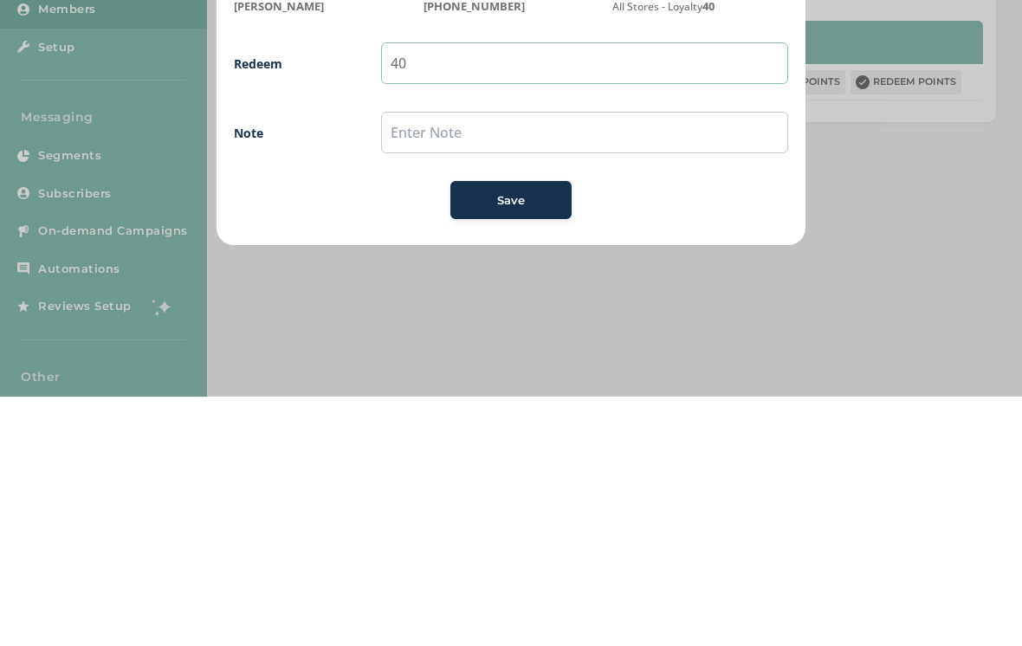
type input "40"
click at [512, 431] on button "Save" at bounding box center [511, 450] width 121 height 38
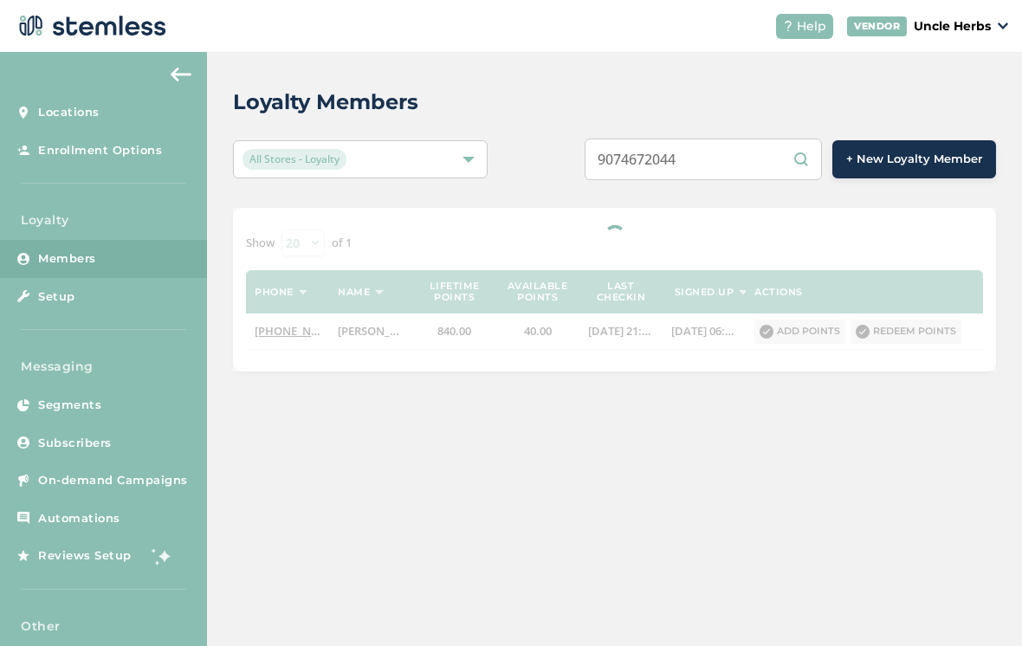
scroll to position [27, 0]
click at [764, 139] on input "9074672044" at bounding box center [703, 160] width 237 height 42
type input "9"
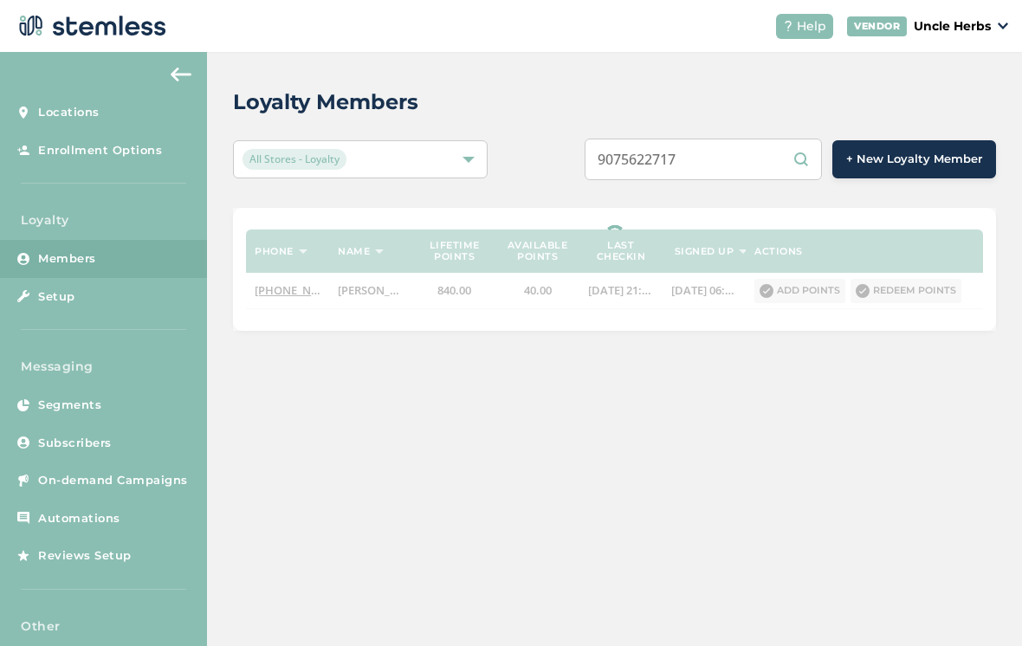
type input "9075622717"
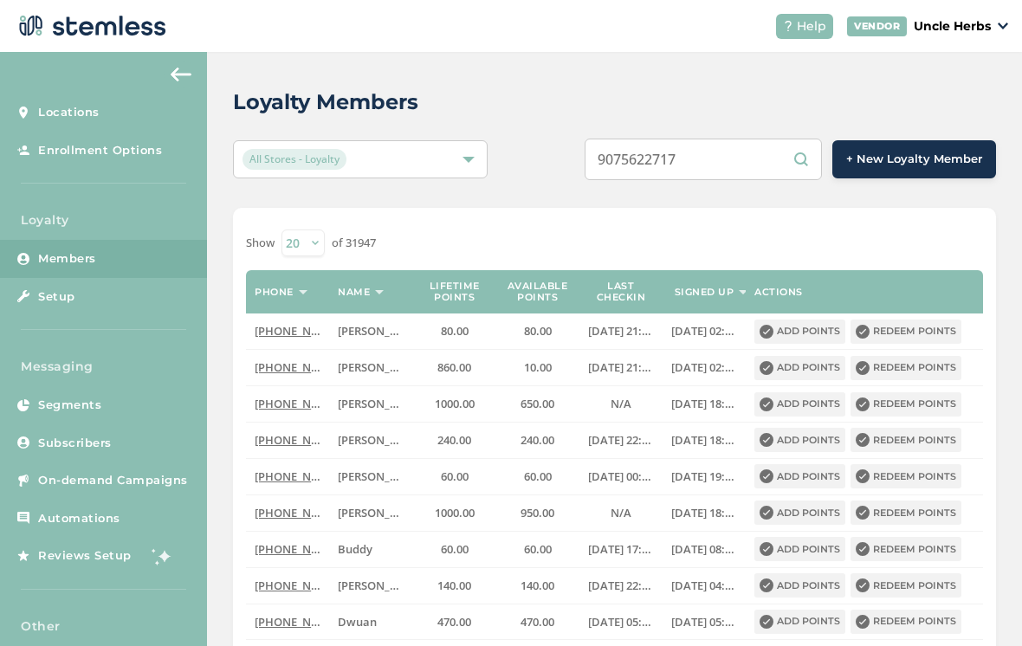
click at [1018, 316] on div "Loyalty Members All Stores - Loyalty 9075622717 + New Loyalty Member Show [PHON…" at bounding box center [614, 599] width 815 height 1094
click at [760, 139] on input "9075622717" at bounding box center [703, 160] width 237 height 42
click at [770, 139] on input "9075622717" at bounding box center [703, 160] width 237 height 42
click at [756, 139] on input "9075622717" at bounding box center [703, 160] width 237 height 42
click at [769, 139] on input "9075622717" at bounding box center [703, 160] width 237 height 42
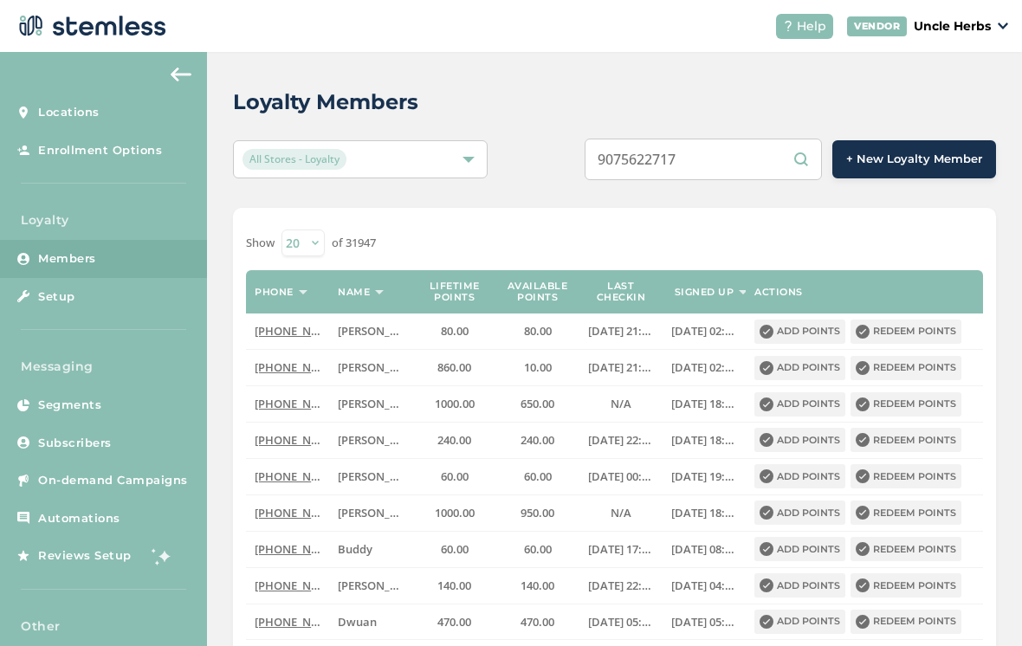
click at [775, 139] on input "9075622717" at bounding box center [703, 160] width 237 height 42
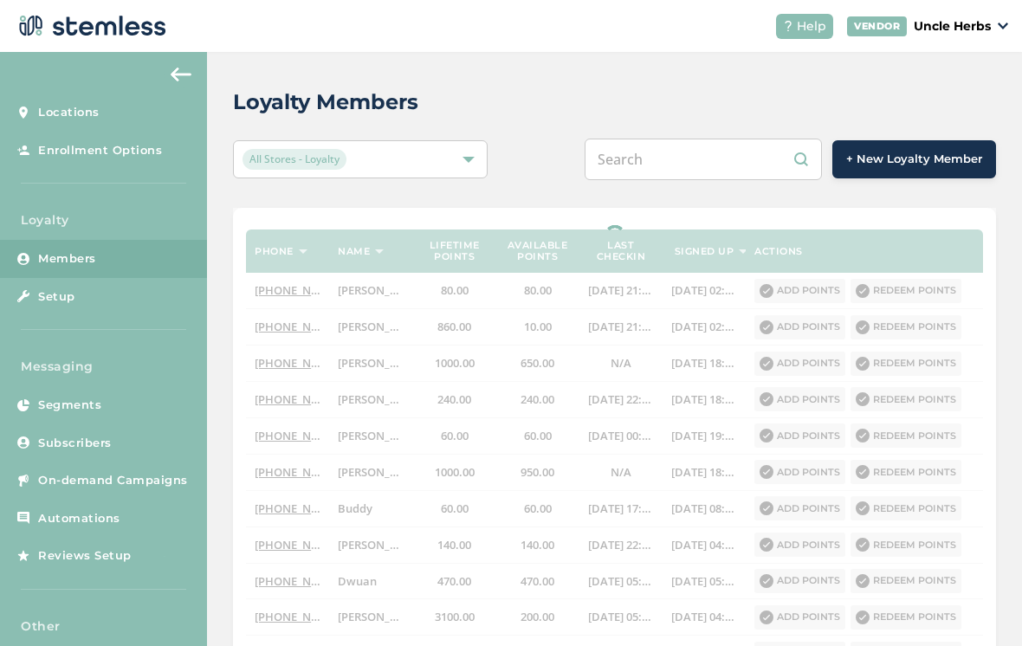
click at [571, 169] on div "Loyalty Members All Stores - Loyalty + New Loyalty Member Phone Name Lifetime p…" at bounding box center [614, 553] width 815 height 1003
click at [717, 139] on input "text" at bounding box center [703, 160] width 237 height 42
click at [718, 139] on input "text" at bounding box center [703, 160] width 237 height 42
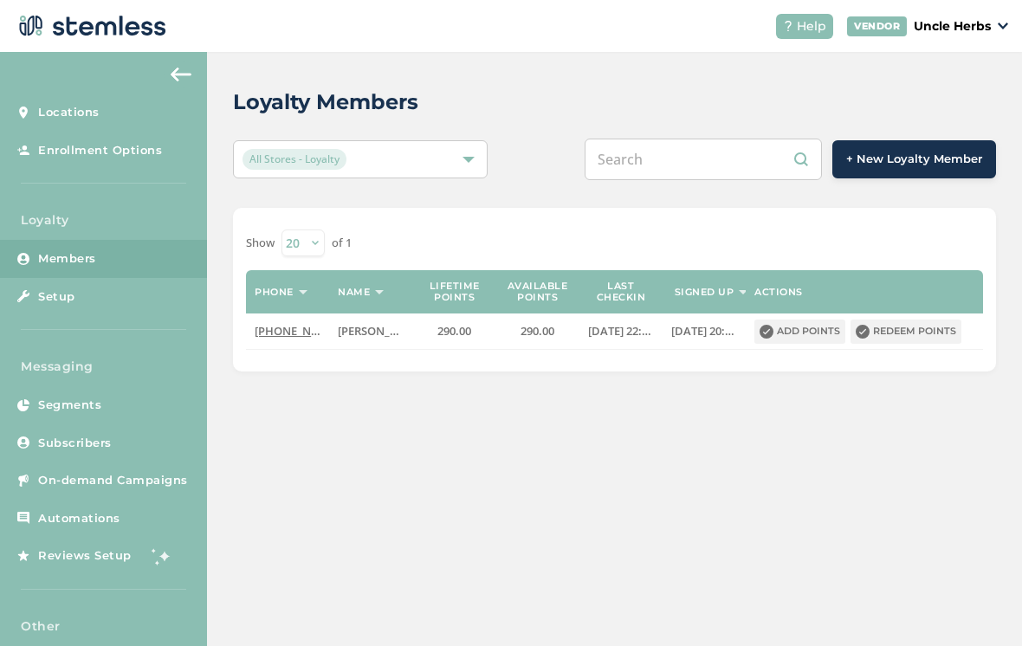
paste input "9075622717"
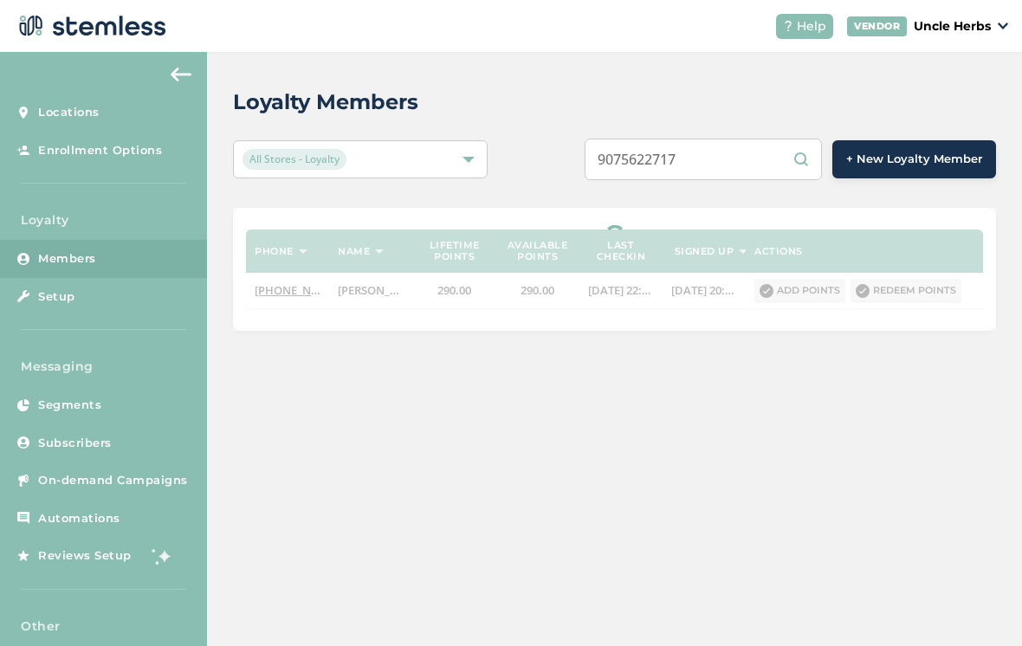
type input "9075622717"
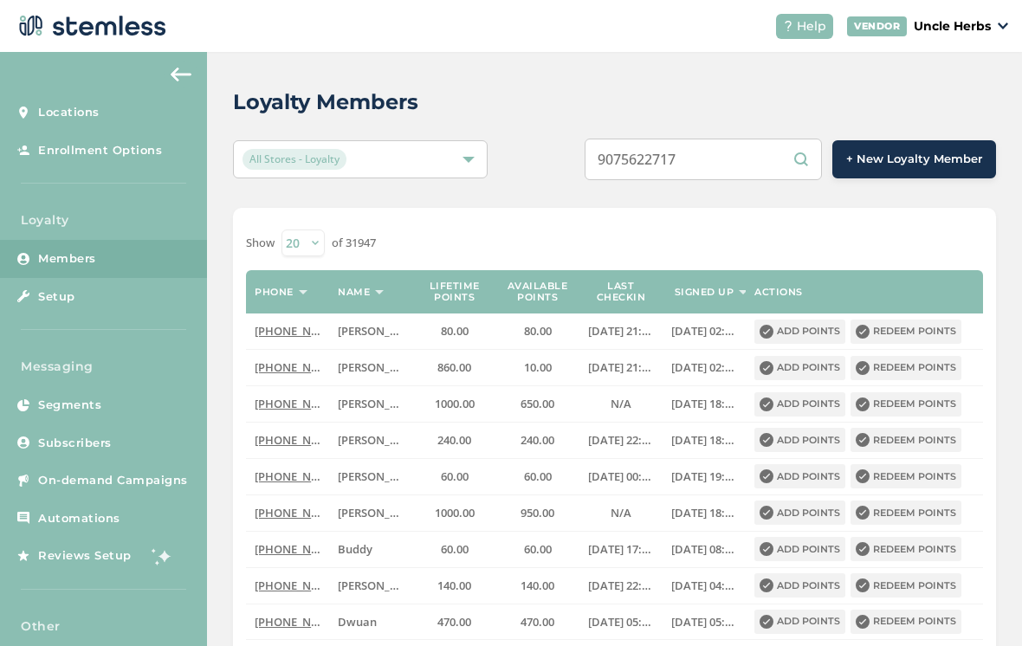
scroll to position [8, 0]
